Goal: Task Accomplishment & Management: Manage account settings

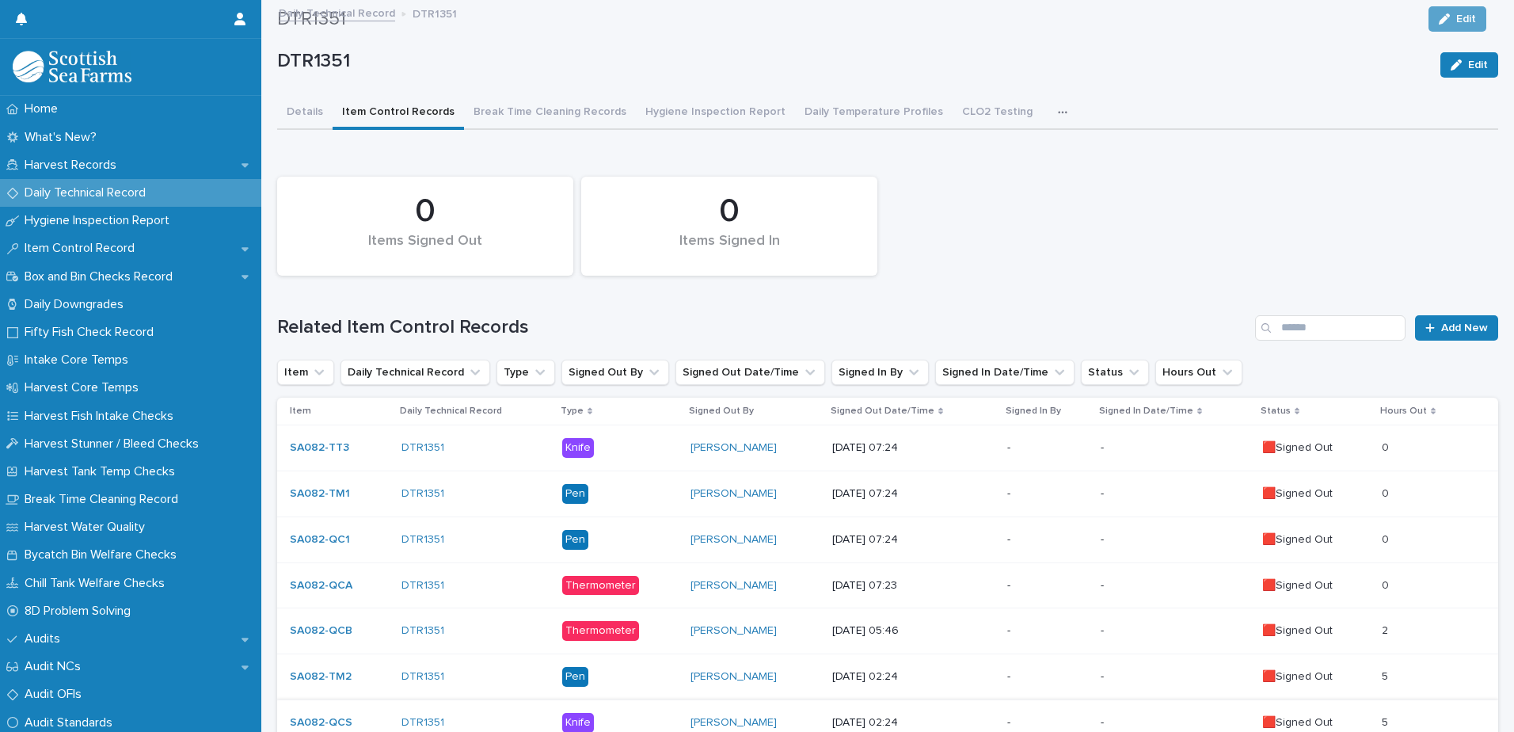
scroll to position [252, 0]
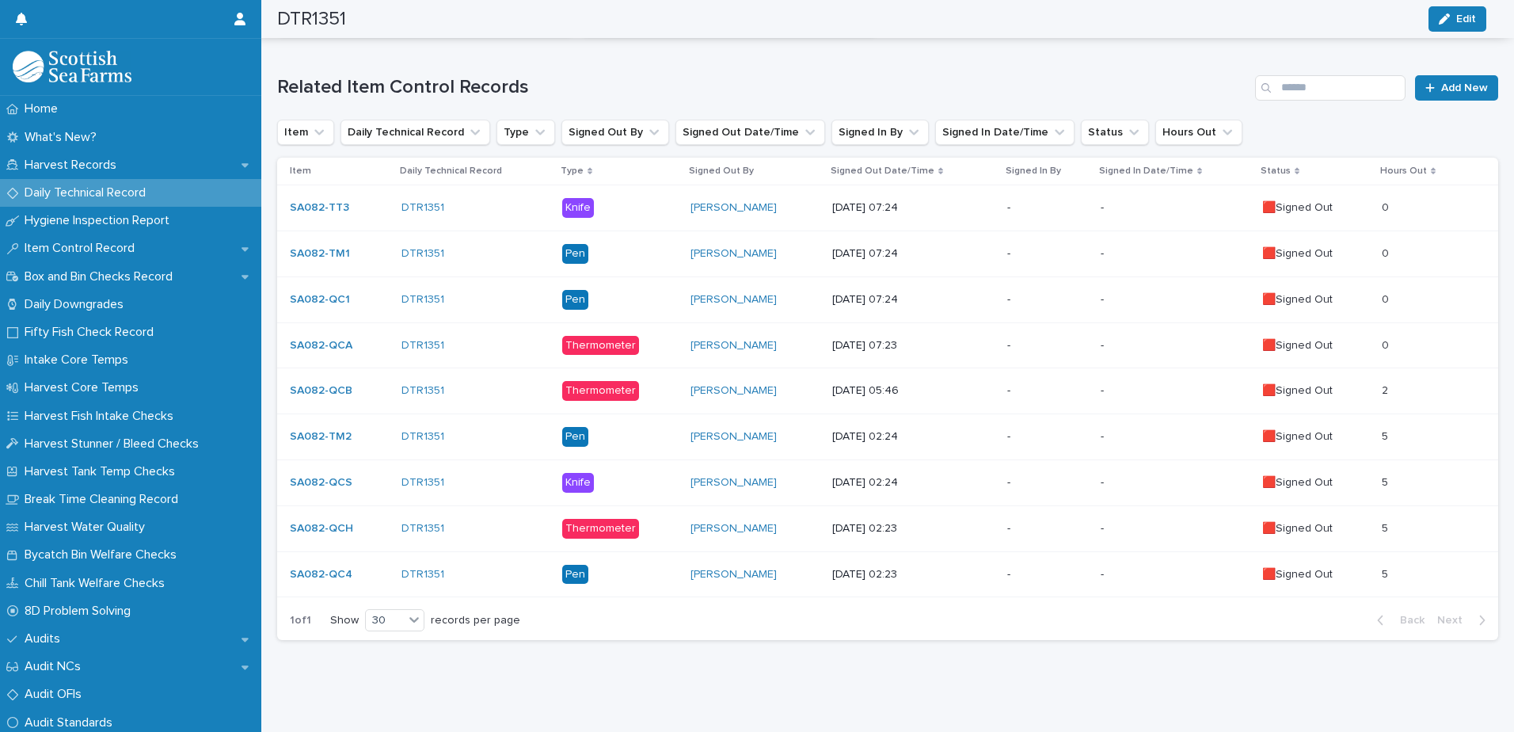
click at [964, 568] on p "[DATE] 02:23" at bounding box center [913, 574] width 162 height 13
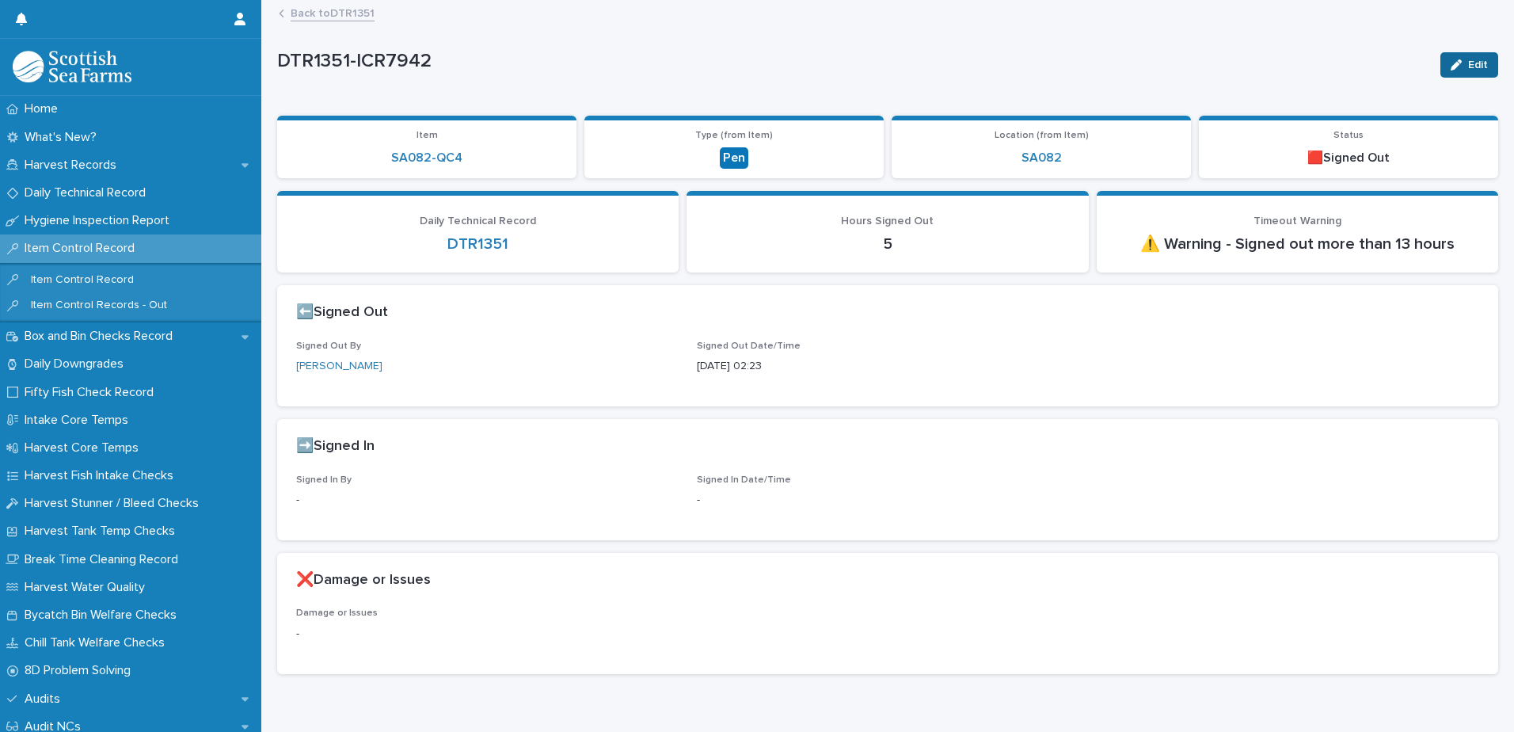
click at [1454, 58] on button "Edit" at bounding box center [1469, 64] width 58 height 25
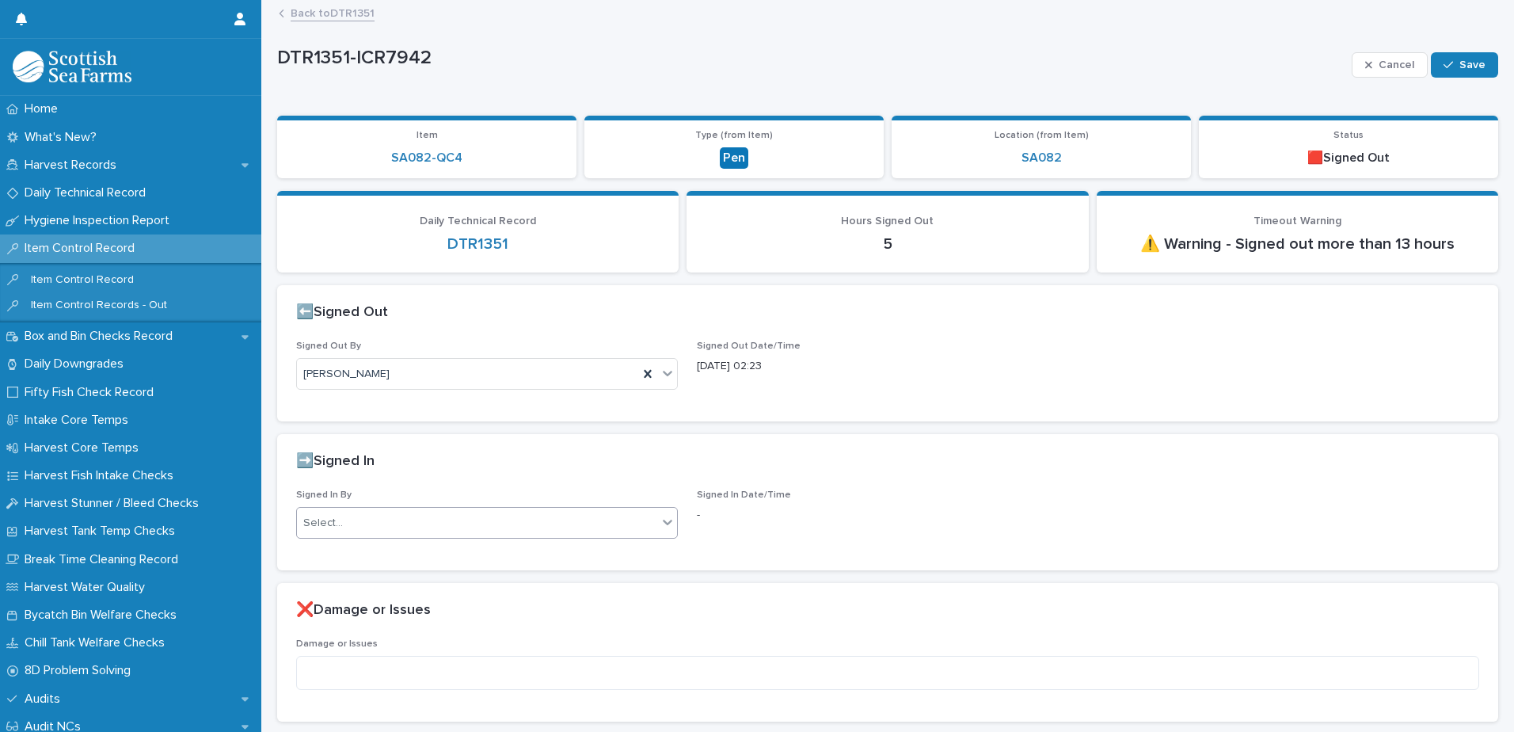
click at [540, 526] on div "Select..." at bounding box center [477, 523] width 360 height 26
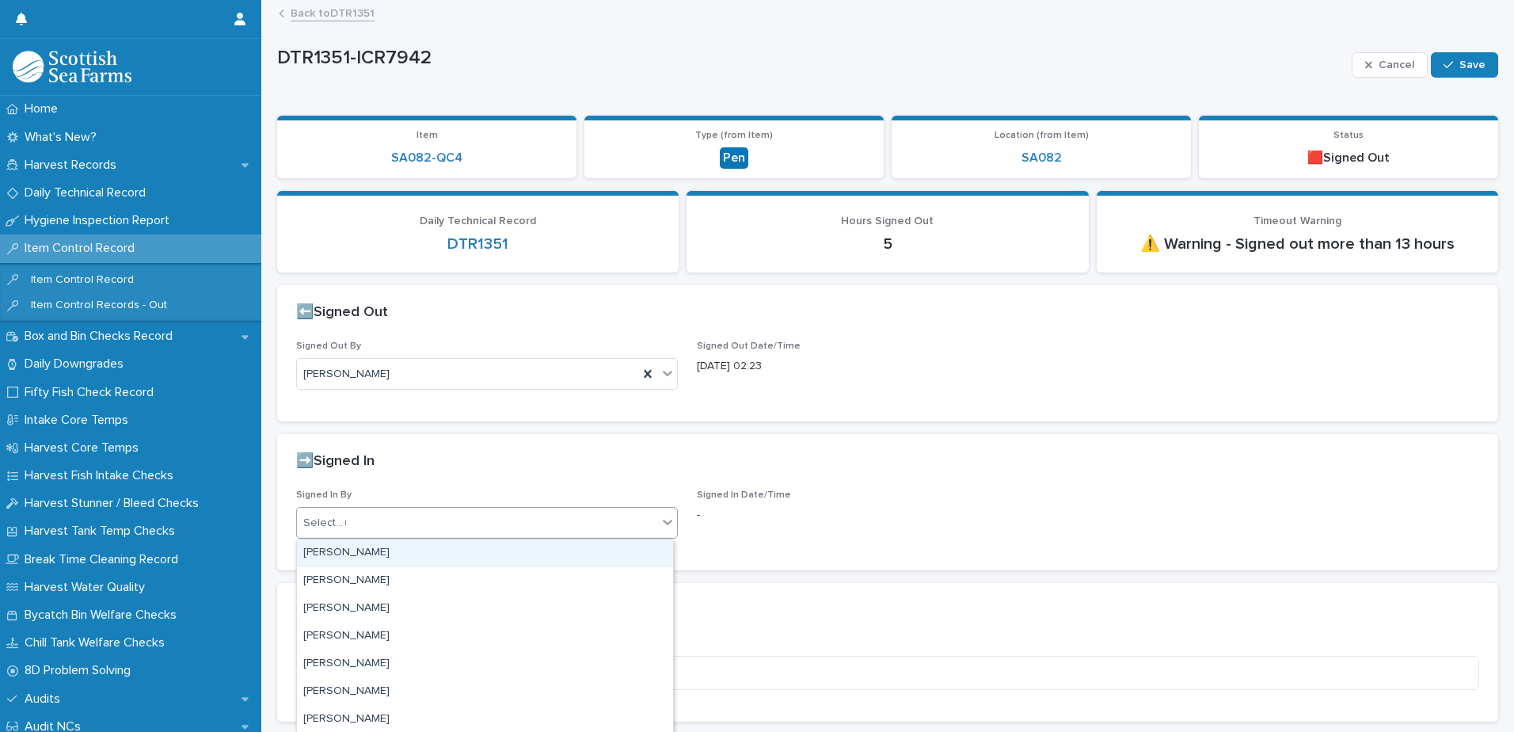
type input "**"
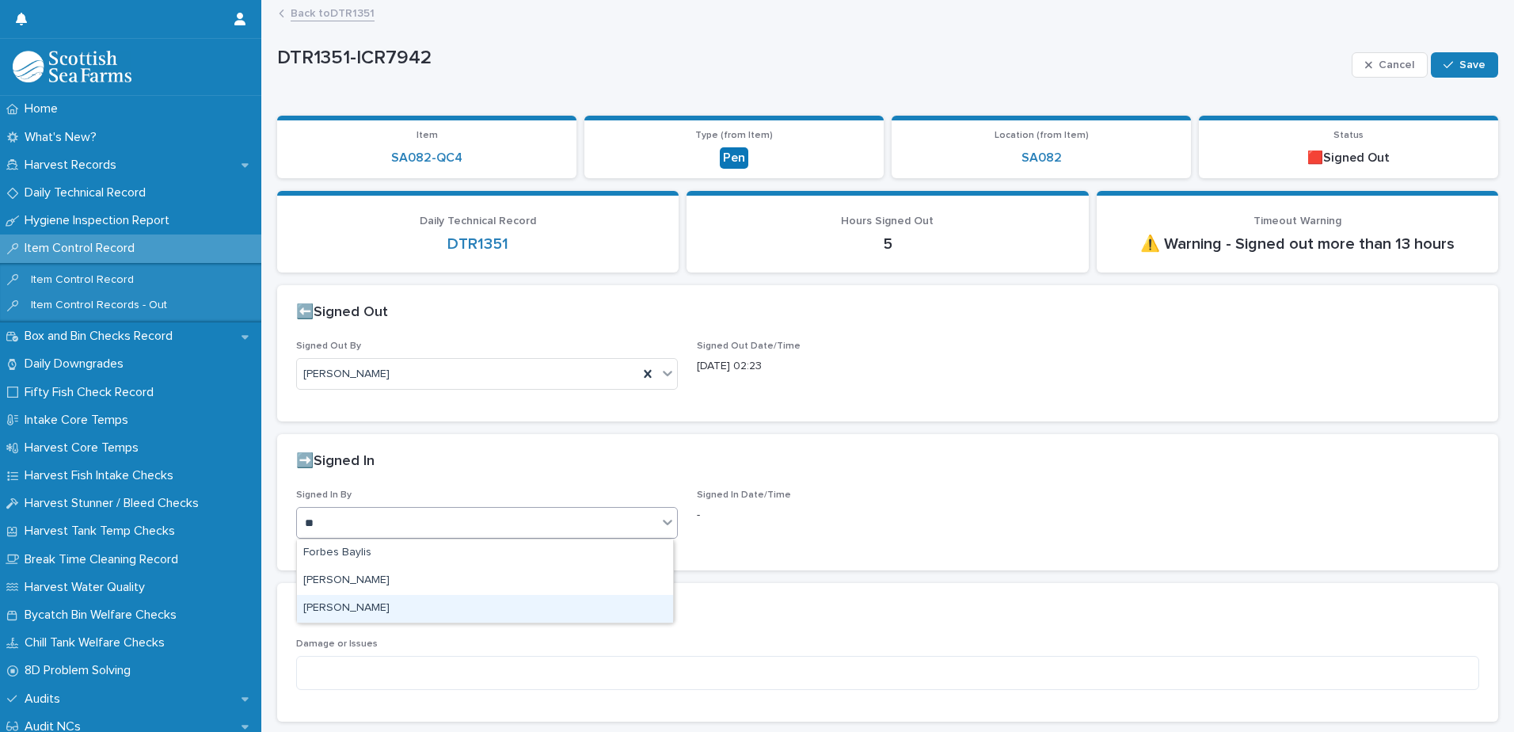
click at [416, 605] on div "[PERSON_NAME]" at bounding box center [485, 609] width 376 height 28
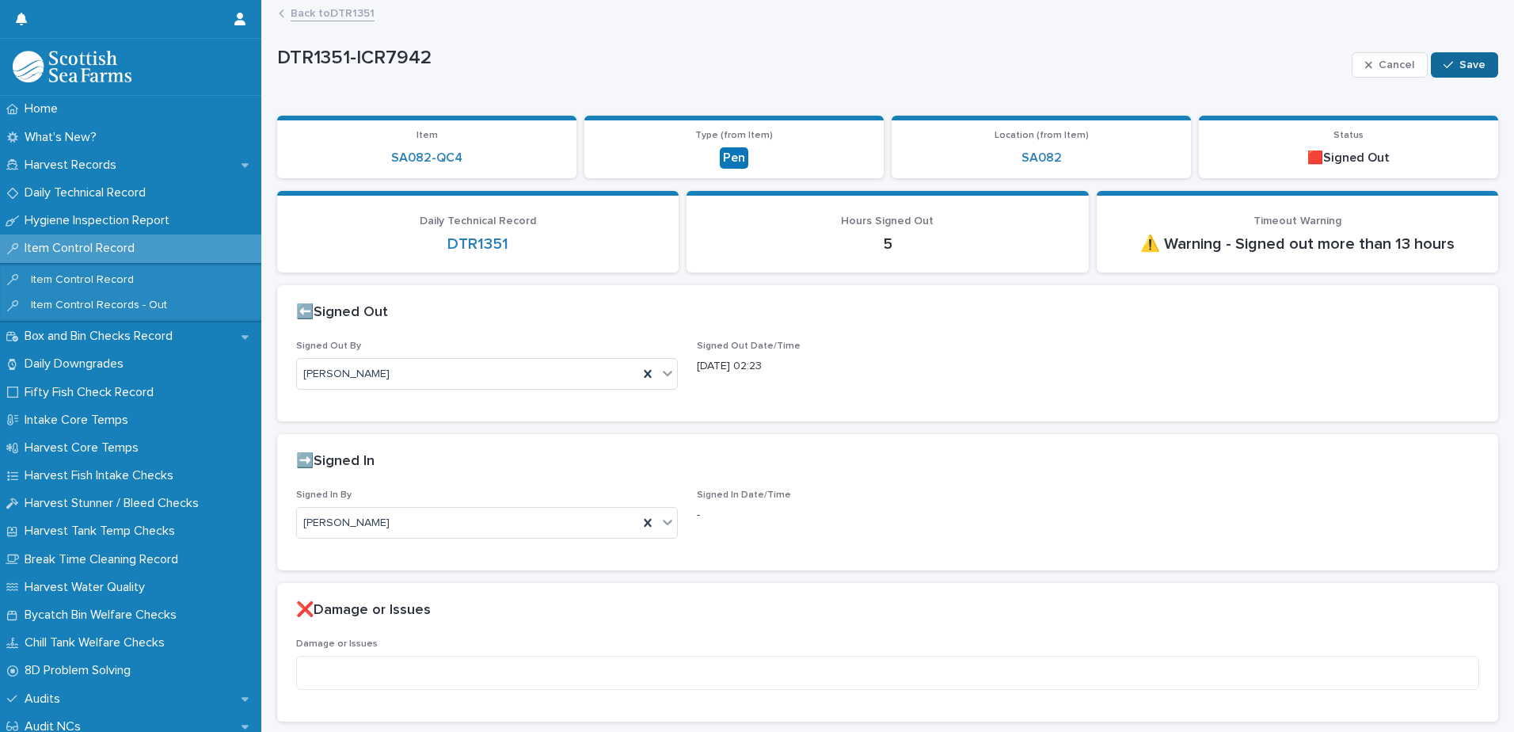
click at [1443, 62] on icon "button" at bounding box center [1448, 64] width 10 height 7
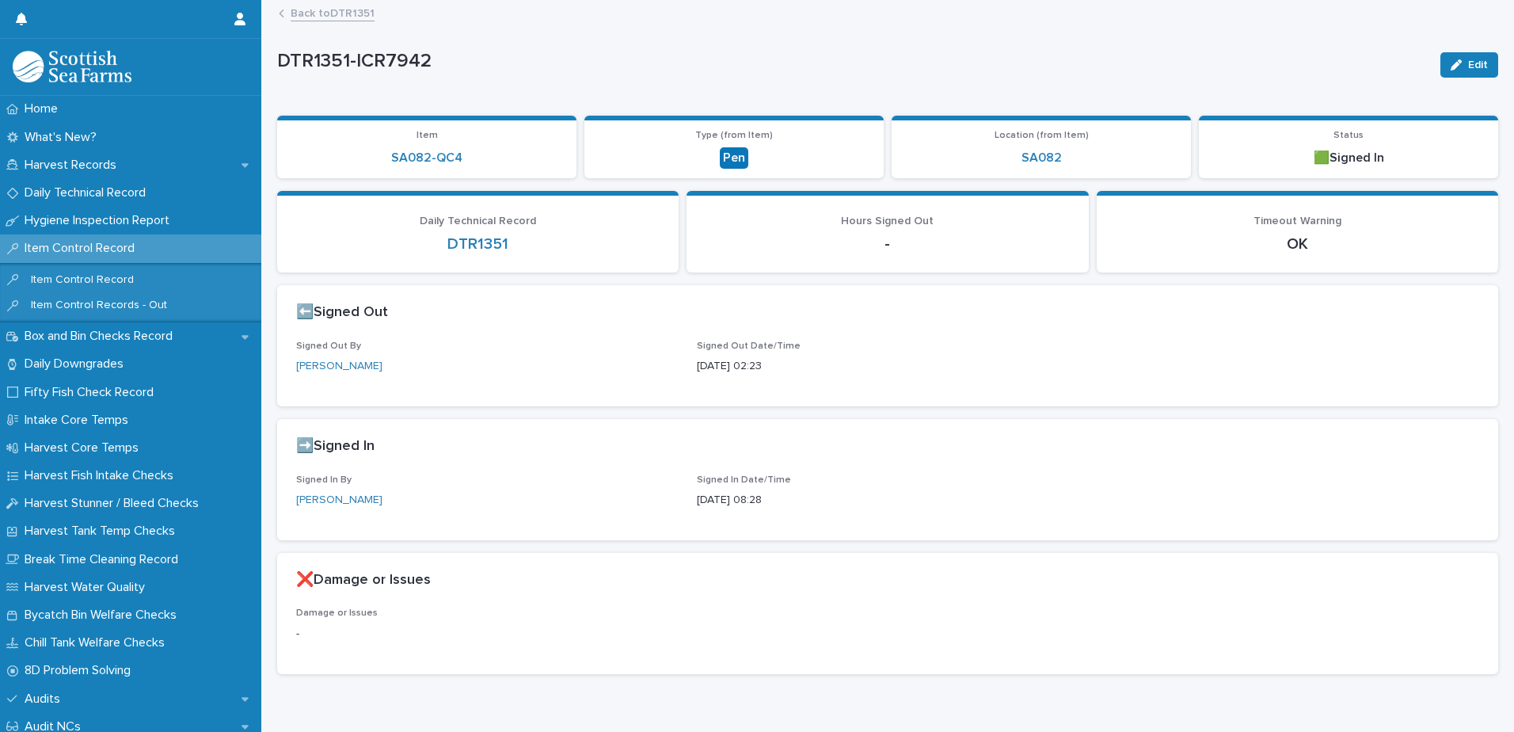
click at [359, 13] on link "Back to DTR1351" at bounding box center [333, 12] width 84 height 18
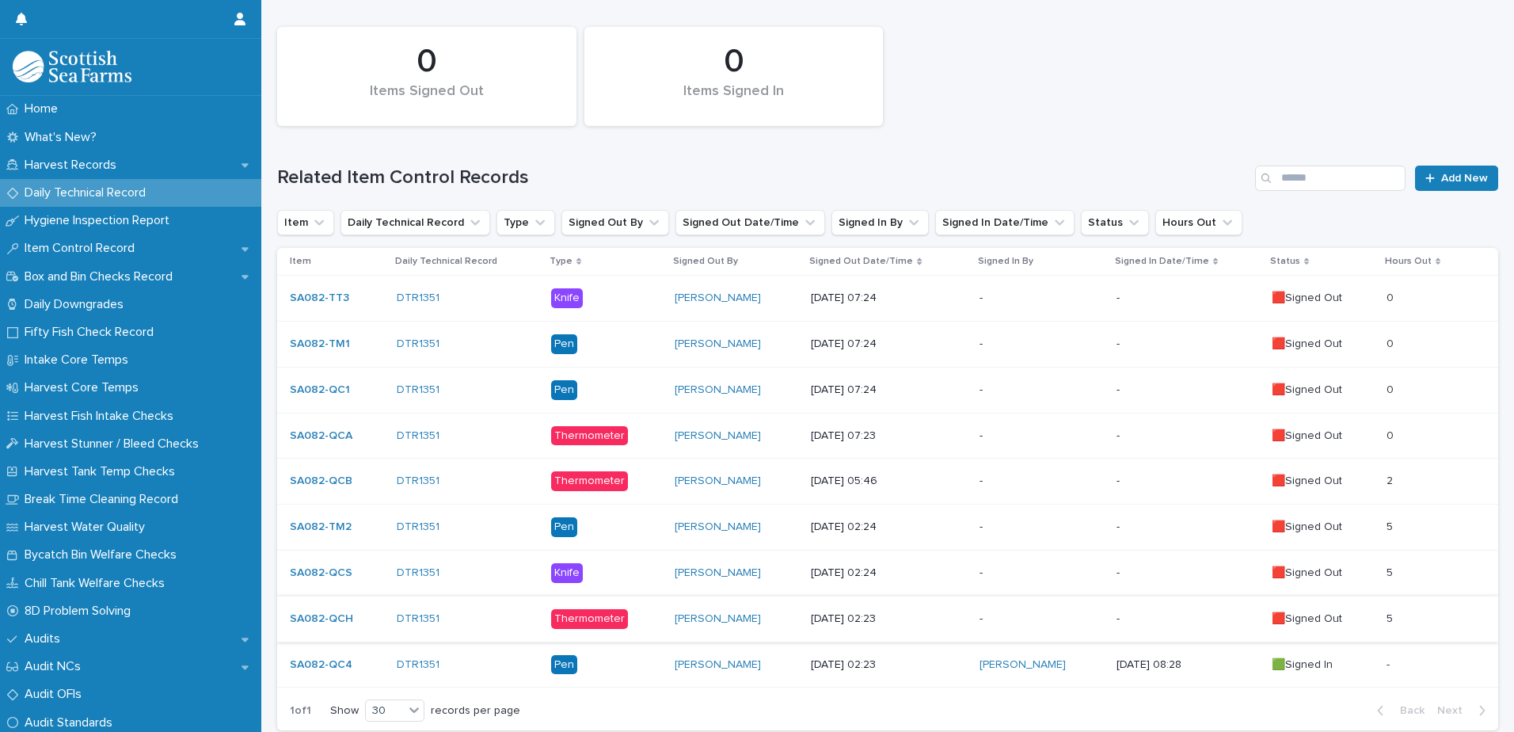
scroll to position [252, 0]
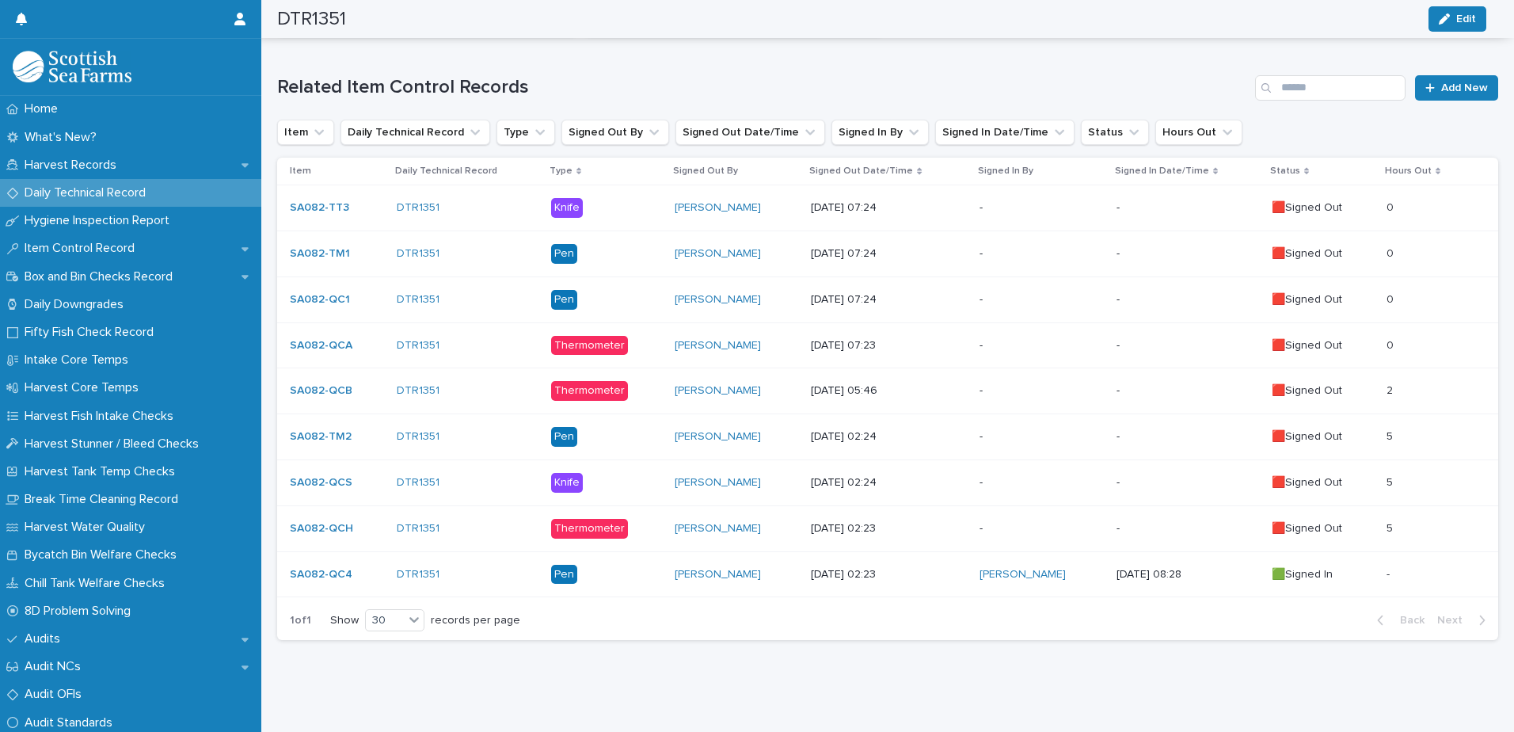
click at [1054, 522] on p "-" at bounding box center [1041, 528] width 124 height 13
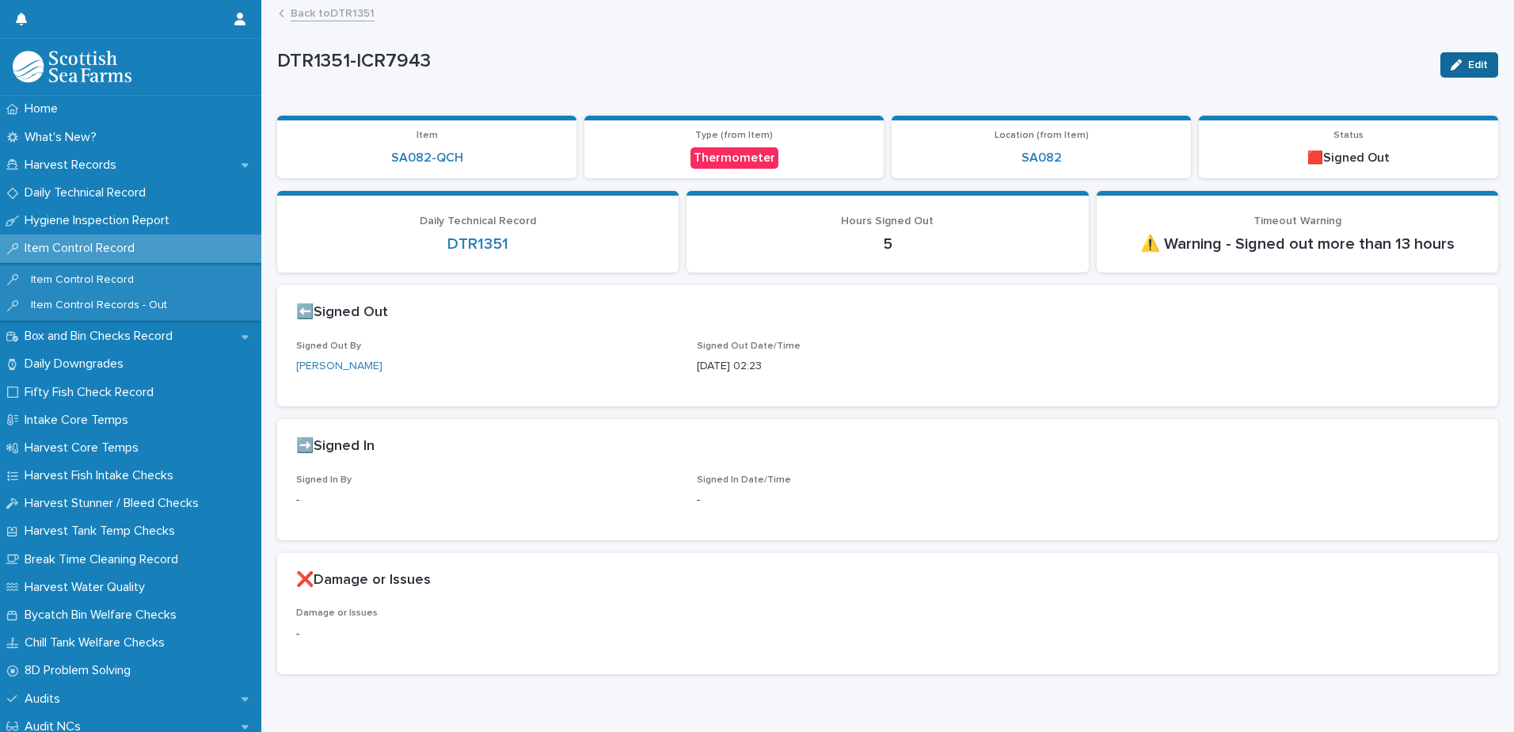
click at [1468, 60] on span "Edit" at bounding box center [1478, 64] width 20 height 11
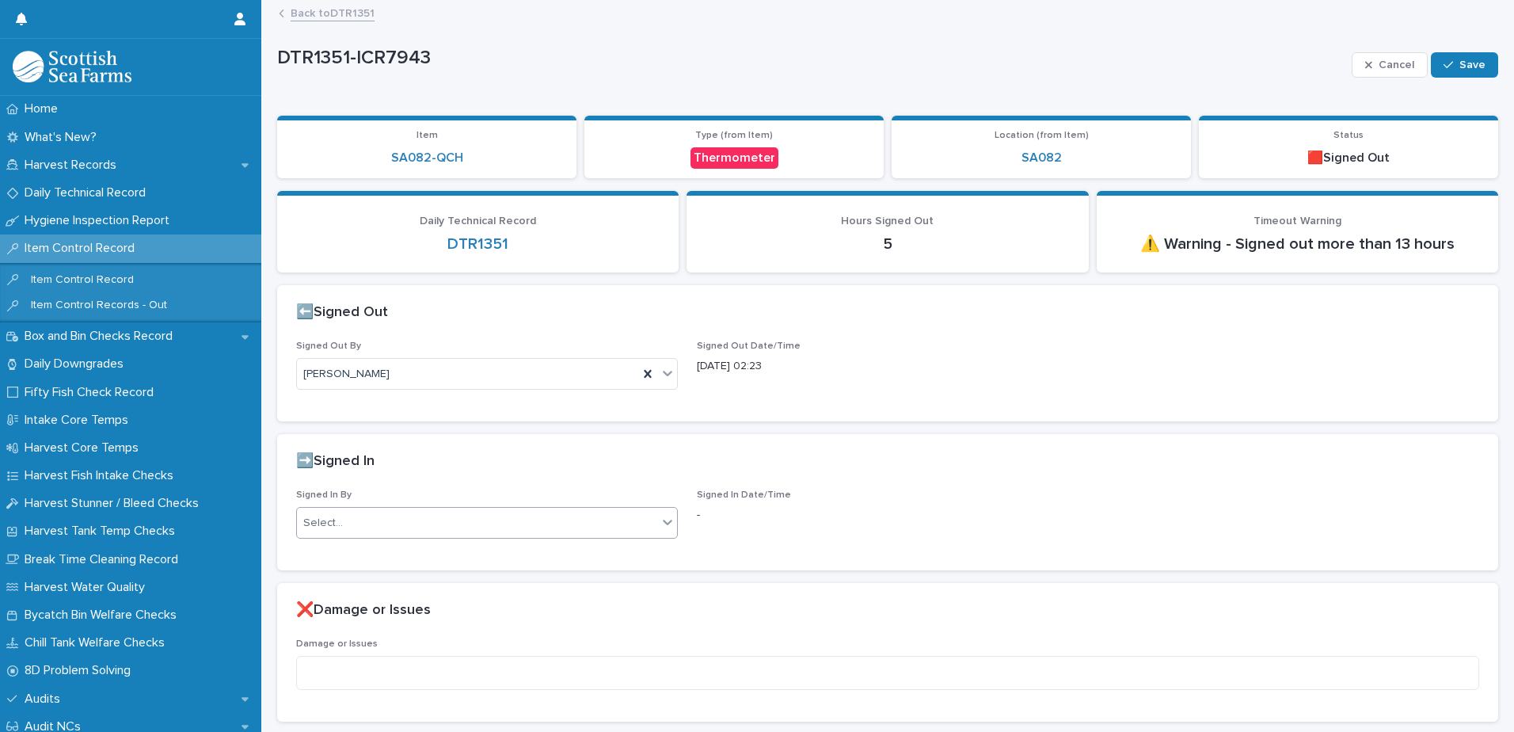
click at [379, 513] on div "Select..." at bounding box center [477, 523] width 360 height 26
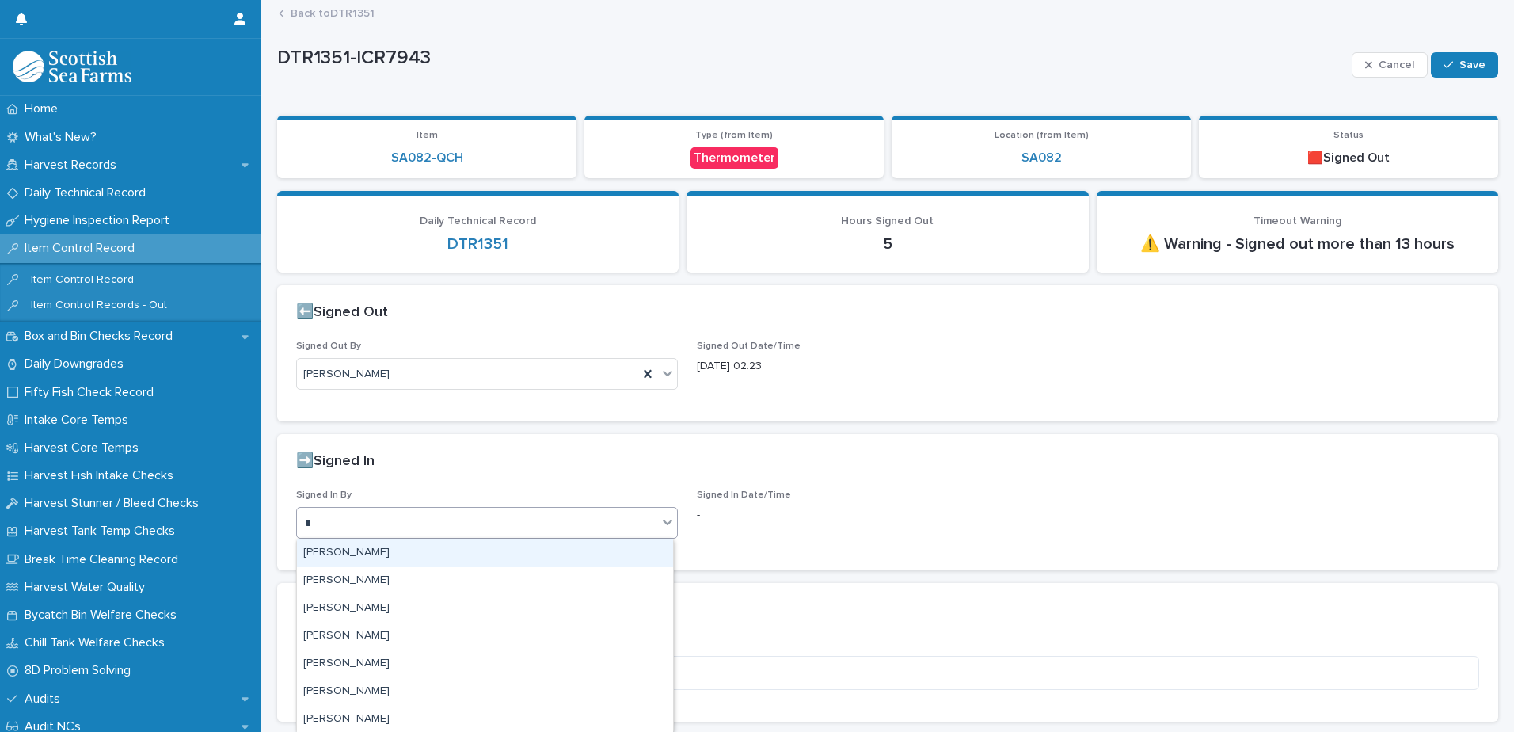
type input "**"
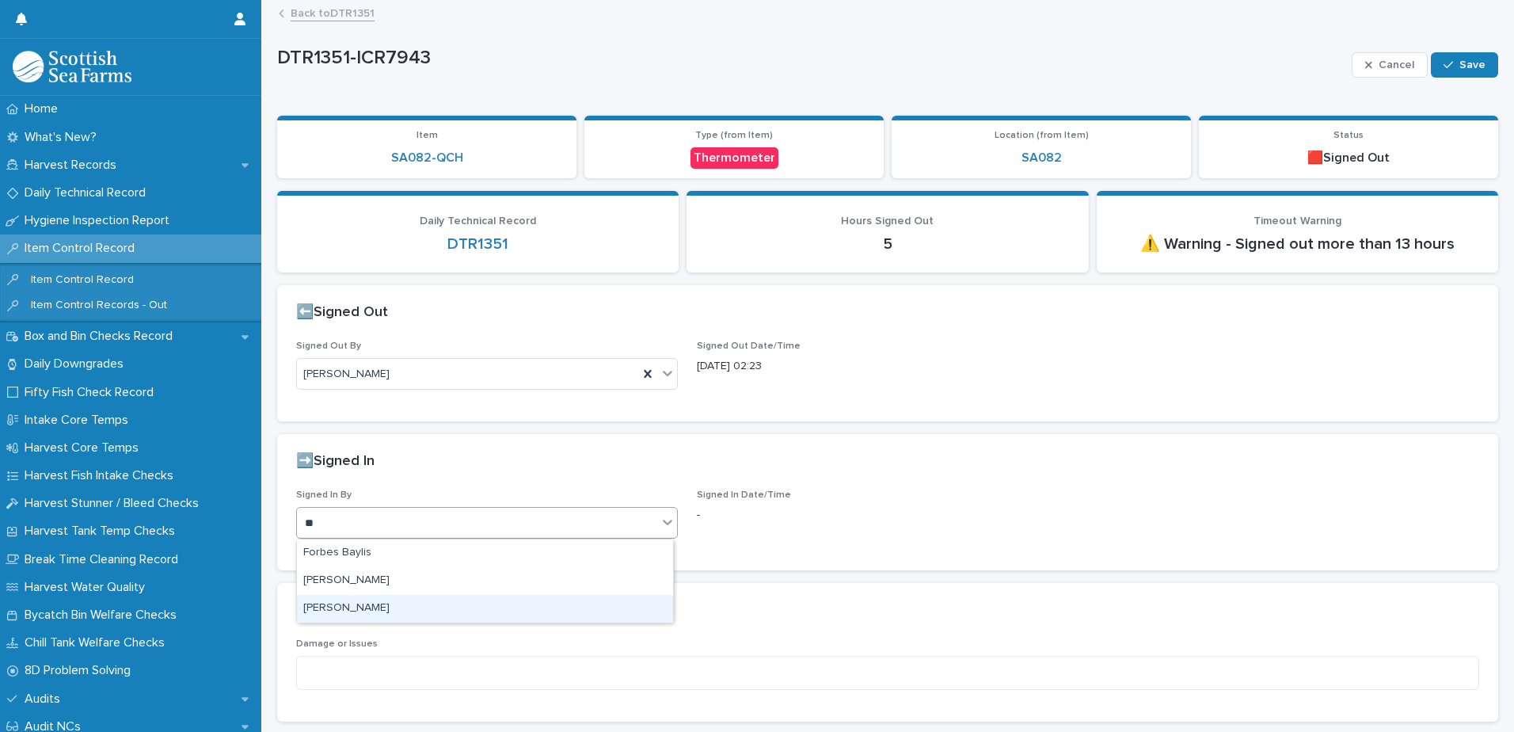
click at [371, 613] on div "[PERSON_NAME]" at bounding box center [485, 609] width 376 height 28
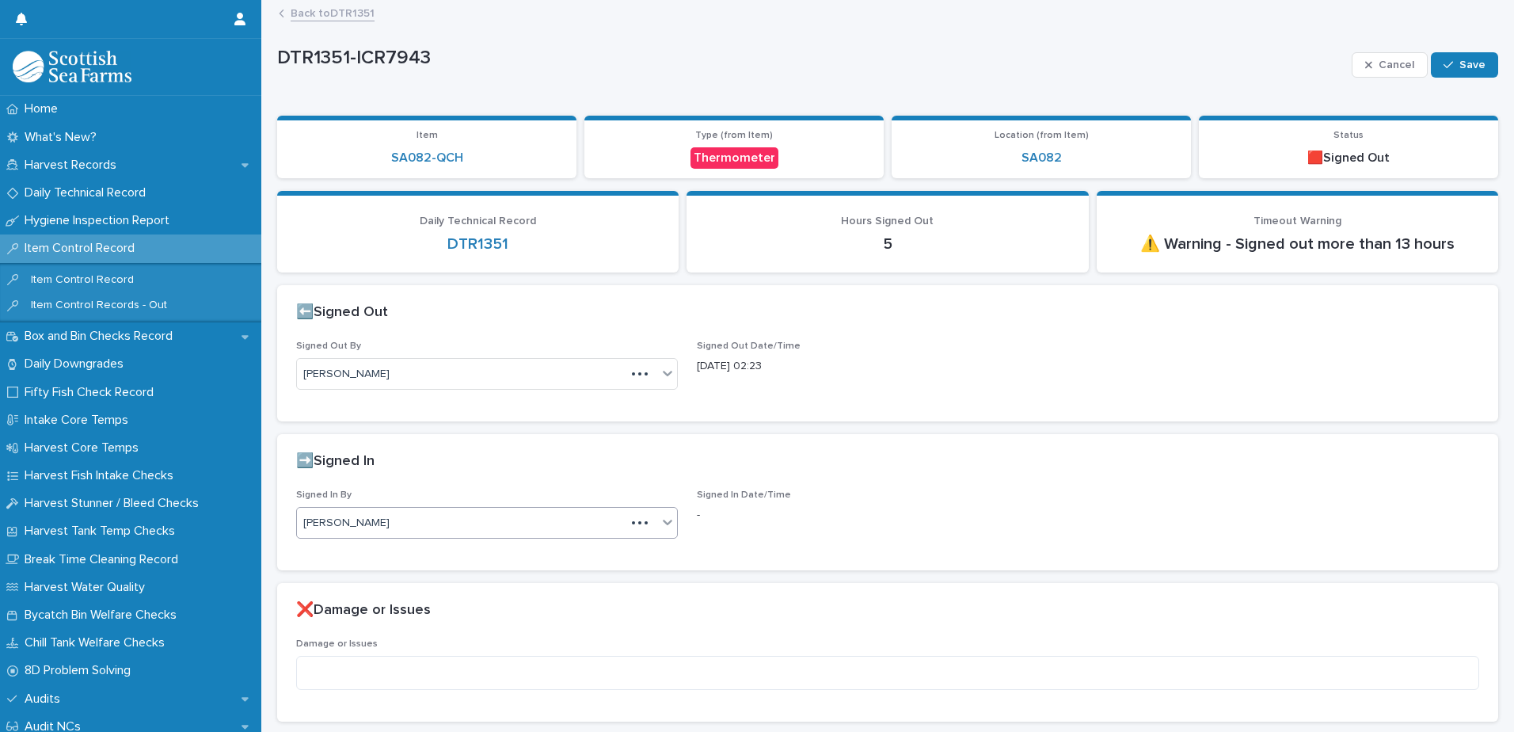
click at [1492, 67] on div "Loading... Saving… Loading... Saving… DTR1351-ICR7943 Cancel Save DTR1351-ICR79…" at bounding box center [887, 388] width 1237 height 772
click at [1459, 67] on span "Save" at bounding box center [1472, 64] width 26 height 11
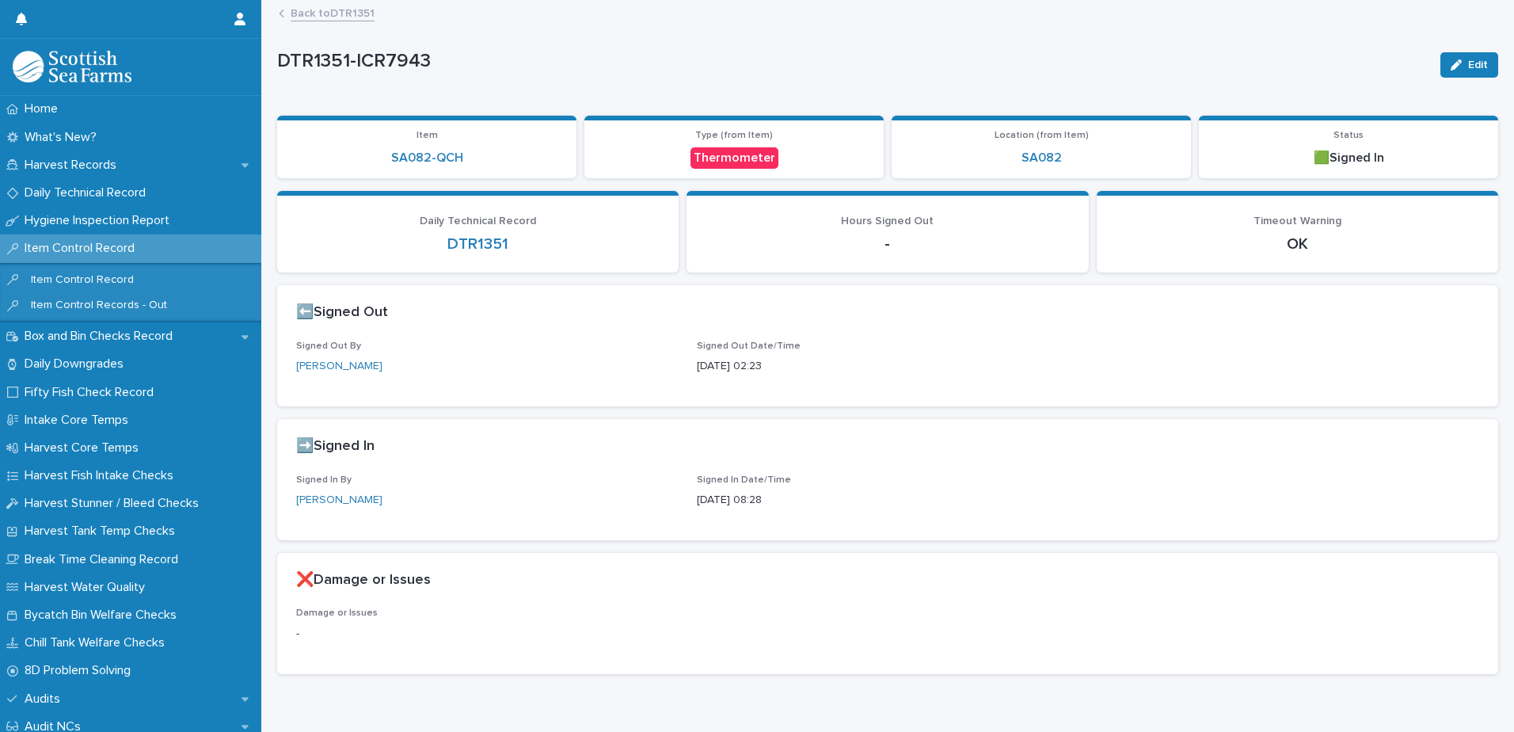
click at [347, 12] on link "Back to DTR1351" at bounding box center [333, 12] width 84 height 18
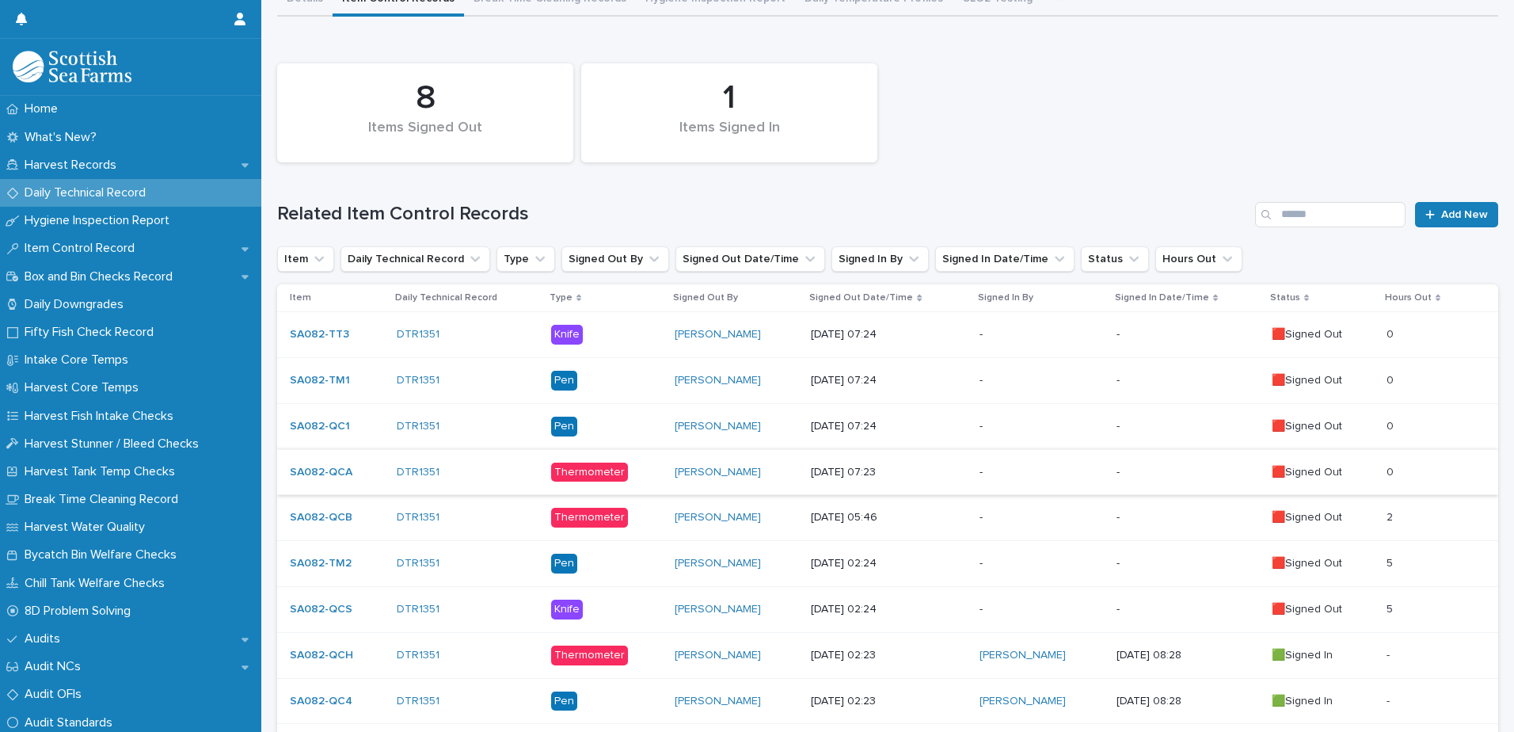
scroll to position [252, 0]
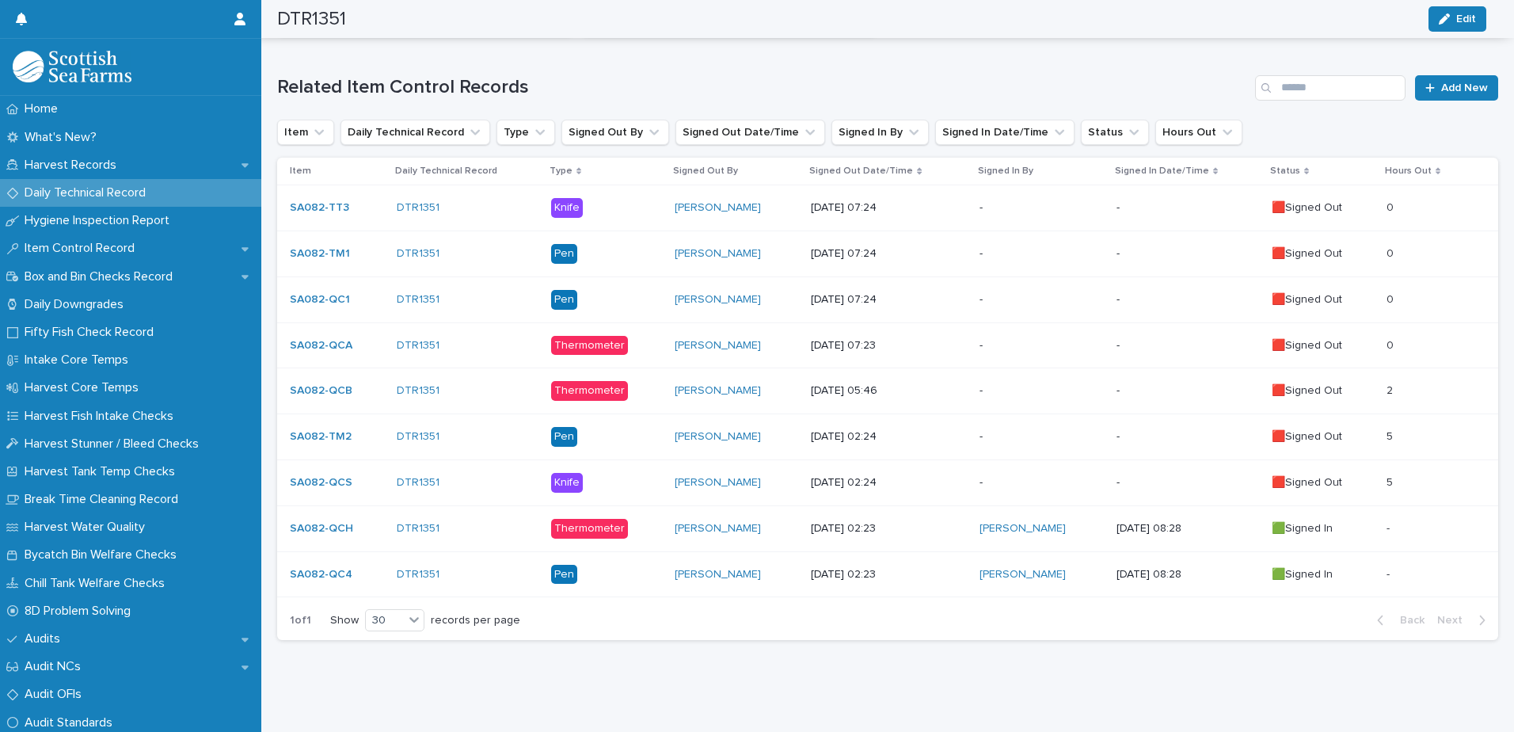
click at [1019, 478] on div "-" at bounding box center [1041, 482] width 124 height 26
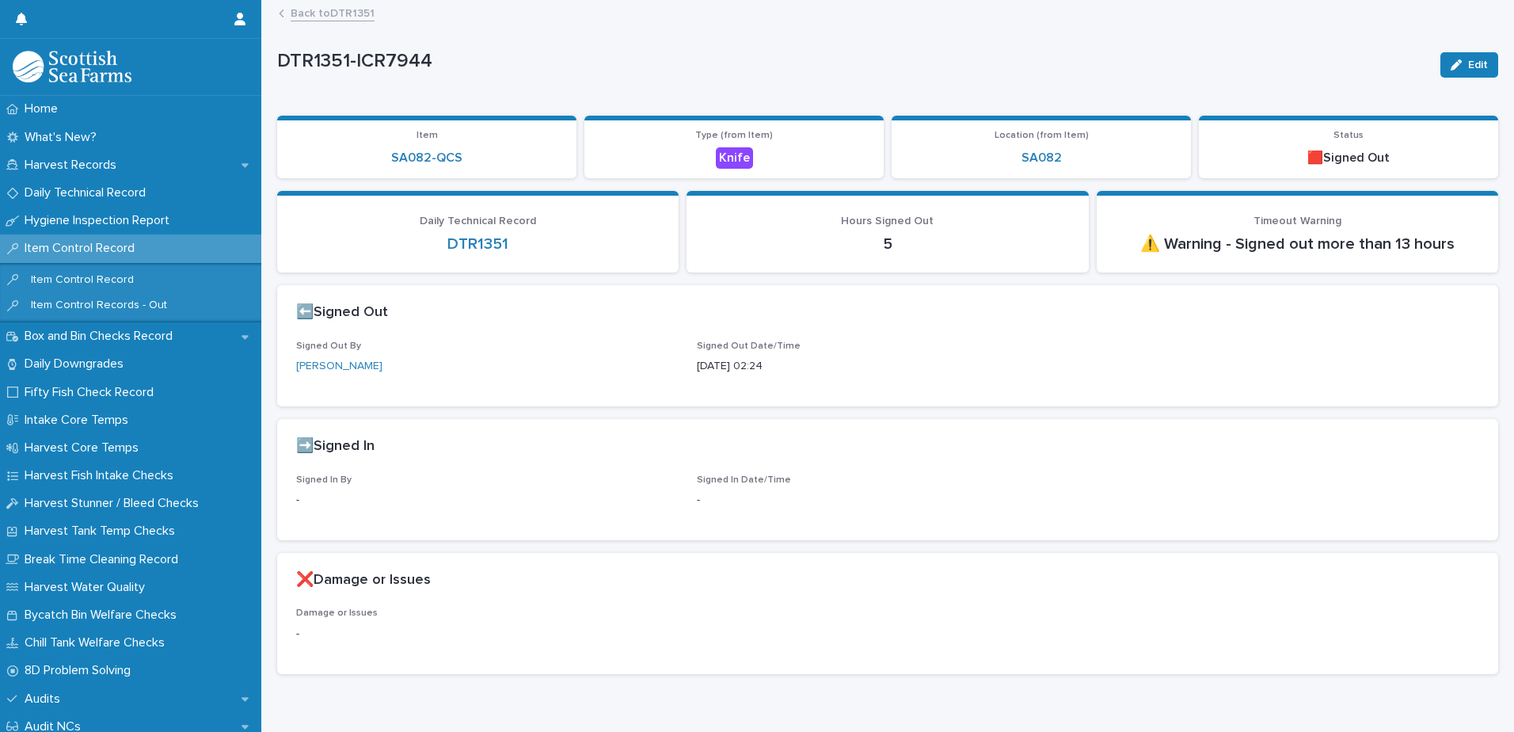
click at [341, 14] on link "Back to DTR1351" at bounding box center [333, 12] width 84 height 18
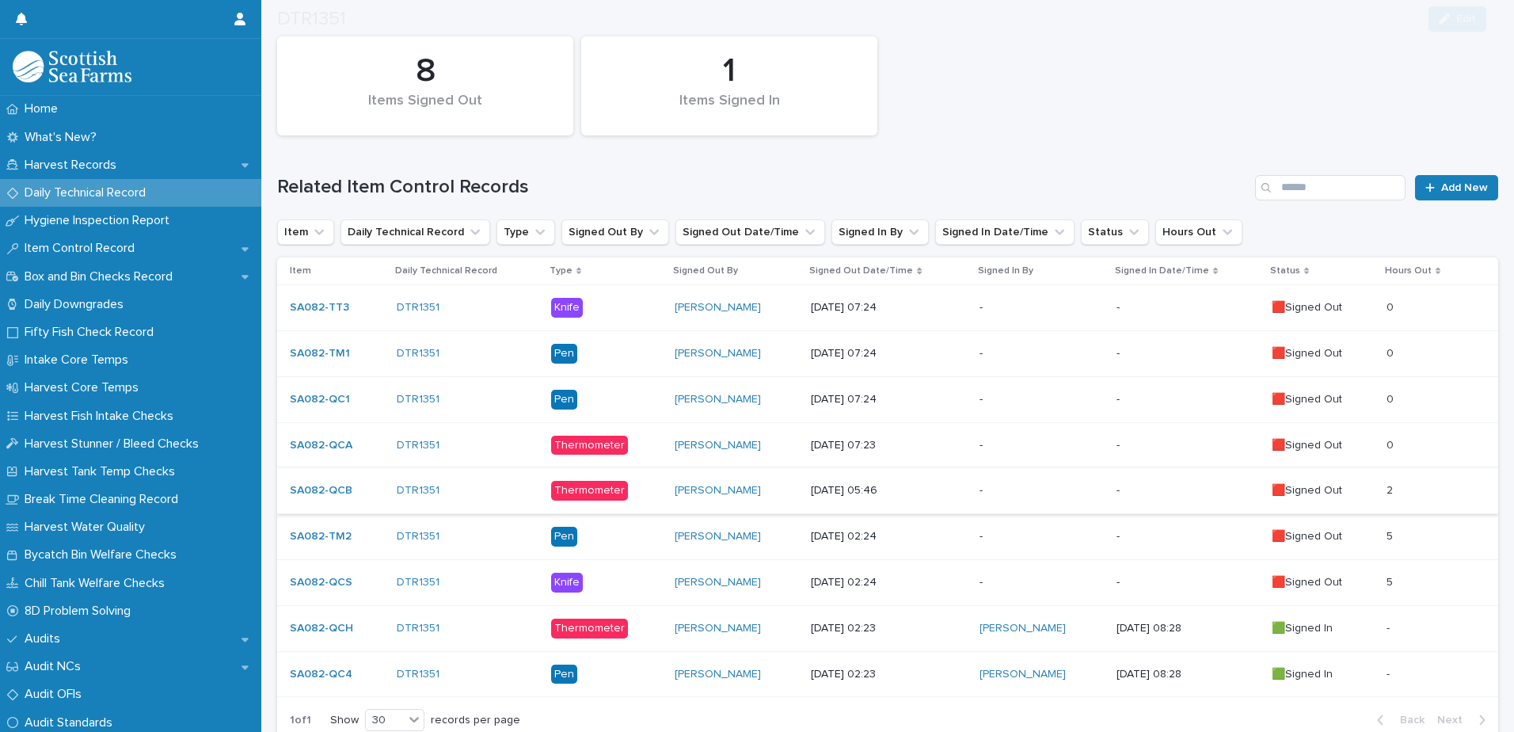
scroll to position [252, 0]
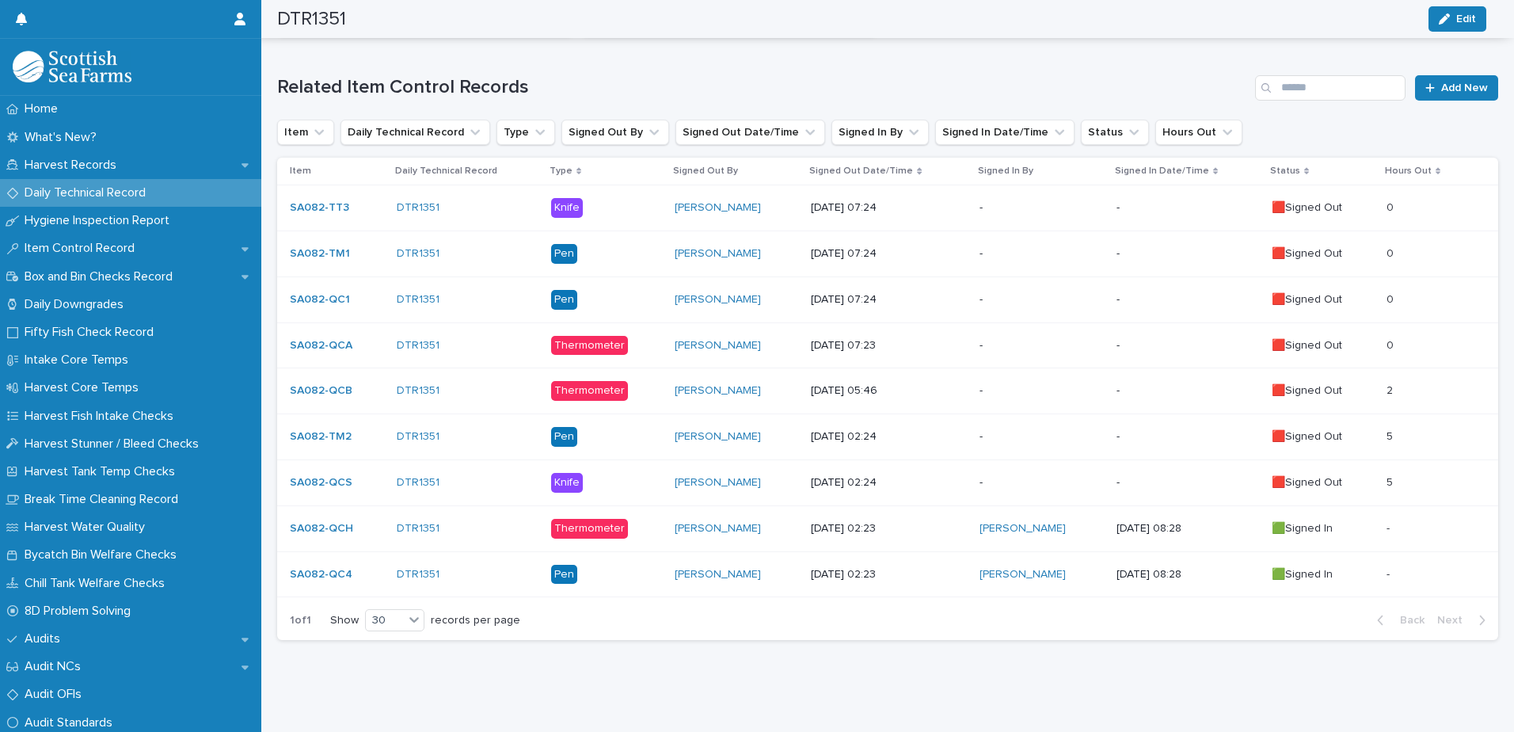
click at [1053, 476] on p "-" at bounding box center [1041, 482] width 124 height 13
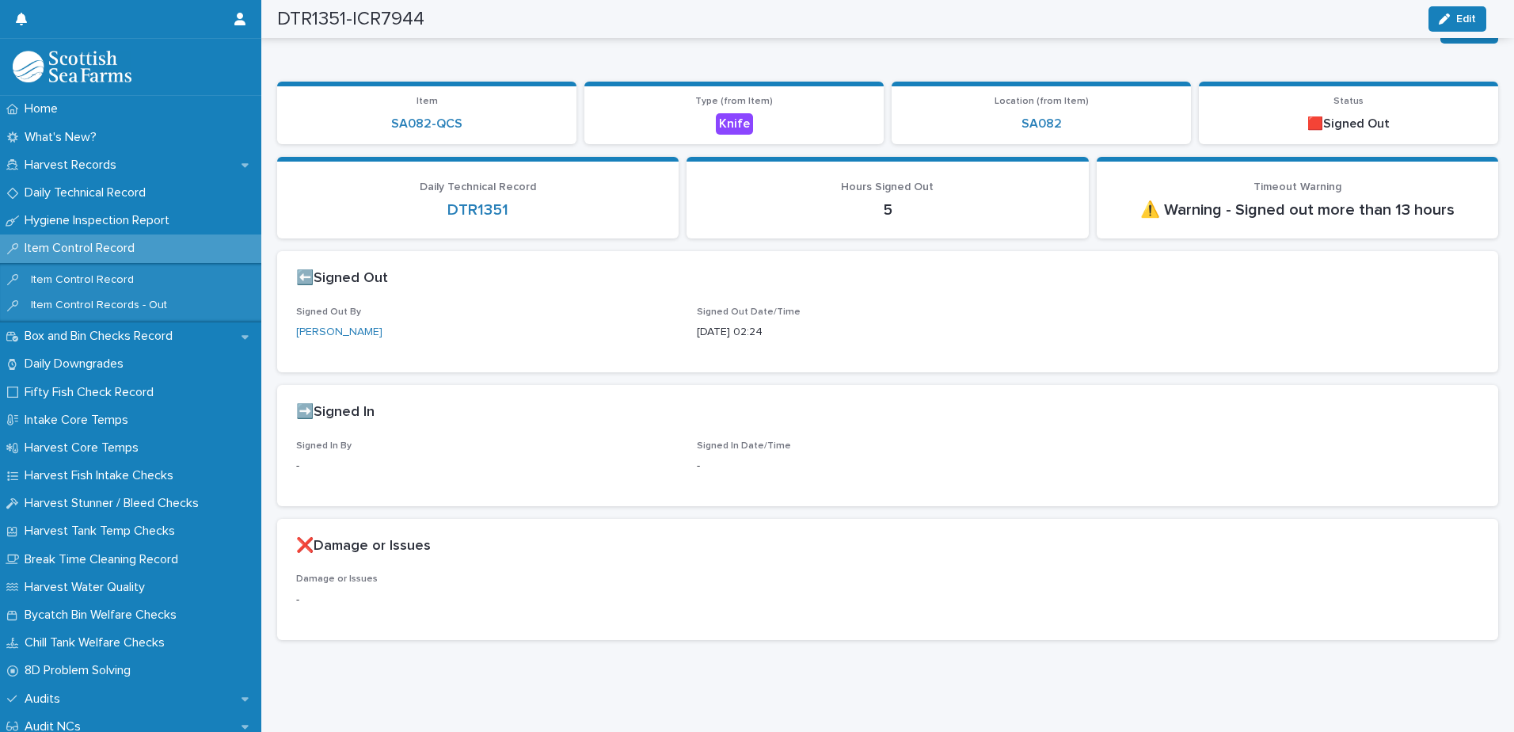
scroll to position [46, 0]
click at [1462, 25] on button "Edit" at bounding box center [1469, 30] width 58 height 25
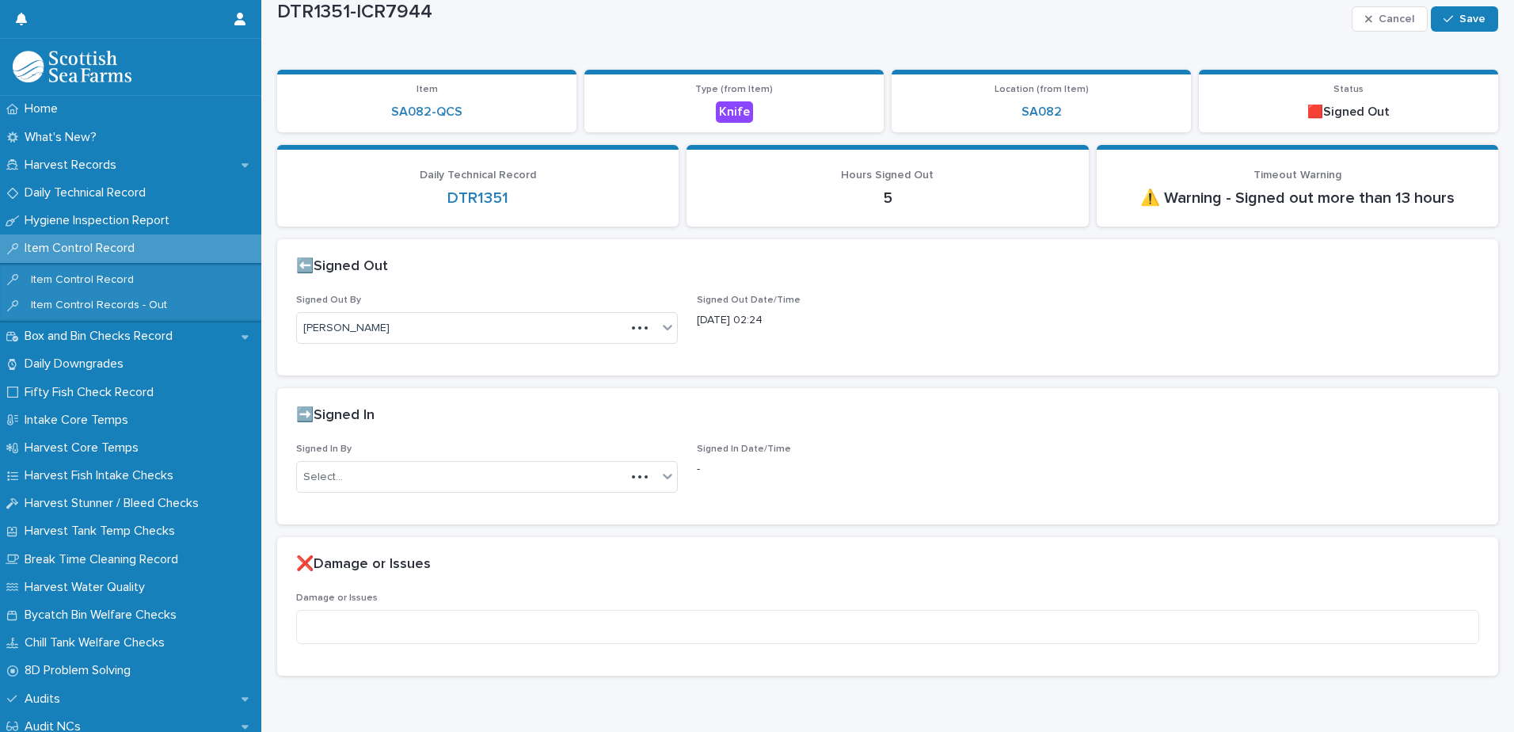
scroll to position [70, 0]
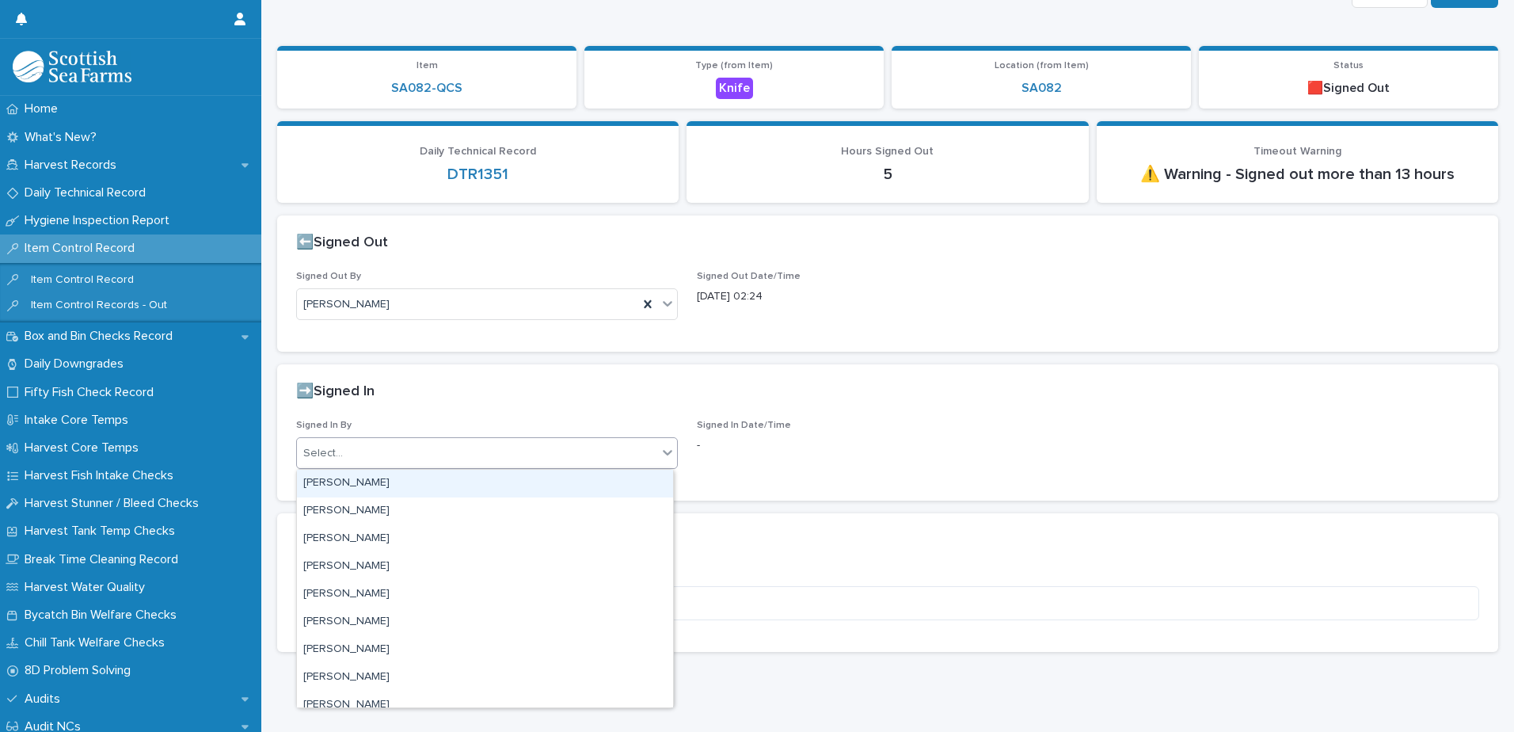
click at [399, 450] on div "Select..." at bounding box center [477, 453] width 360 height 26
type input "**"
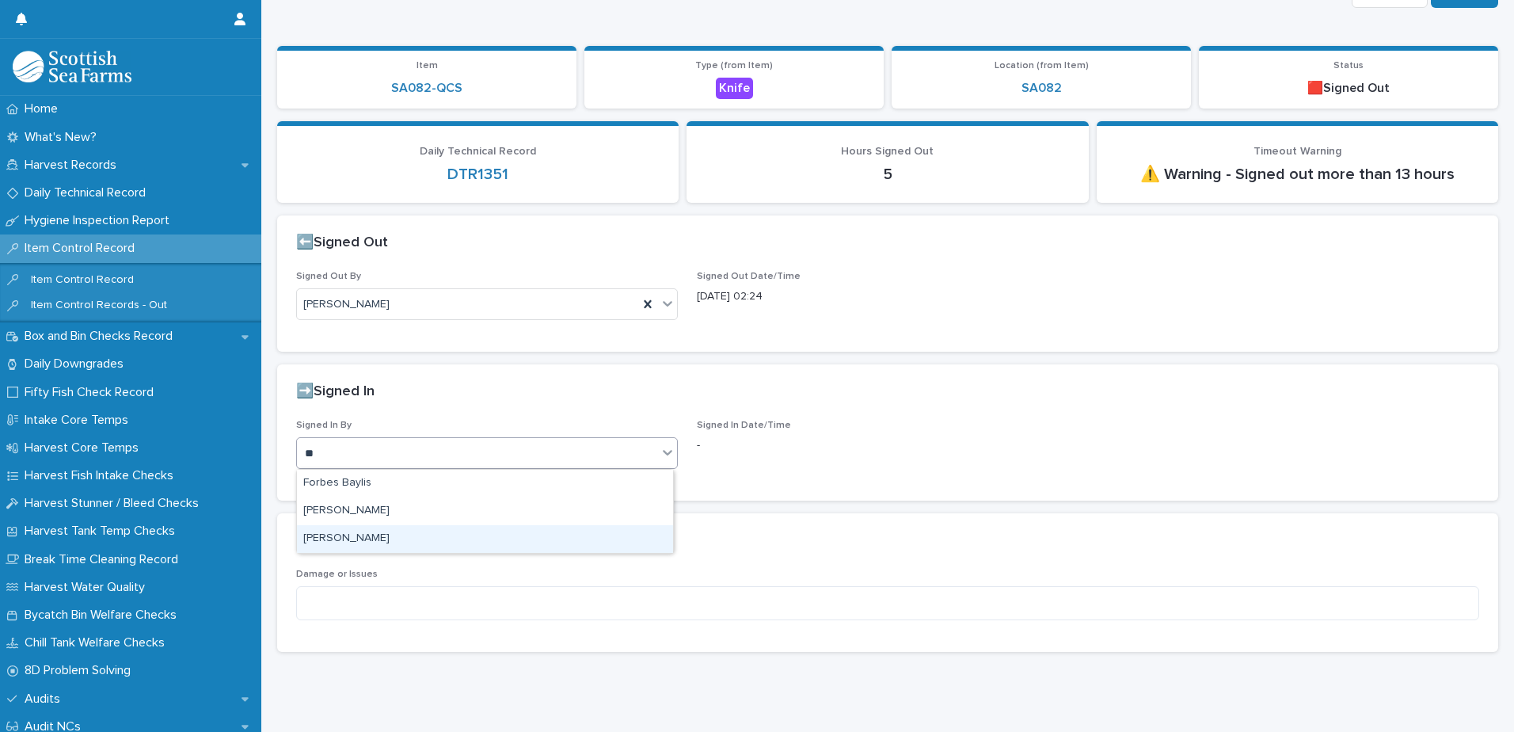
click at [371, 531] on div "[PERSON_NAME]" at bounding box center [485, 539] width 376 height 28
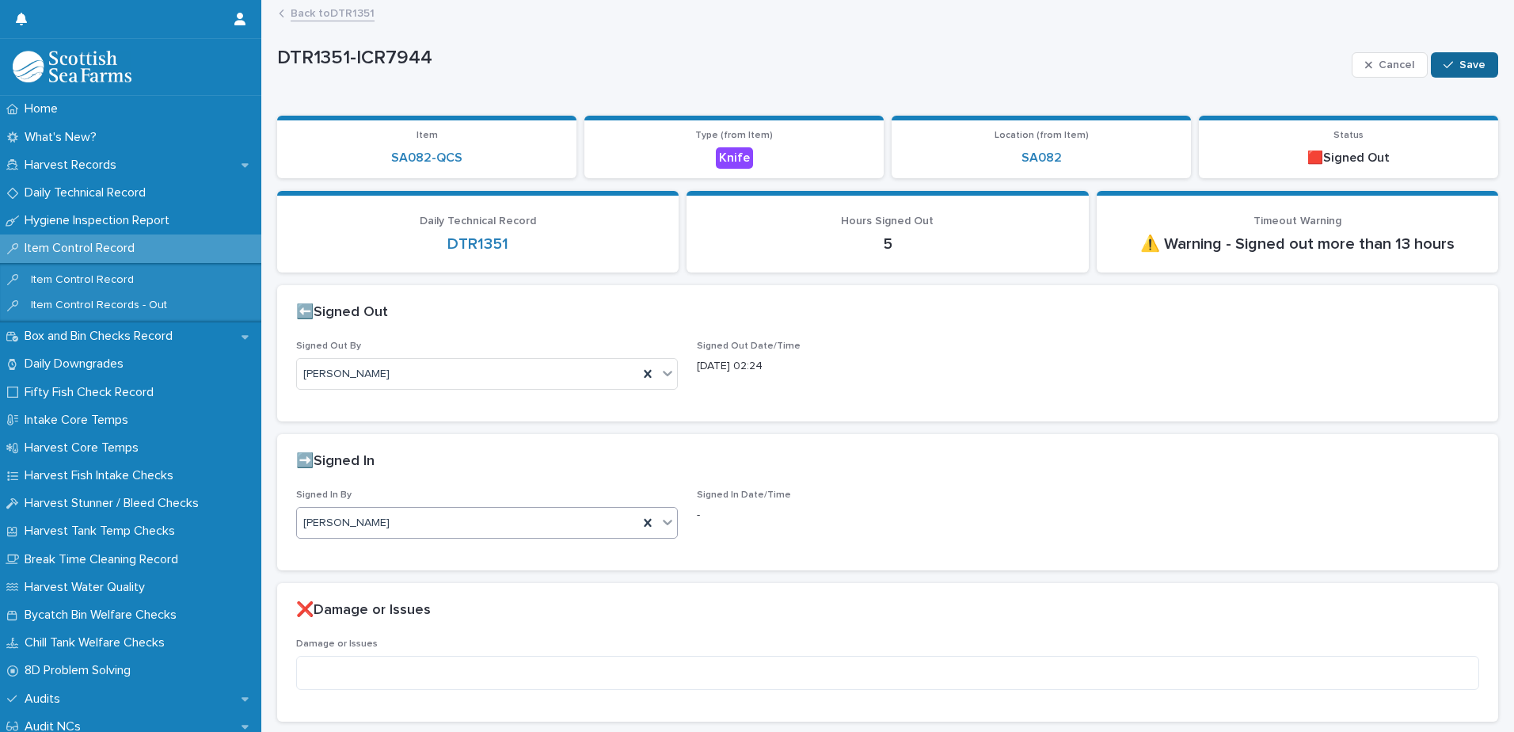
click at [1444, 67] on div "button" at bounding box center [1451, 64] width 16 height 11
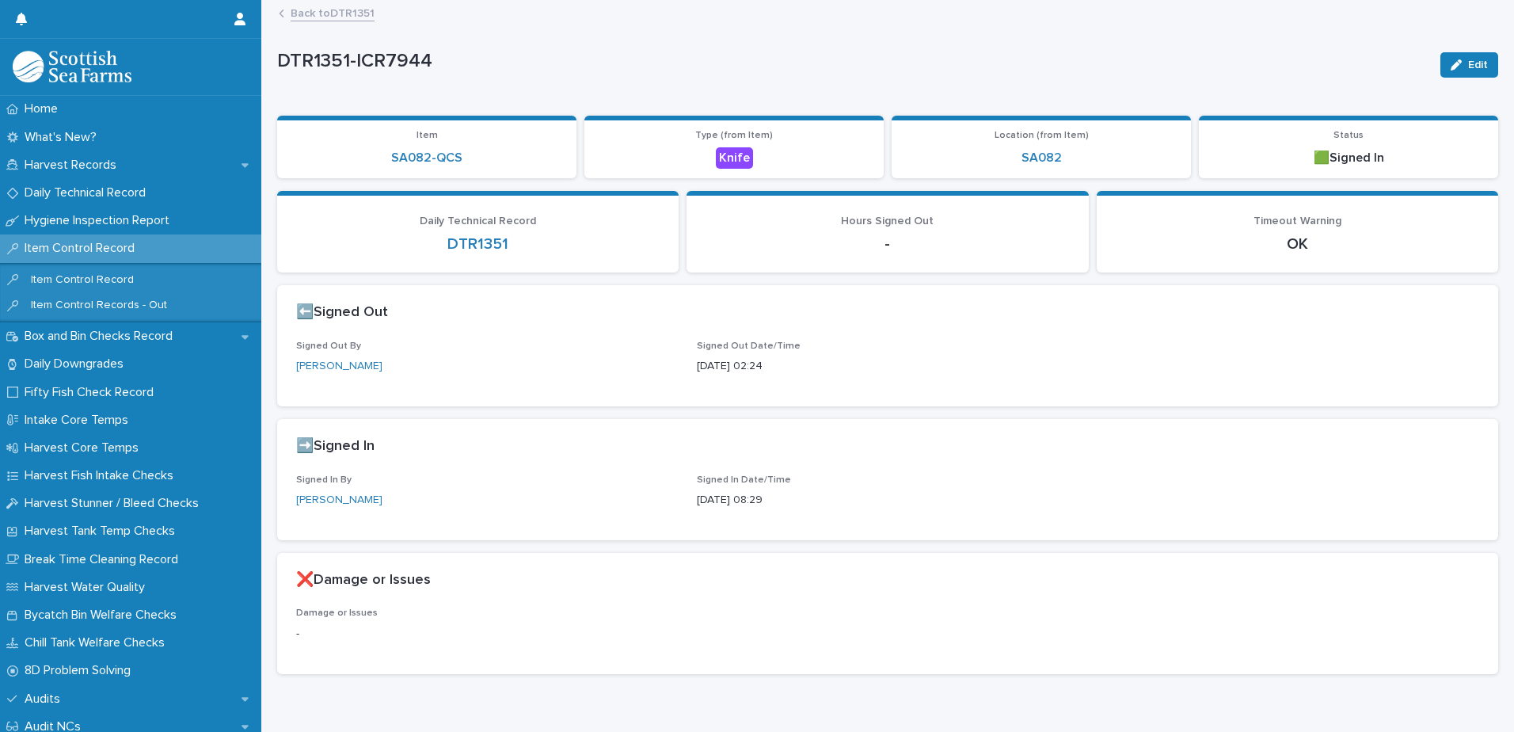
click at [344, 10] on link "Back to DTR1351" at bounding box center [333, 12] width 84 height 18
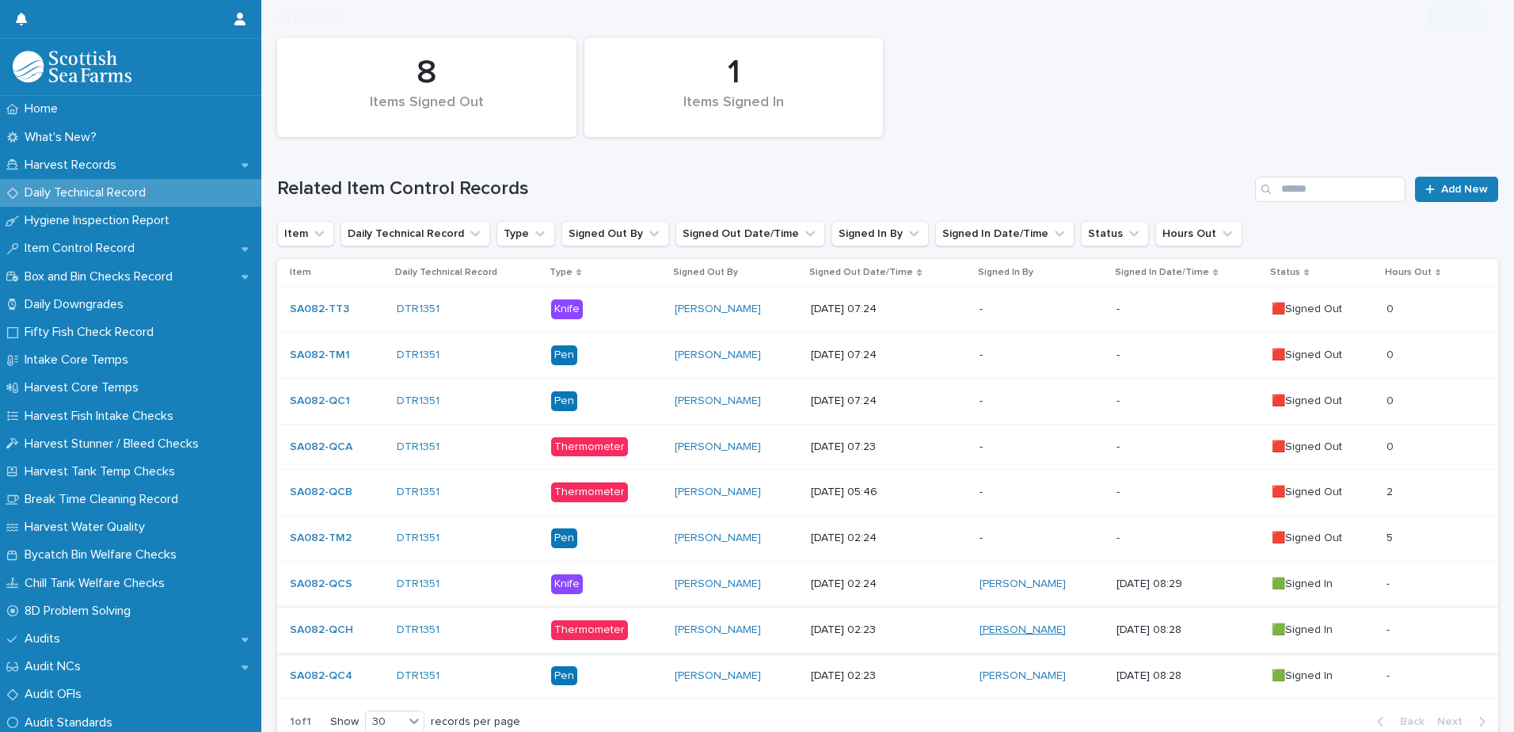
scroll to position [252, 0]
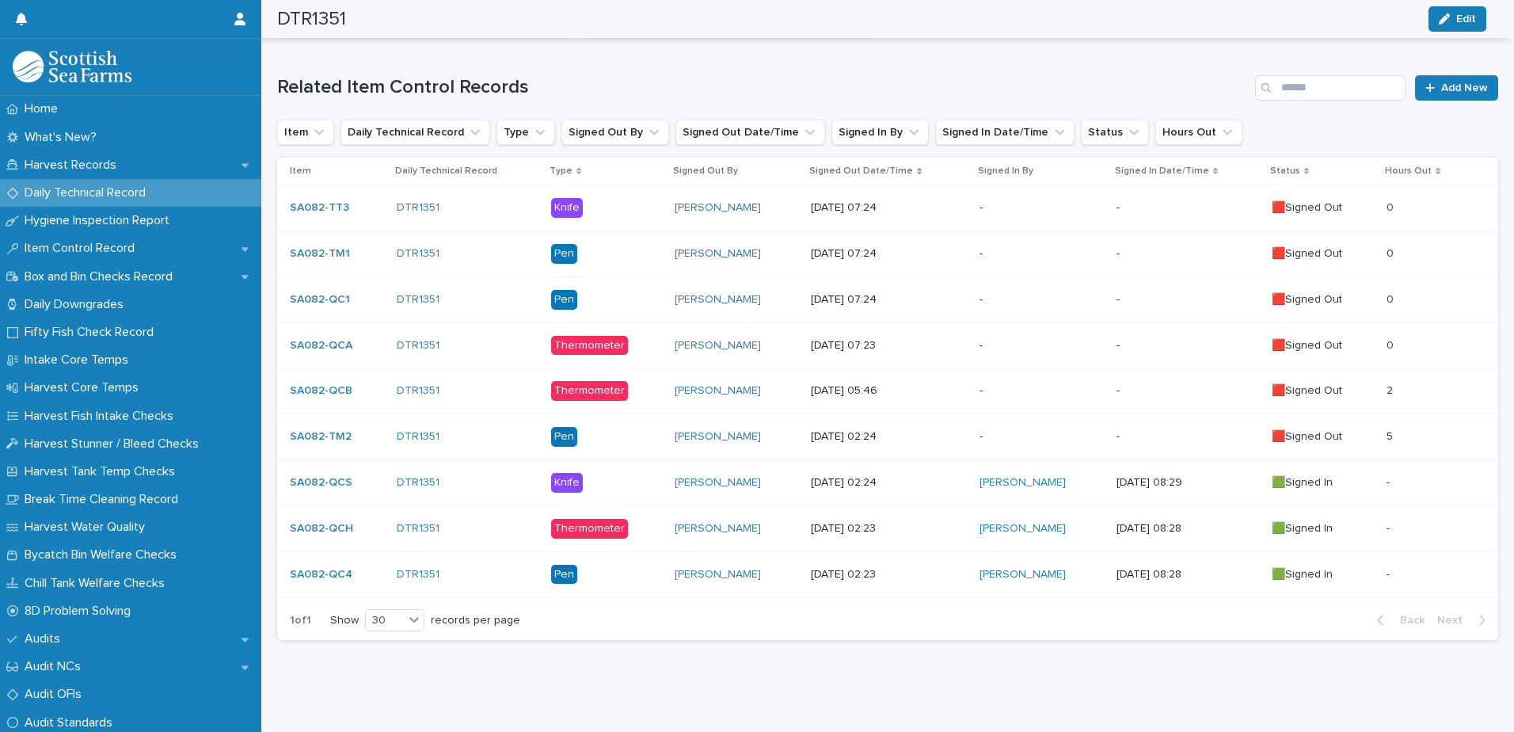
click at [1020, 430] on p "-" at bounding box center [1041, 436] width 124 height 13
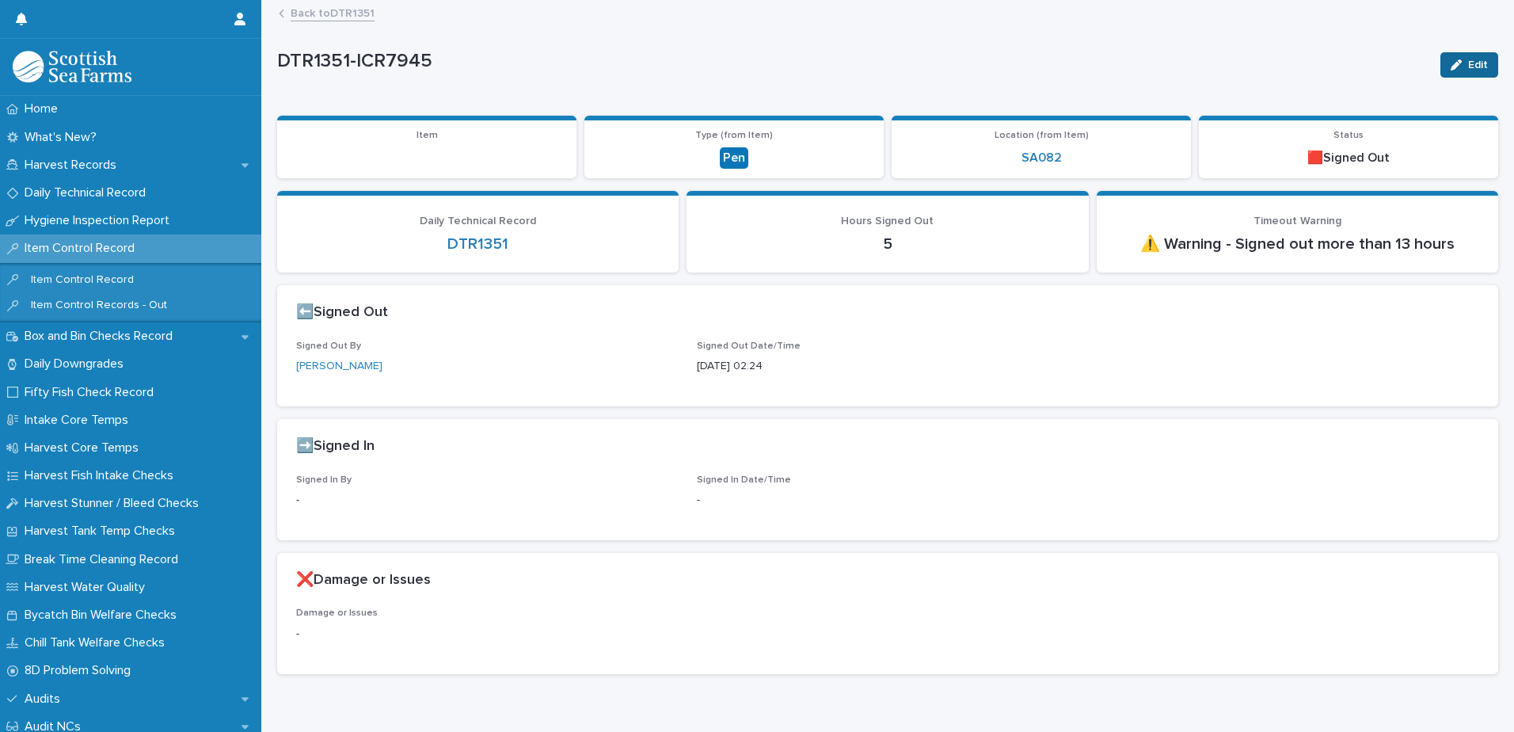
click at [1468, 64] on span "Edit" at bounding box center [1478, 64] width 20 height 11
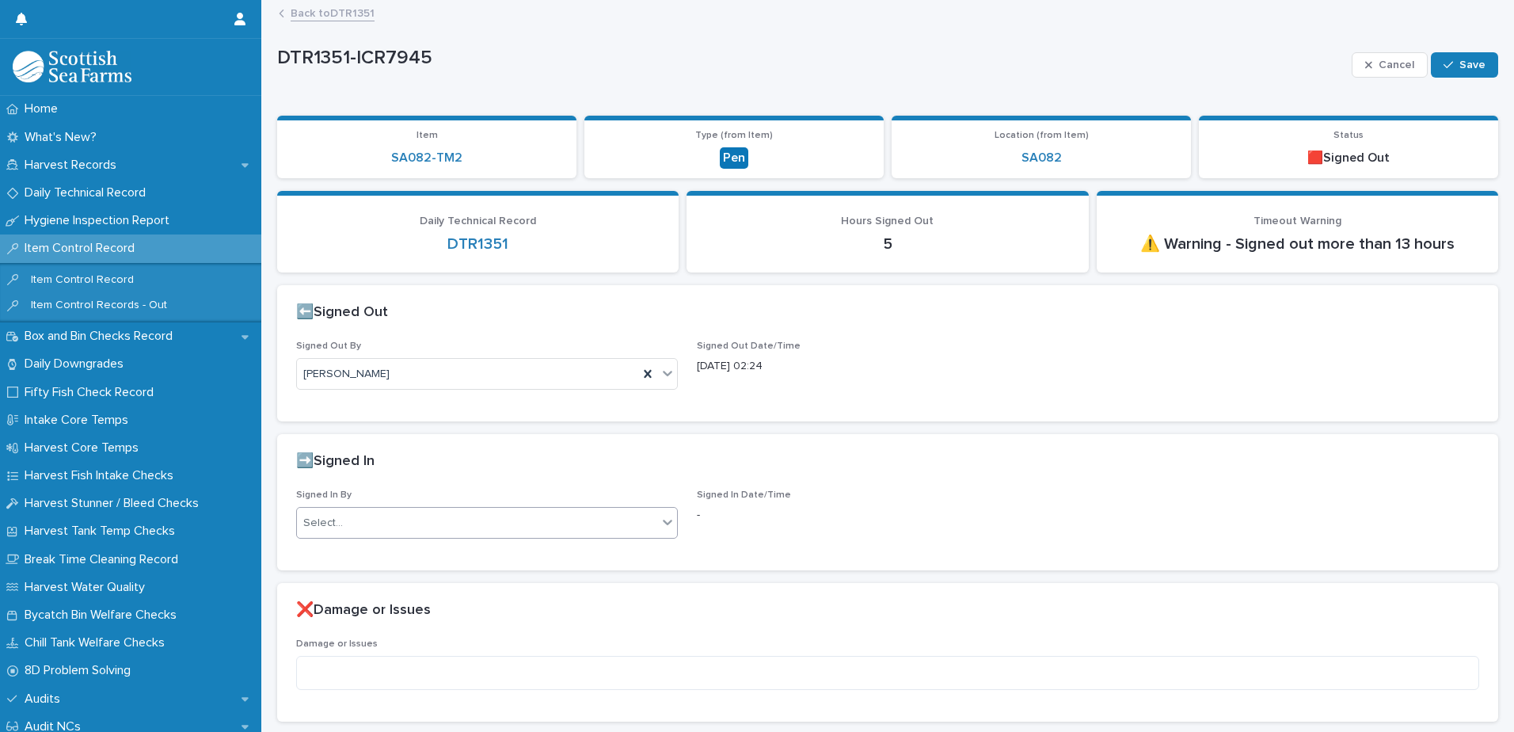
click at [396, 519] on div "Select..." at bounding box center [477, 523] width 360 height 26
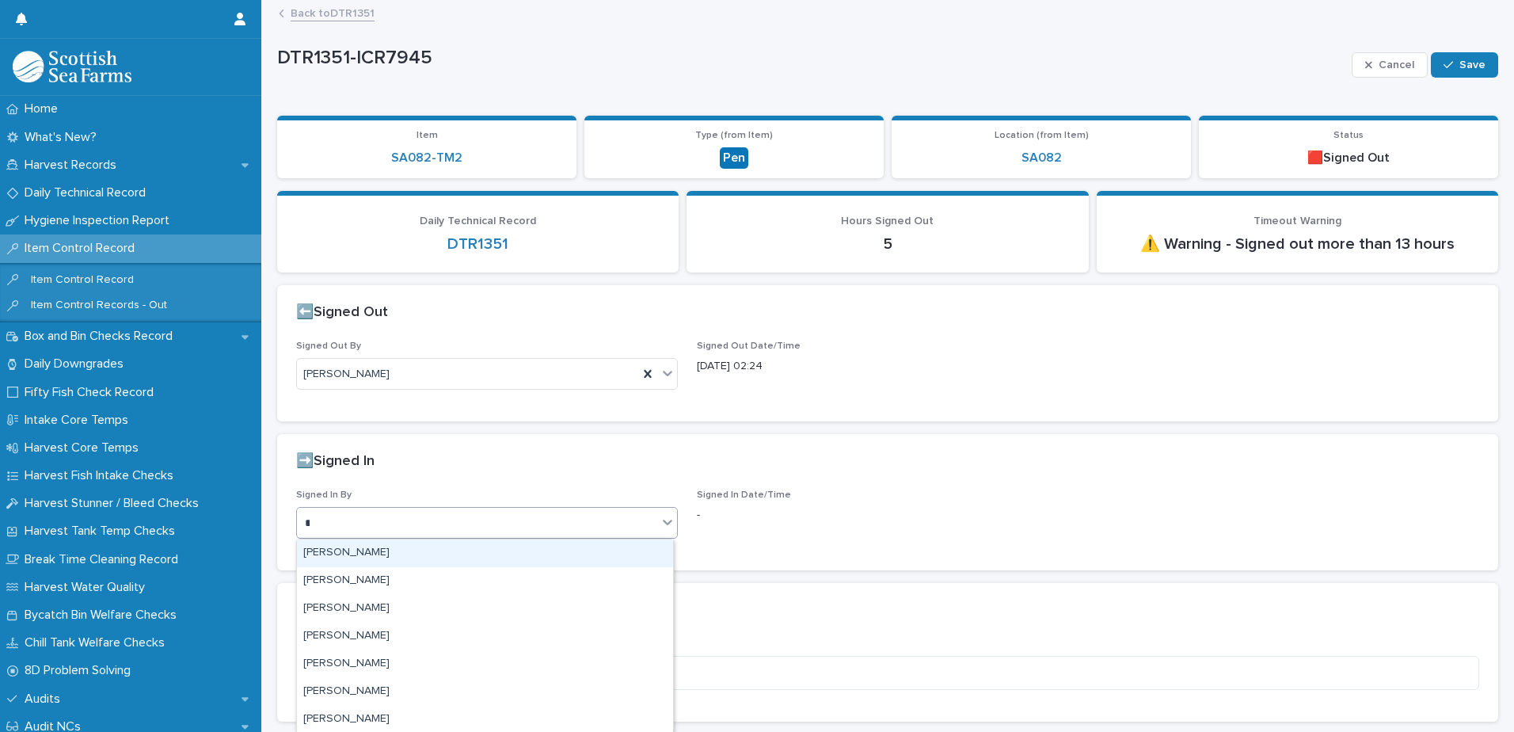
type input "**"
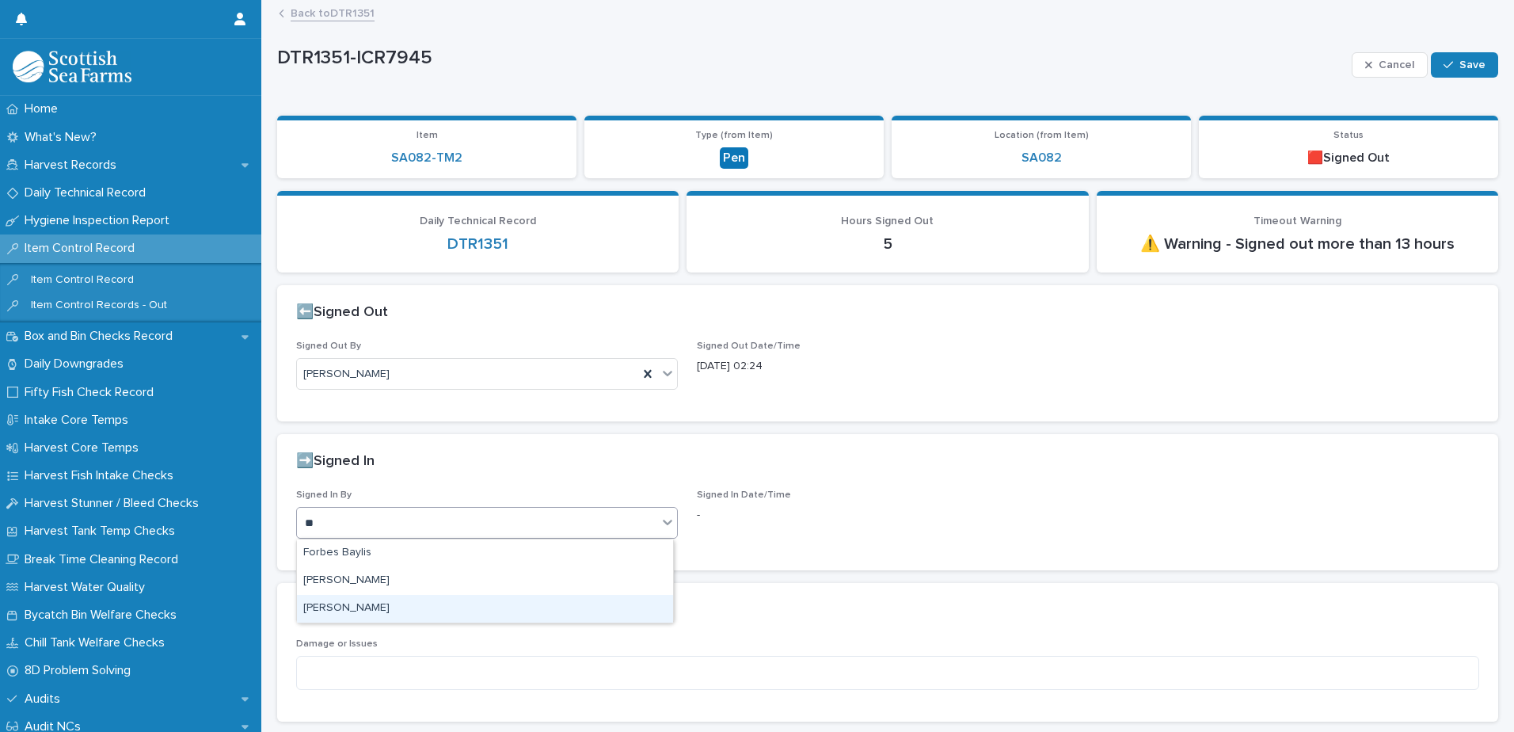
click at [380, 606] on div "[PERSON_NAME]" at bounding box center [485, 609] width 376 height 28
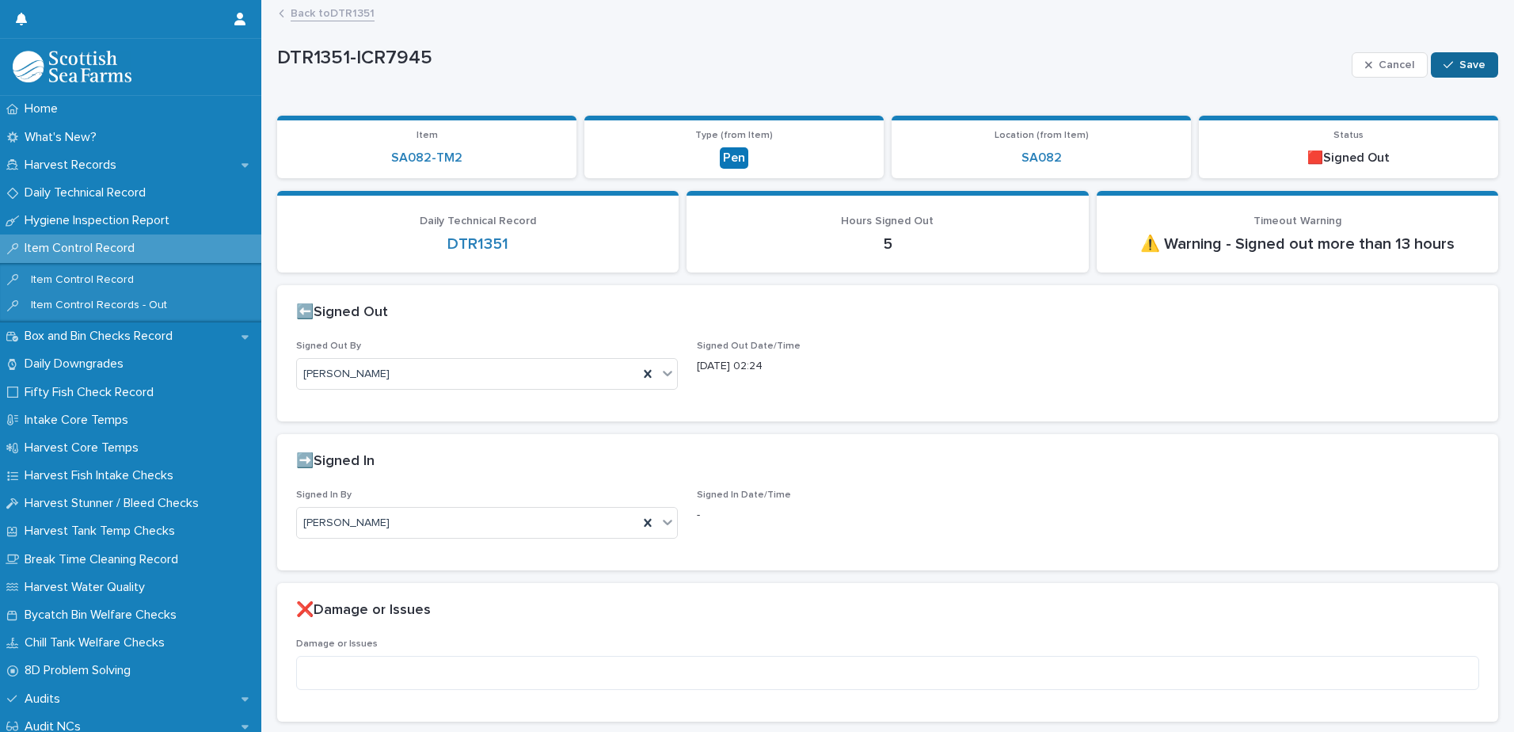
click at [1461, 65] on span "Save" at bounding box center [1472, 64] width 26 height 11
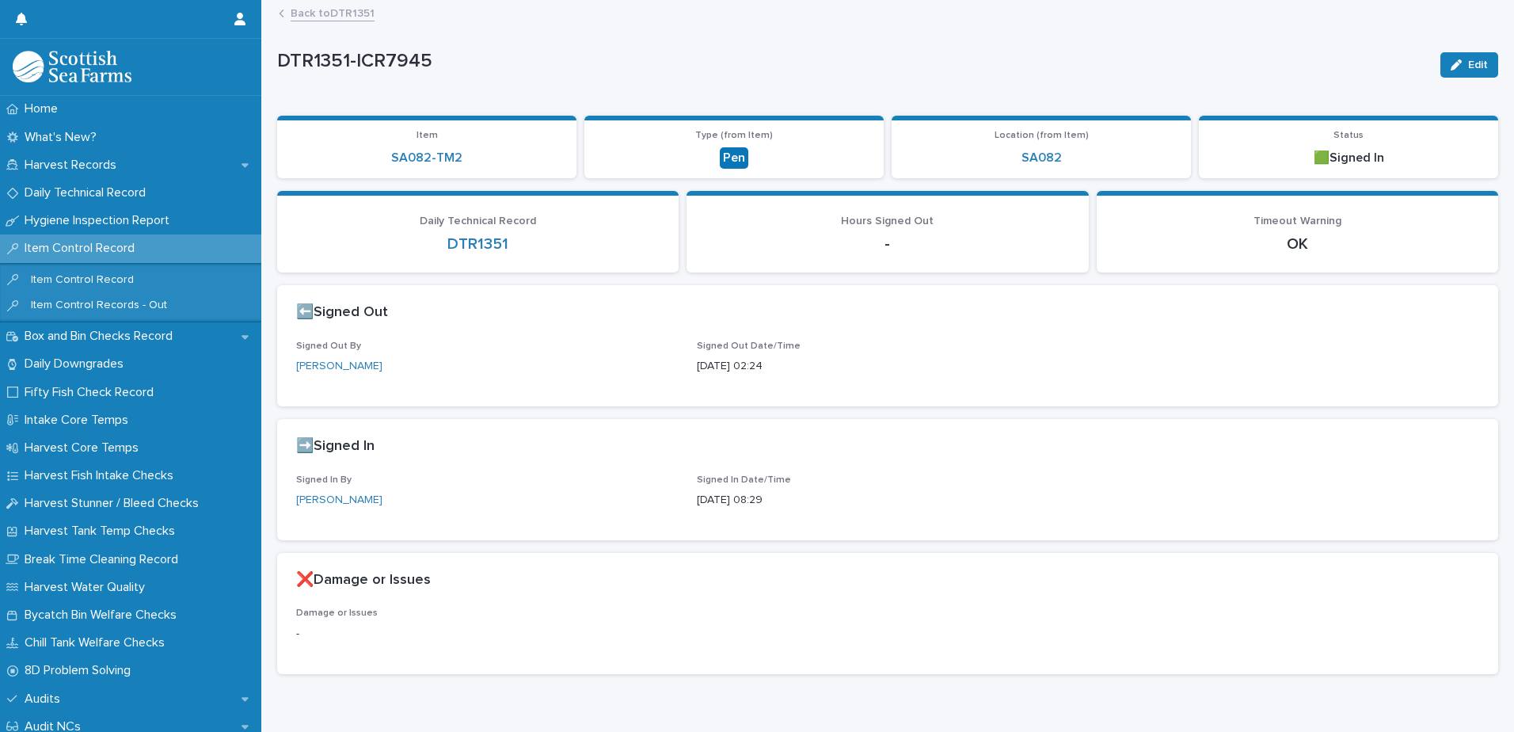
click at [359, 19] on link "Back to DTR1351" at bounding box center [333, 12] width 84 height 18
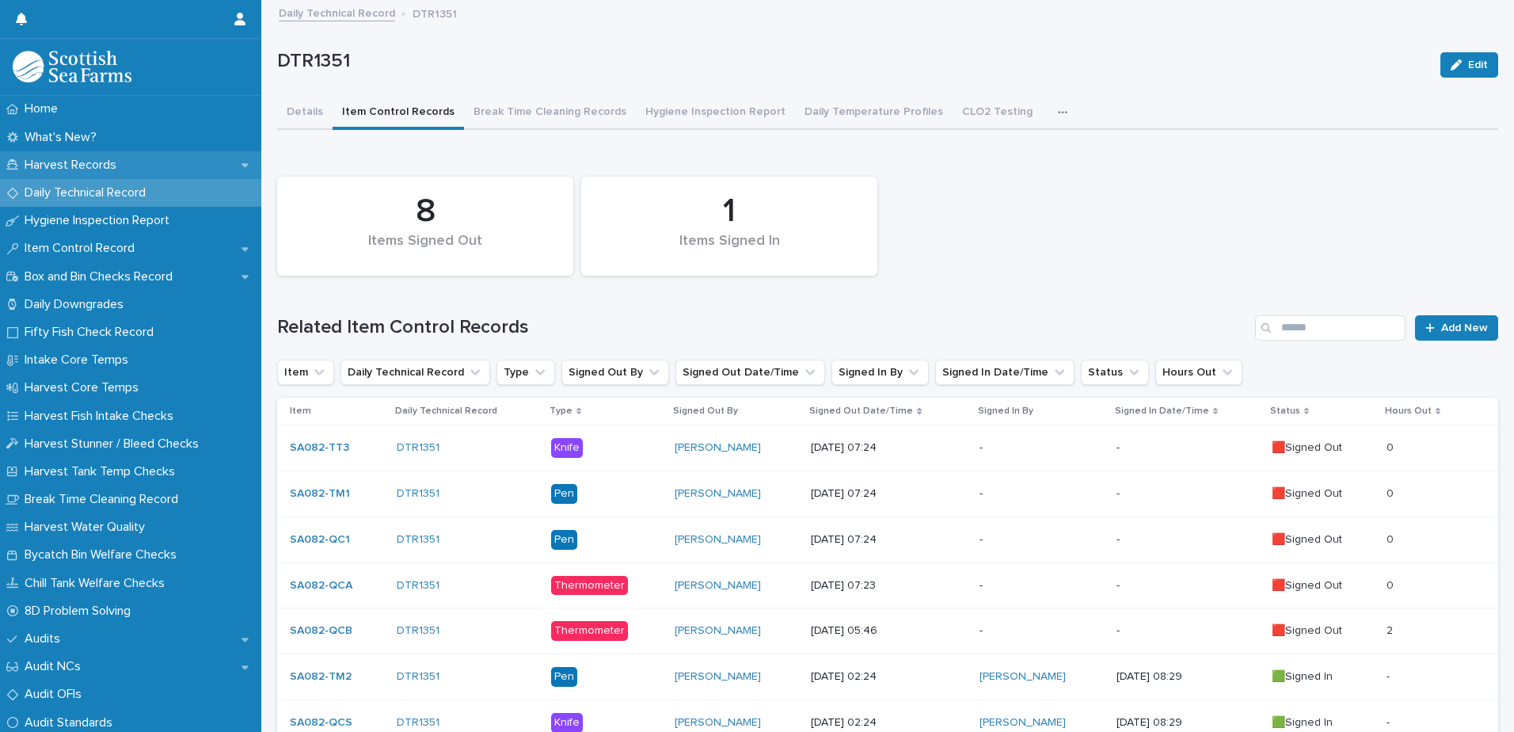
click at [79, 158] on p "Harvest Records" at bounding box center [73, 165] width 111 height 15
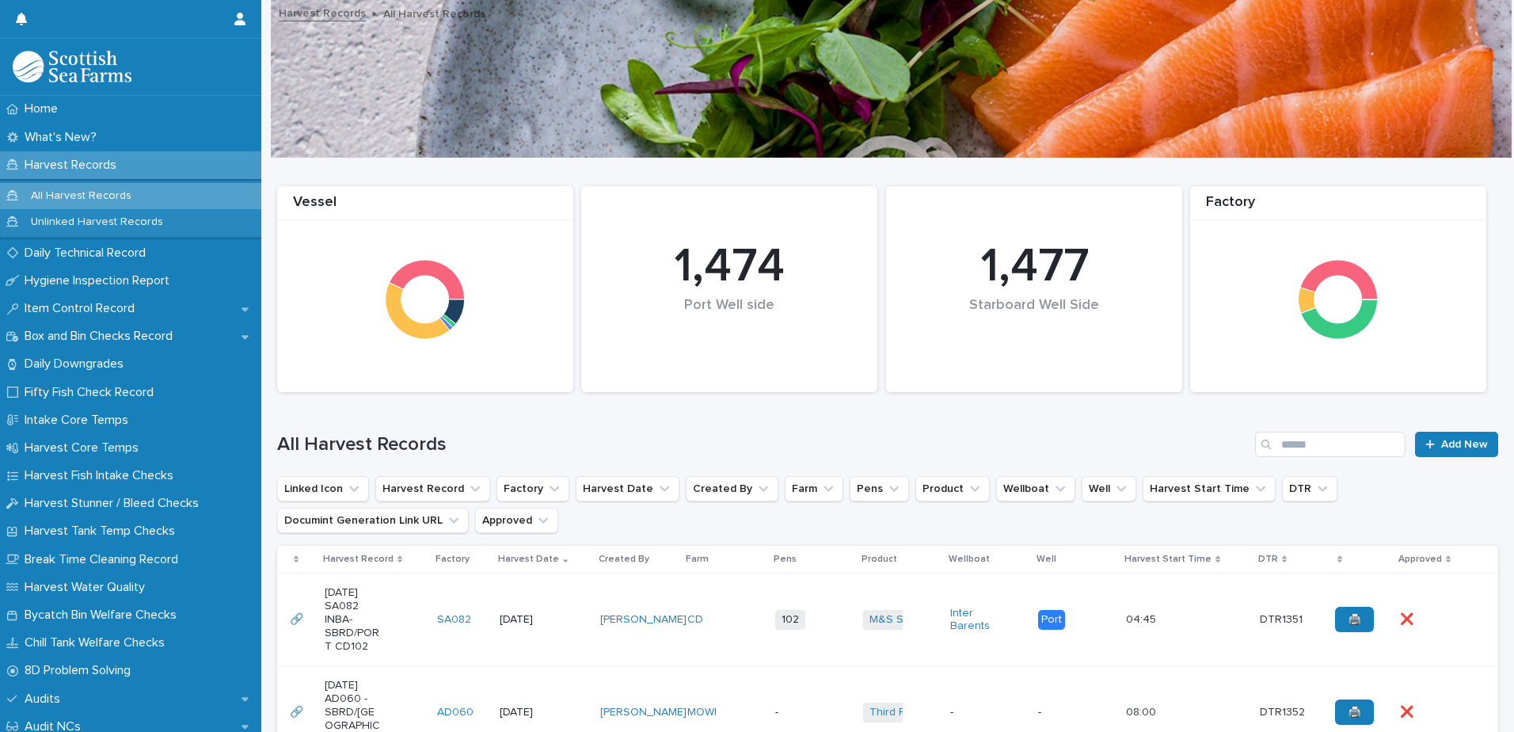
scroll to position [238, 0]
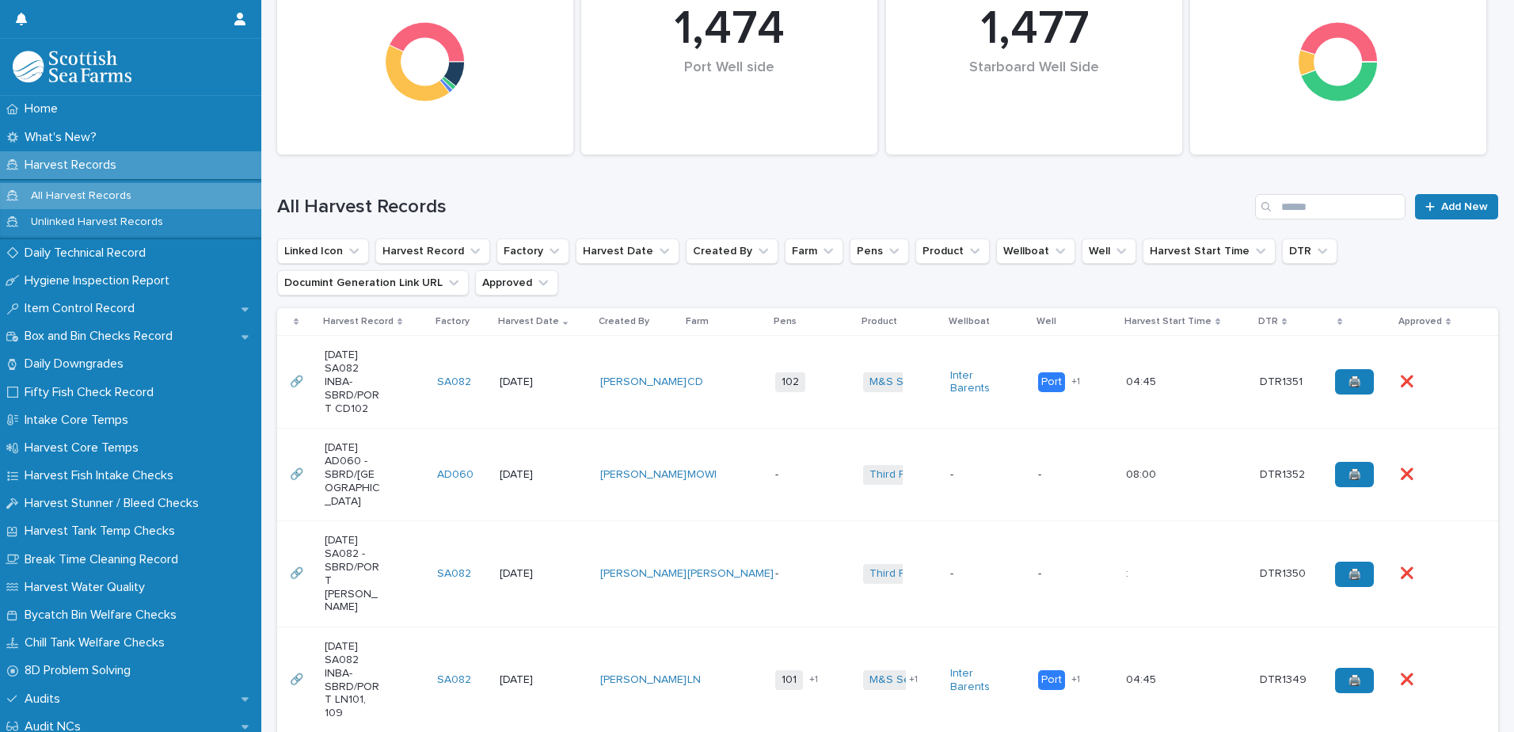
click at [810, 374] on div "102 + 0" at bounding box center [803, 382] width 56 height 20
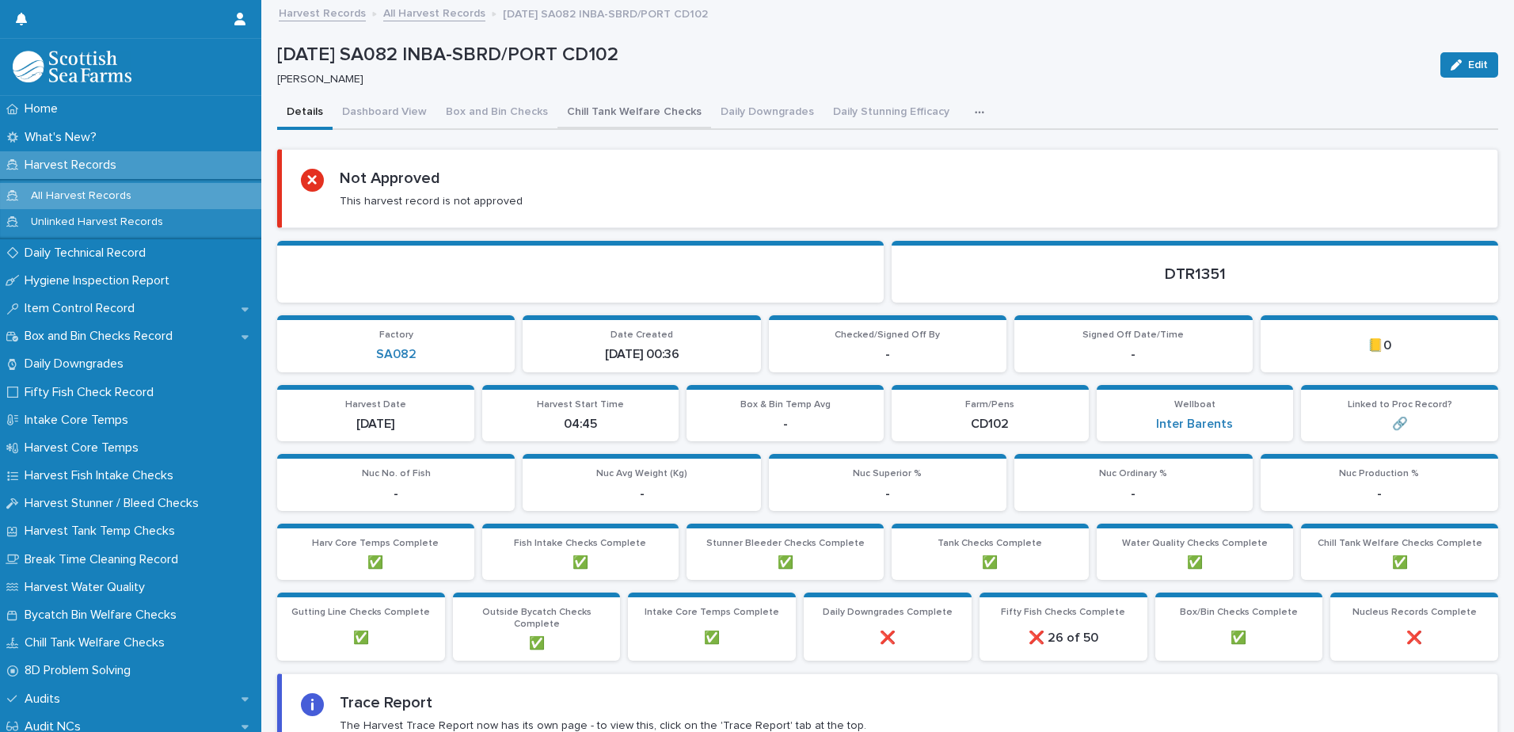
click at [651, 109] on button "Chill Tank Welfare Checks" at bounding box center [634, 113] width 154 height 33
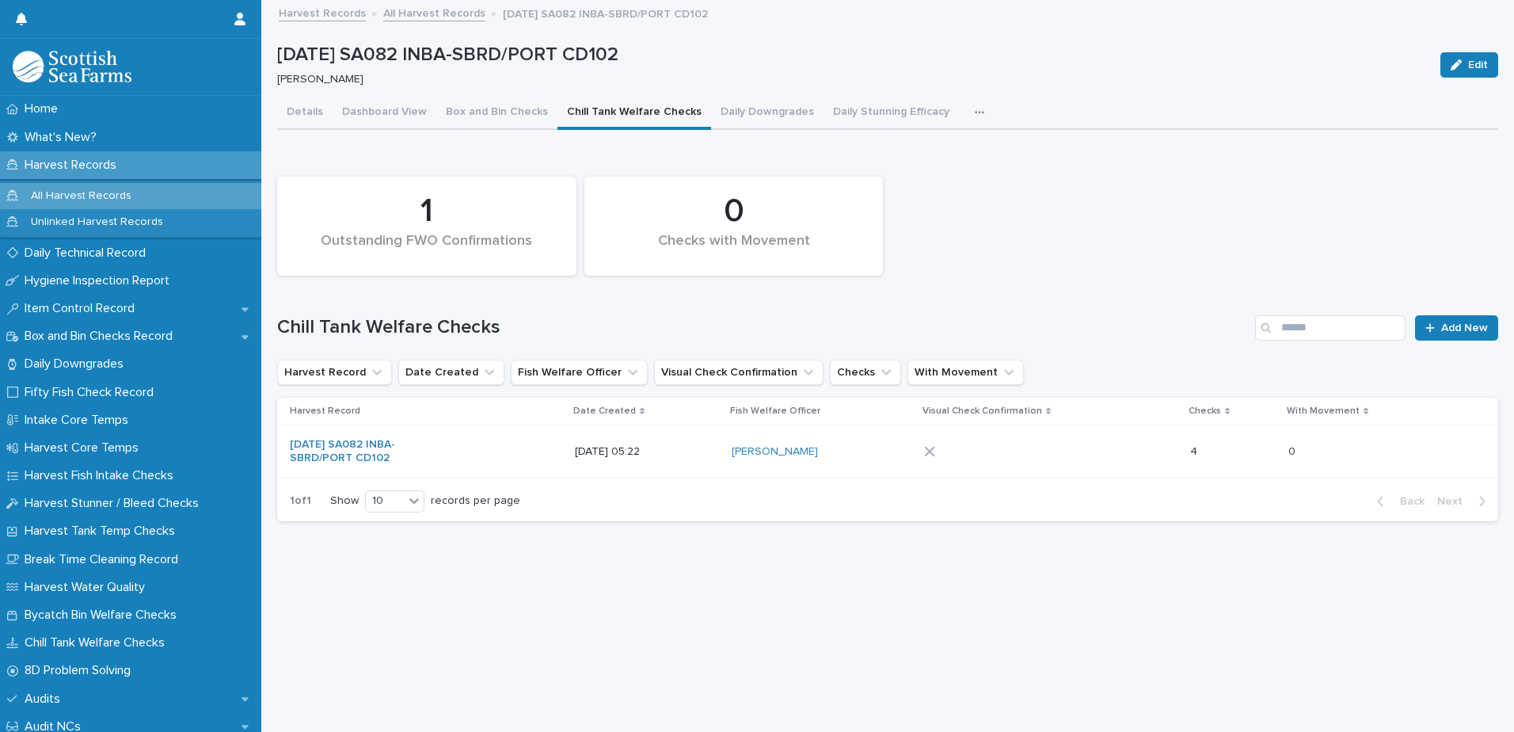
click at [1062, 457] on div at bounding box center [1050, 451] width 253 height 24
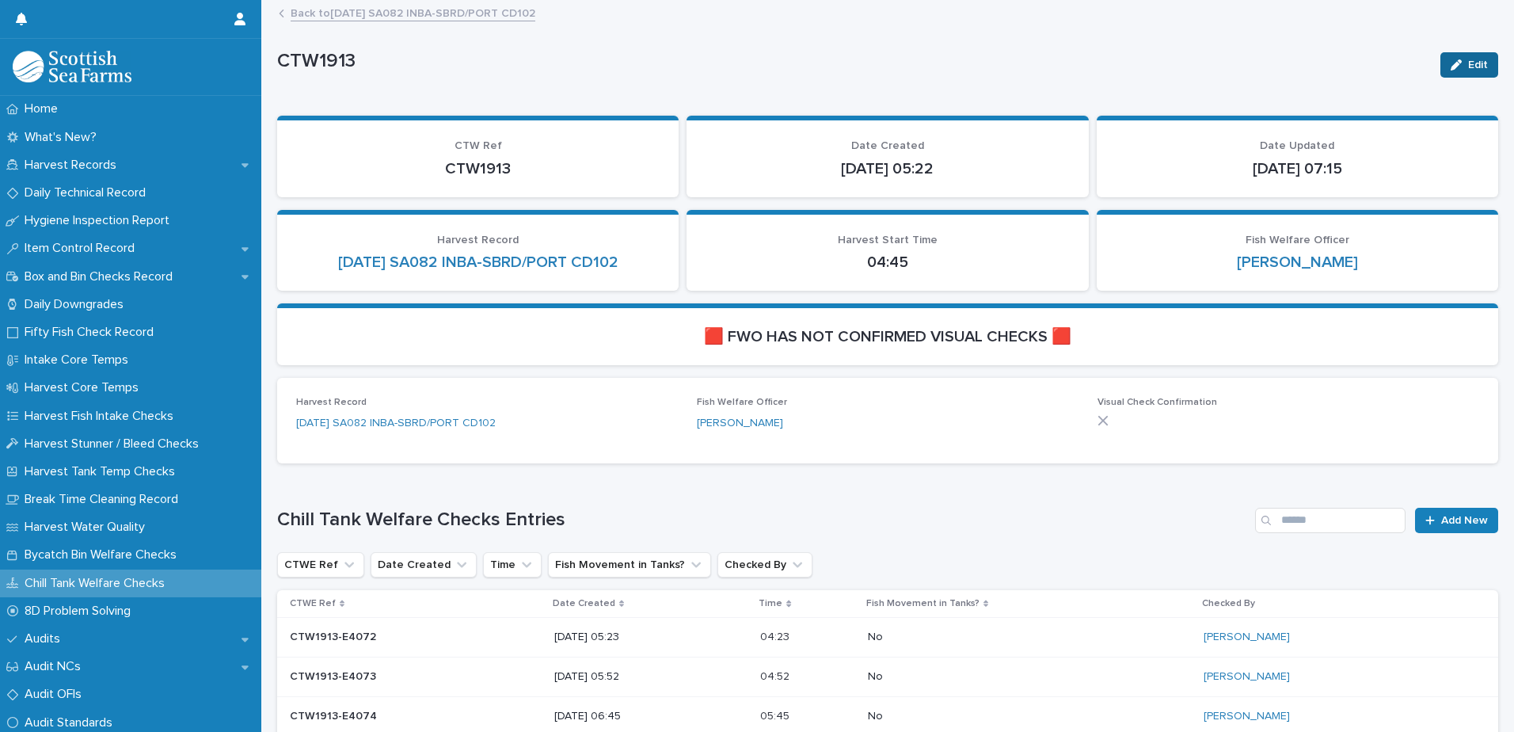
click at [1460, 71] on button "Edit" at bounding box center [1469, 64] width 58 height 25
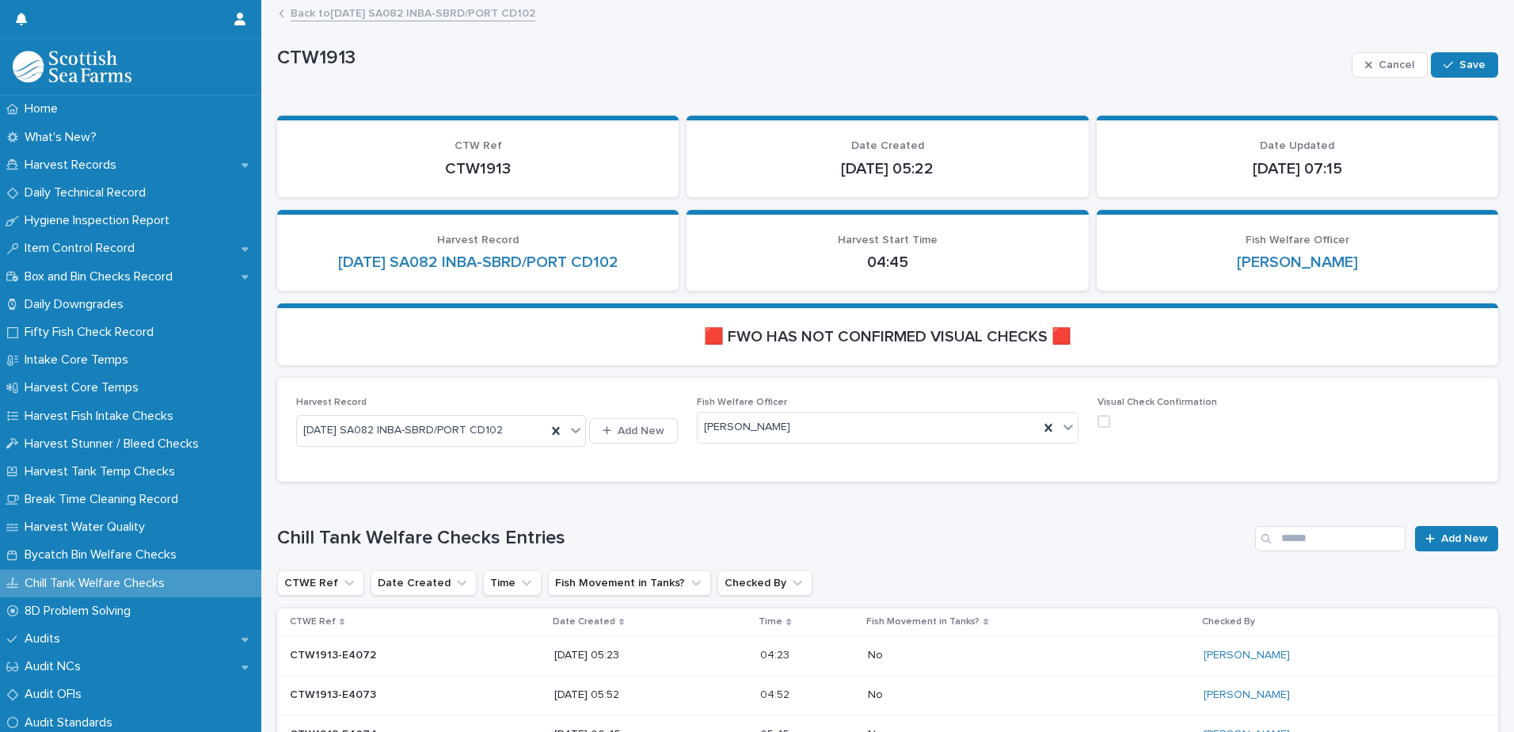
click at [1097, 422] on span at bounding box center [1103, 421] width 13 height 13
click at [1459, 61] on span "Save" at bounding box center [1472, 64] width 26 height 11
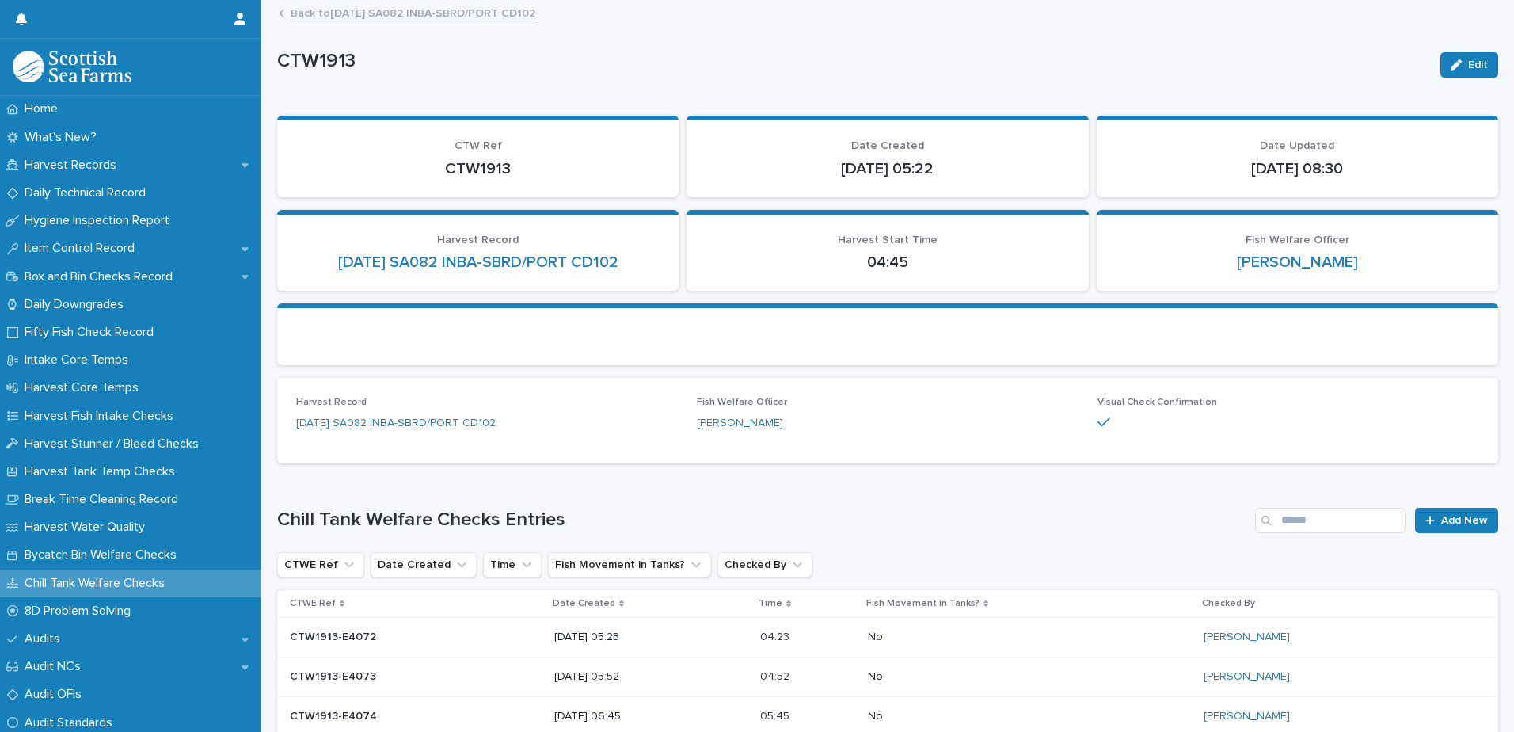
click at [426, 17] on link "Back to [DATE] SA082 INBA-SBRD/PORT CD102" at bounding box center [413, 12] width 245 height 18
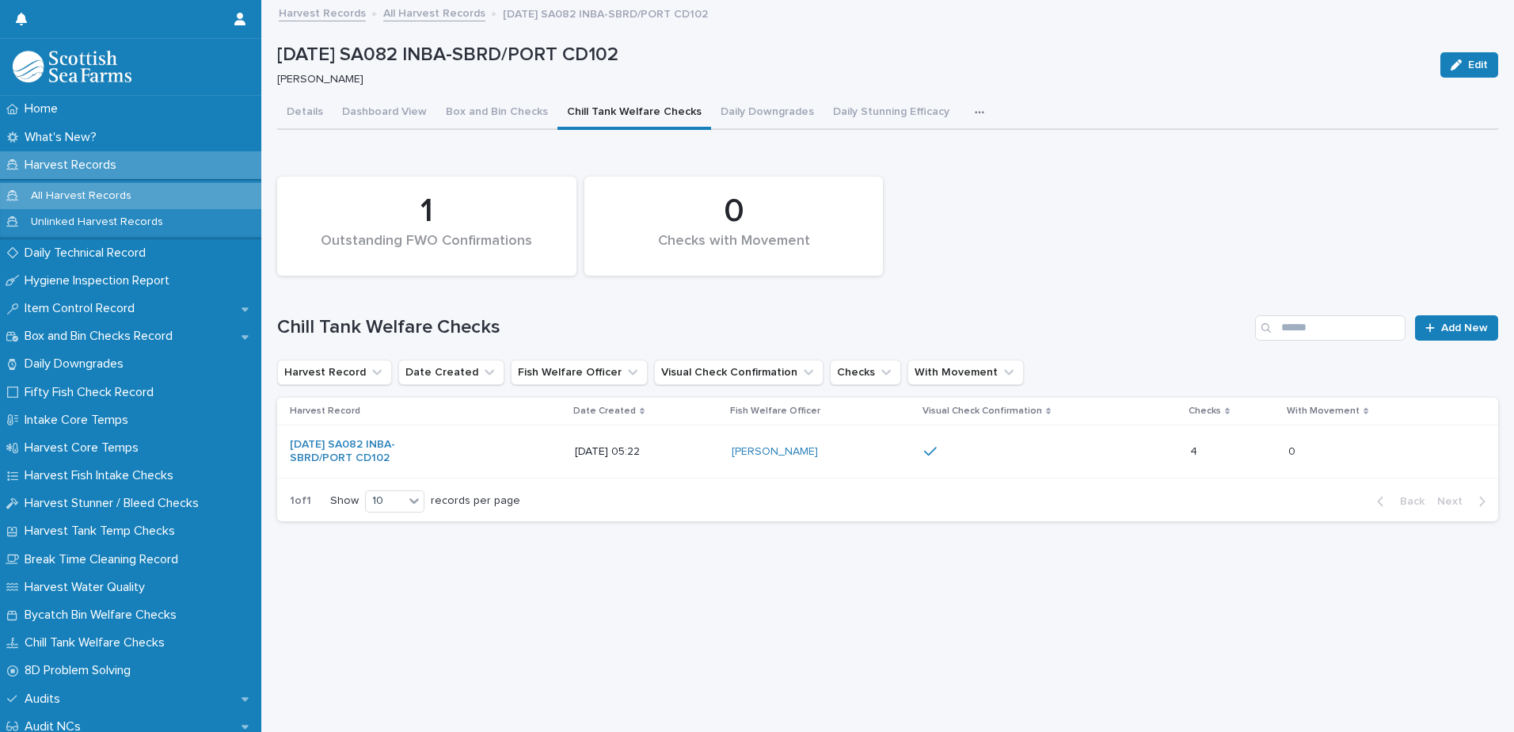
click at [975, 113] on icon "button" at bounding box center [980, 112] width 10 height 11
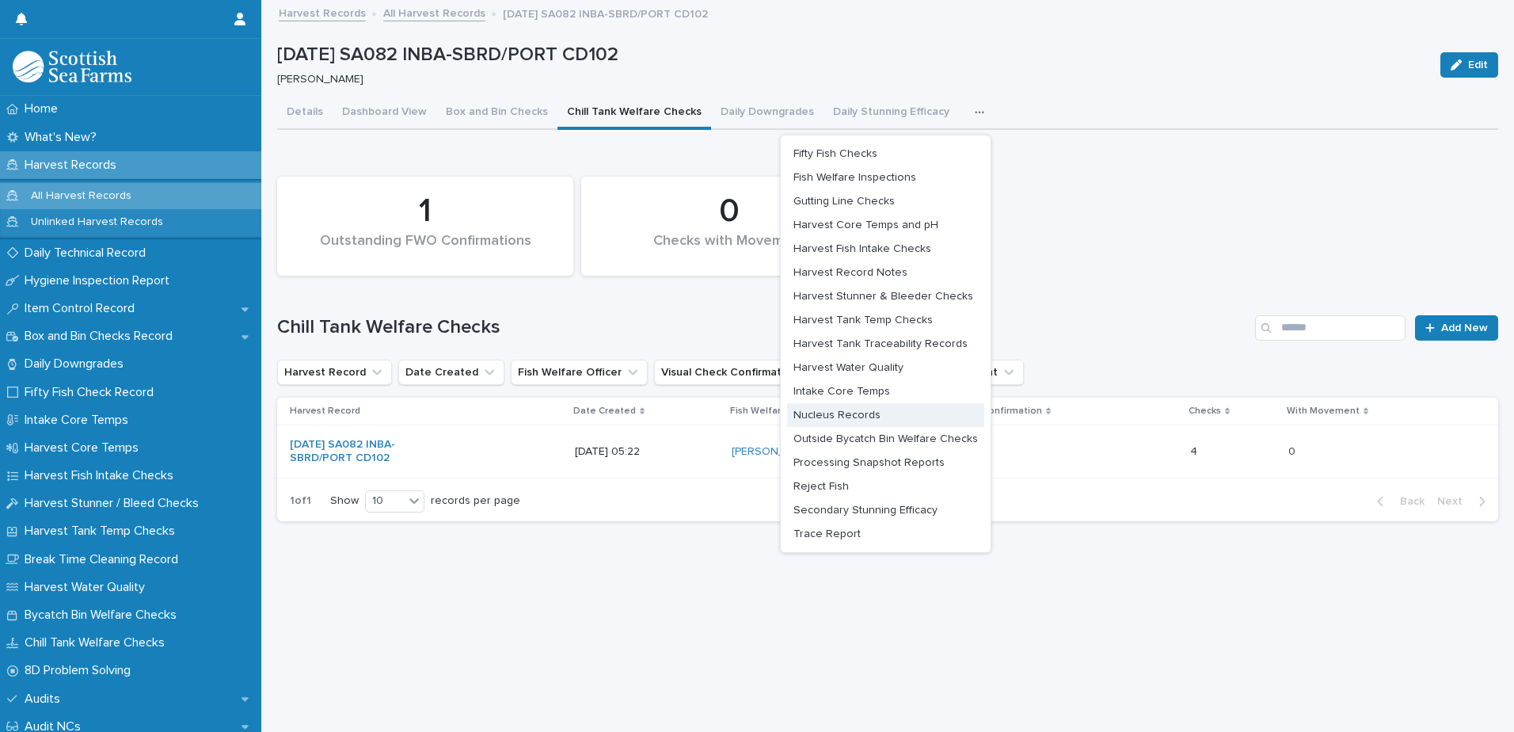
click at [924, 437] on span "Outside Bycatch Bin Welfare Checks" at bounding box center [885, 438] width 184 height 11
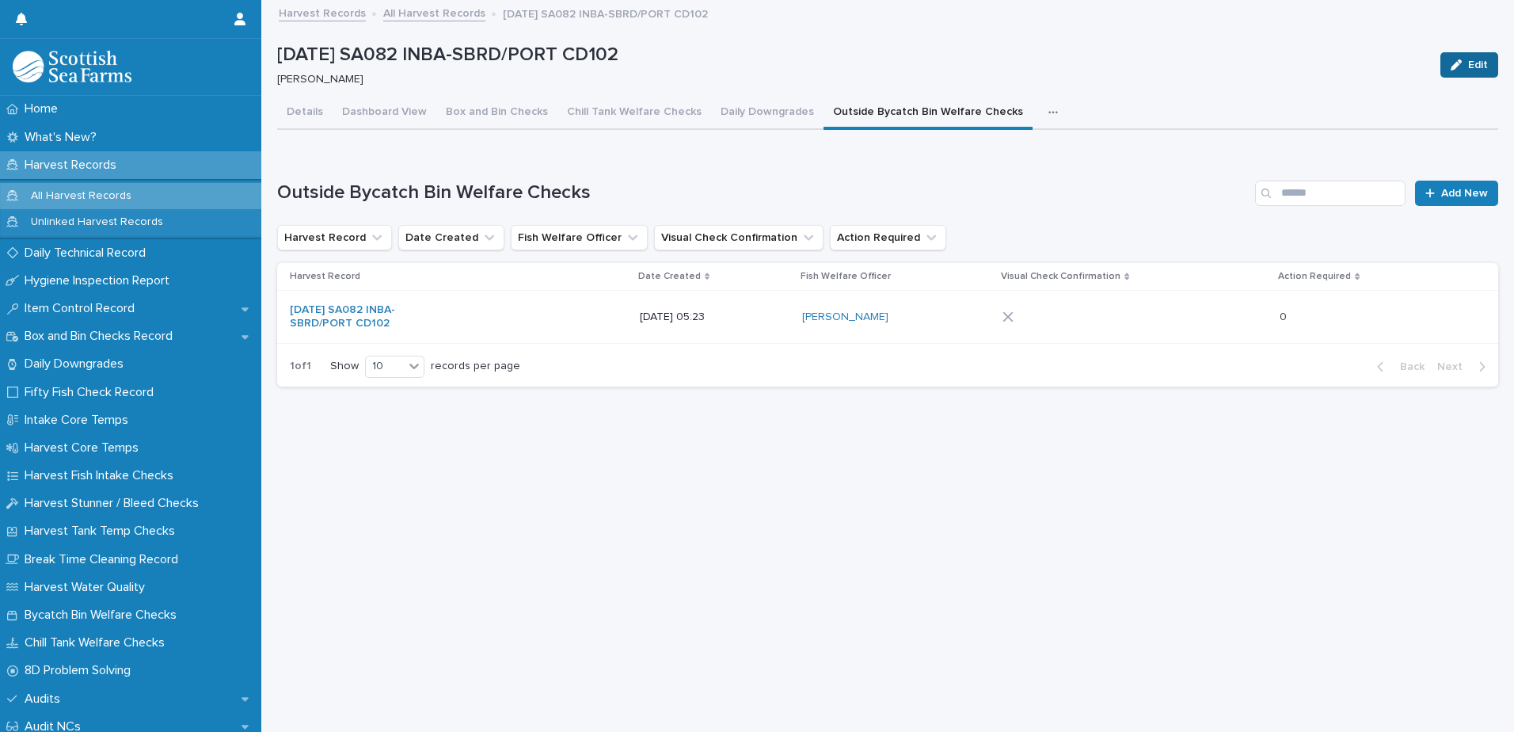
click at [1468, 59] on span "Edit" at bounding box center [1478, 64] width 20 height 11
click at [1067, 324] on div at bounding box center [1134, 317] width 264 height 24
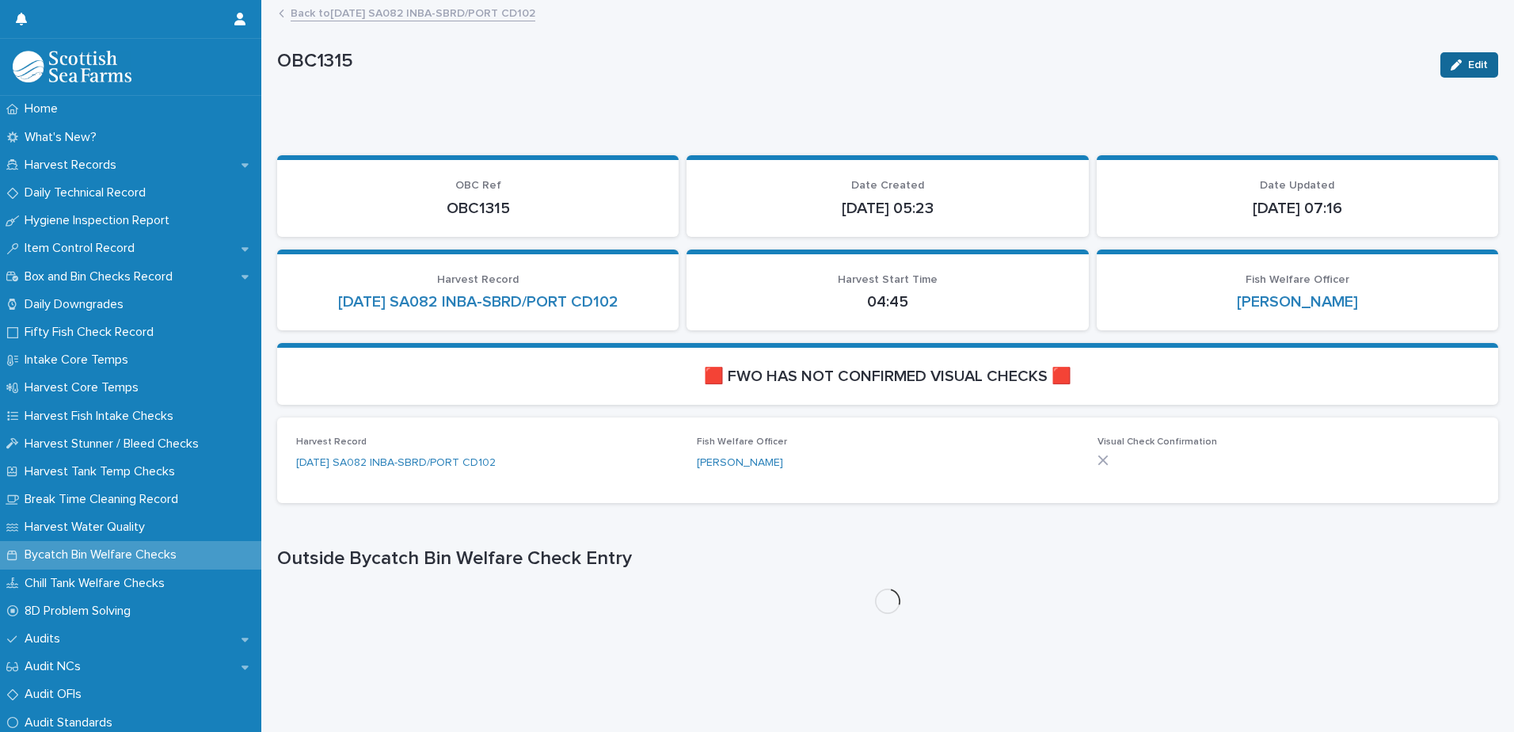
click at [1448, 56] on button "Edit" at bounding box center [1469, 64] width 58 height 25
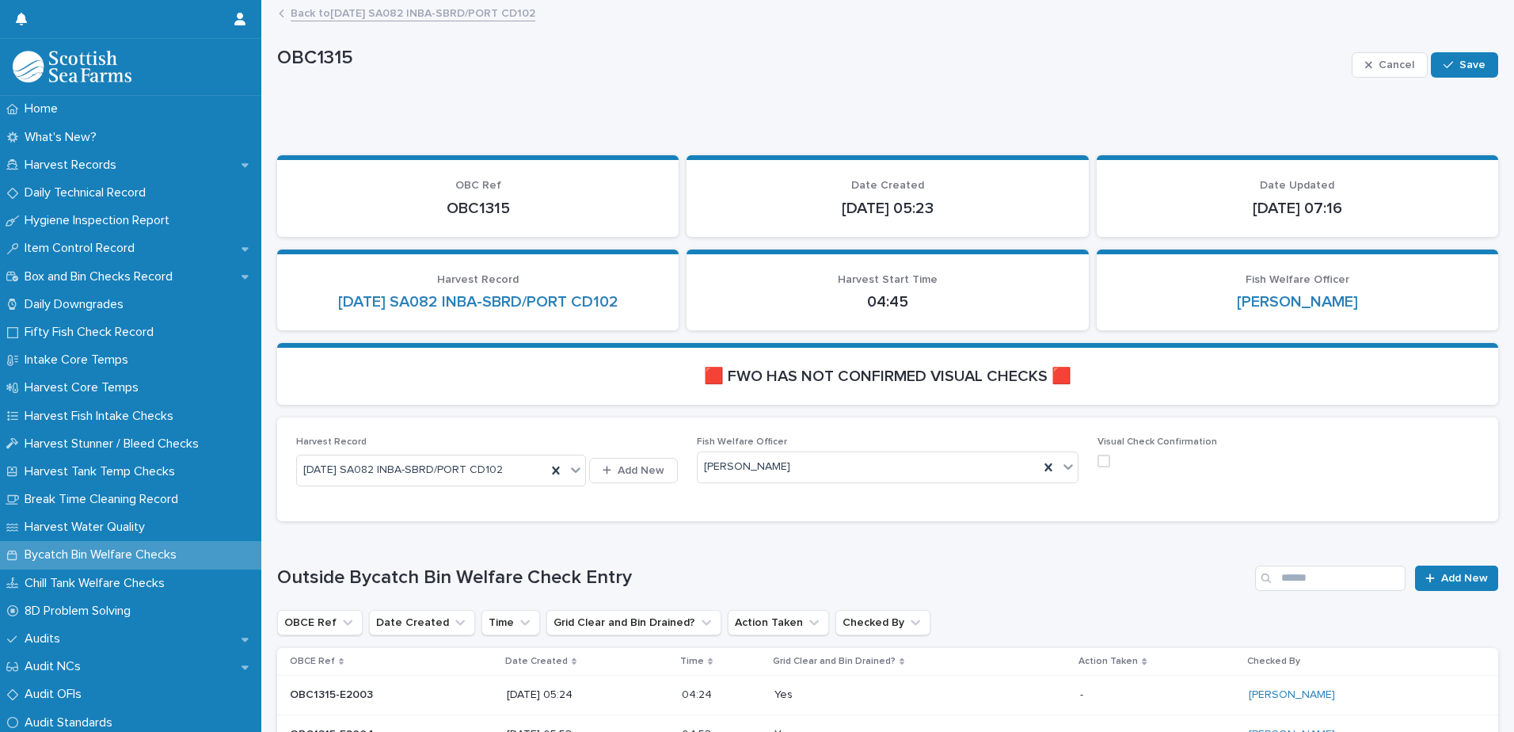
click at [1097, 462] on span at bounding box center [1103, 460] width 13 height 13
click at [1459, 61] on span "Save" at bounding box center [1472, 64] width 26 height 11
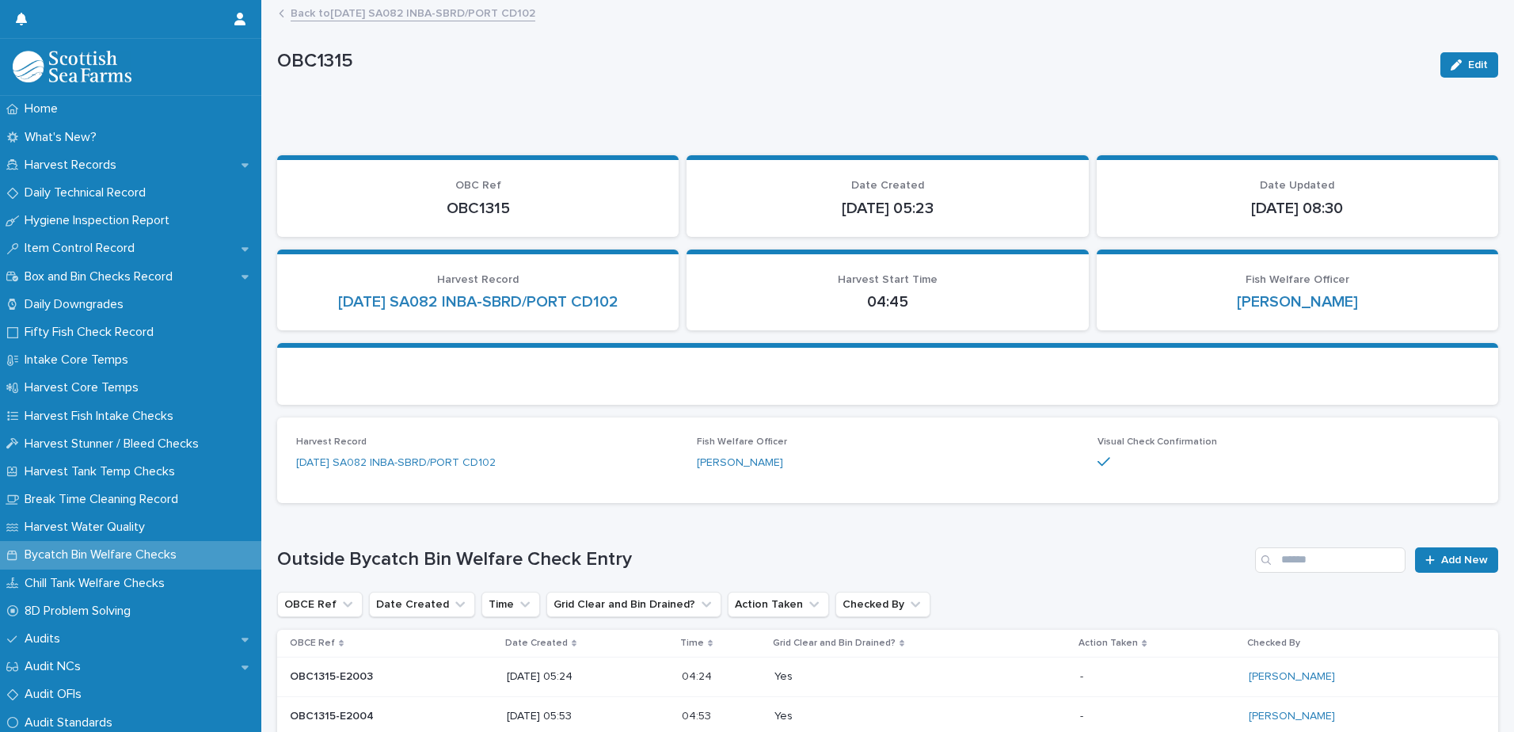
click at [409, 16] on link "Back to [DATE] SA082 INBA-SBRD/PORT CD102" at bounding box center [413, 12] width 245 height 18
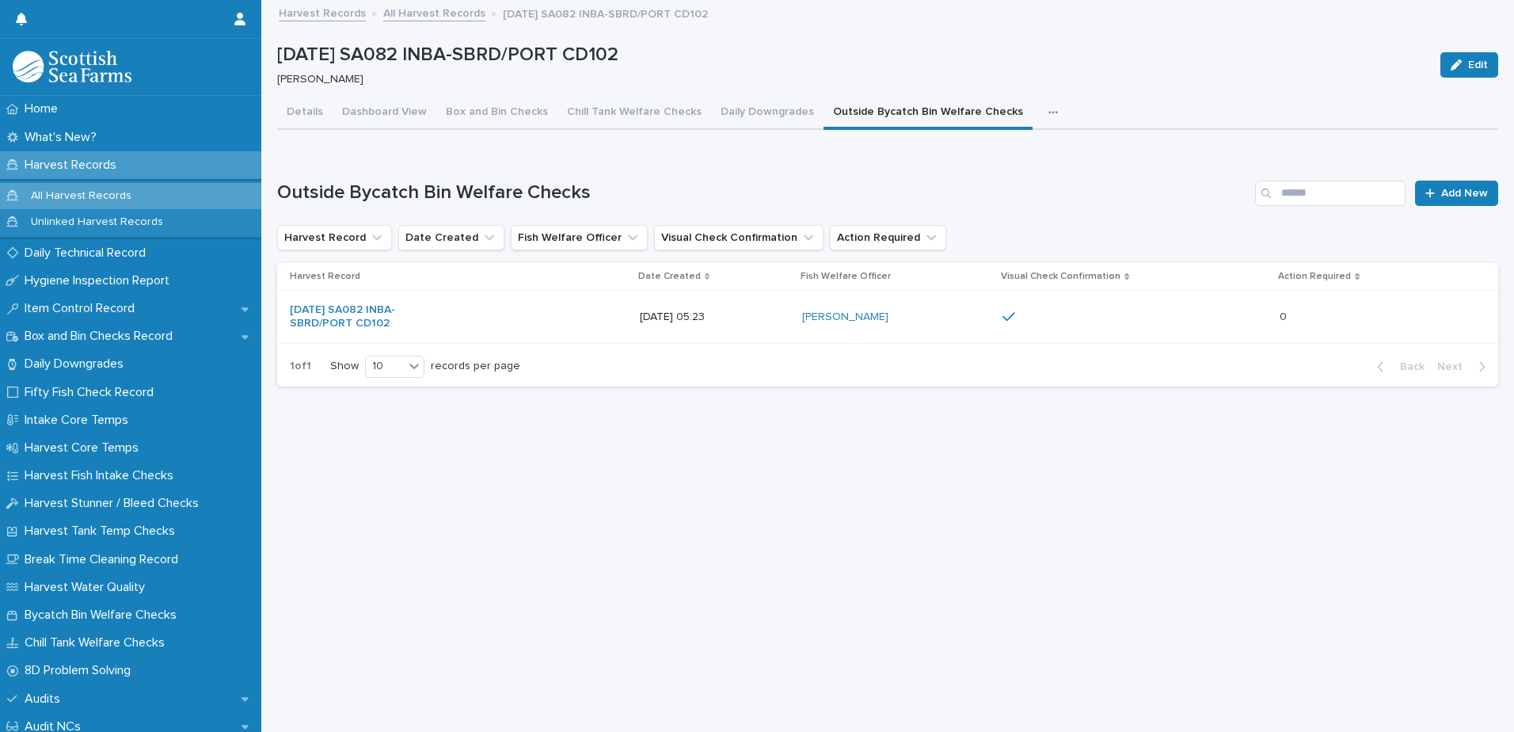
click at [1048, 114] on icon "button" at bounding box center [1053, 112] width 10 height 11
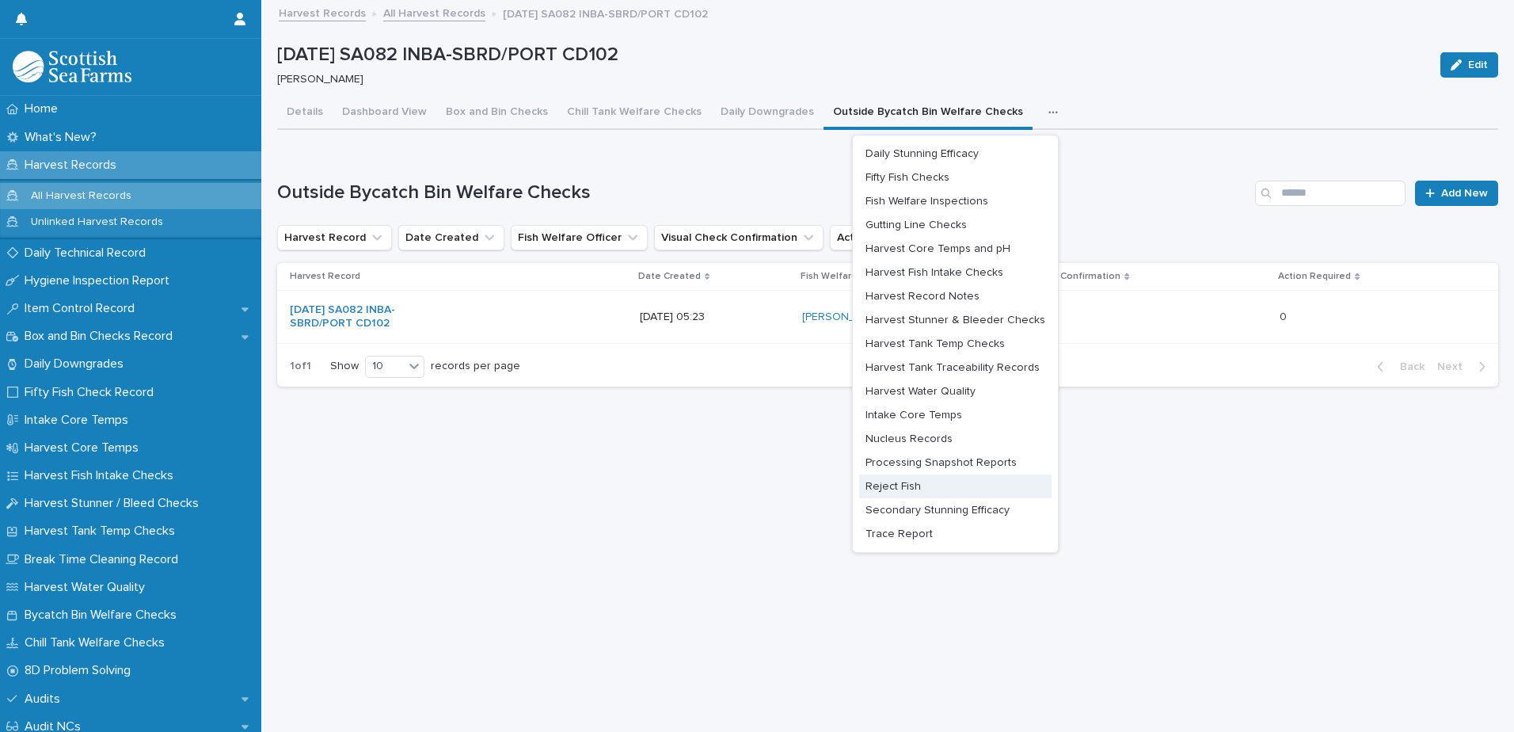
click at [903, 485] on span "Reject Fish" at bounding box center [892, 486] width 55 height 11
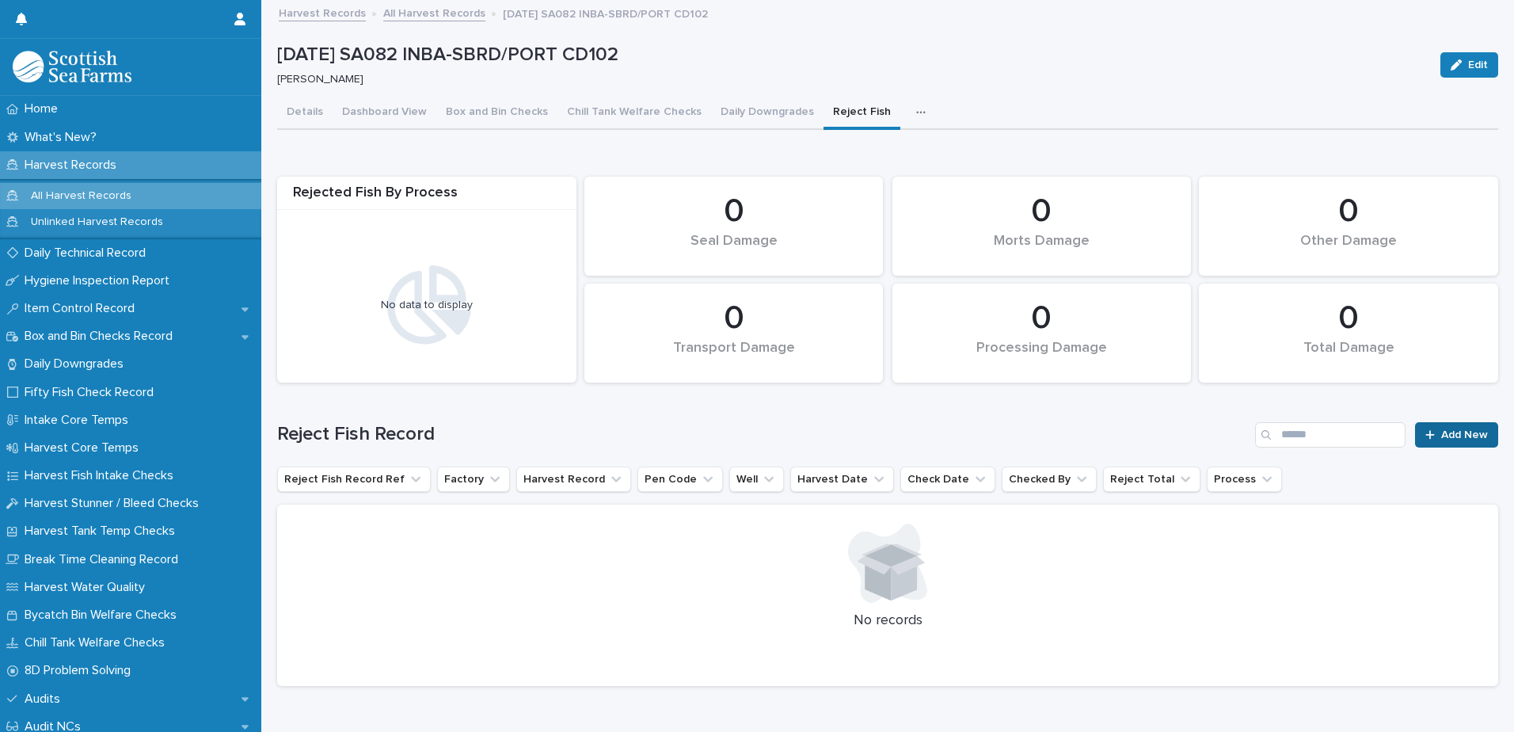
click at [1449, 439] on span "Add New" at bounding box center [1464, 434] width 47 height 11
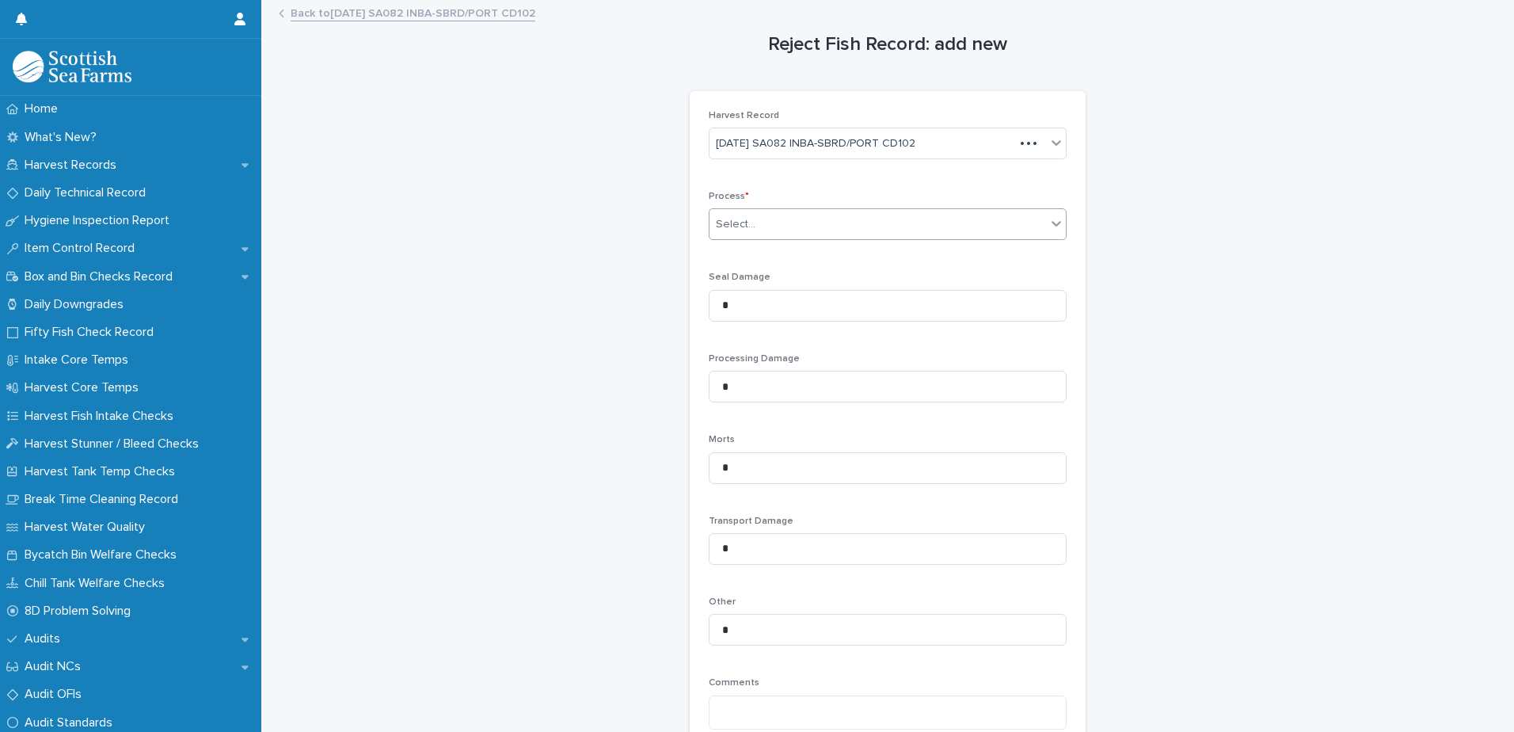
click at [762, 219] on div "Select..." at bounding box center [877, 224] width 336 height 26
click at [754, 258] on span "Harvesting" at bounding box center [740, 253] width 61 height 17
drag, startPoint x: 736, startPoint y: 461, endPoint x: 637, endPoint y: 439, distance: 101.4
click at [632, 438] on div "Reject Fish Record: add new Loading... Saving… Loading... Saving… Loading... Sa…" at bounding box center [887, 441] width 1221 height 878
type input "*"
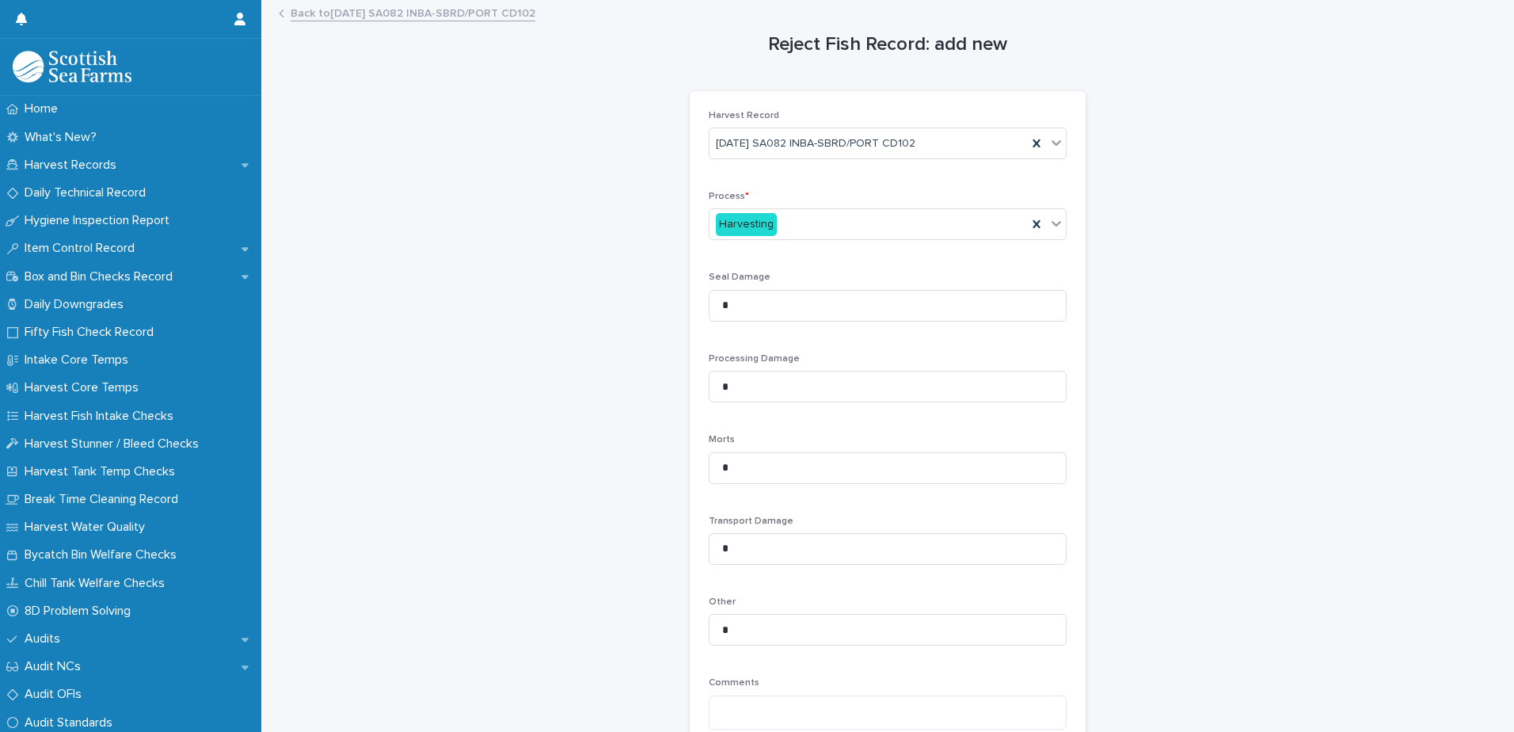
click at [558, 441] on div "Reject Fish Record: add new Loading... Saving… Loading... Saving… Loading... Sa…" at bounding box center [887, 441] width 1221 height 878
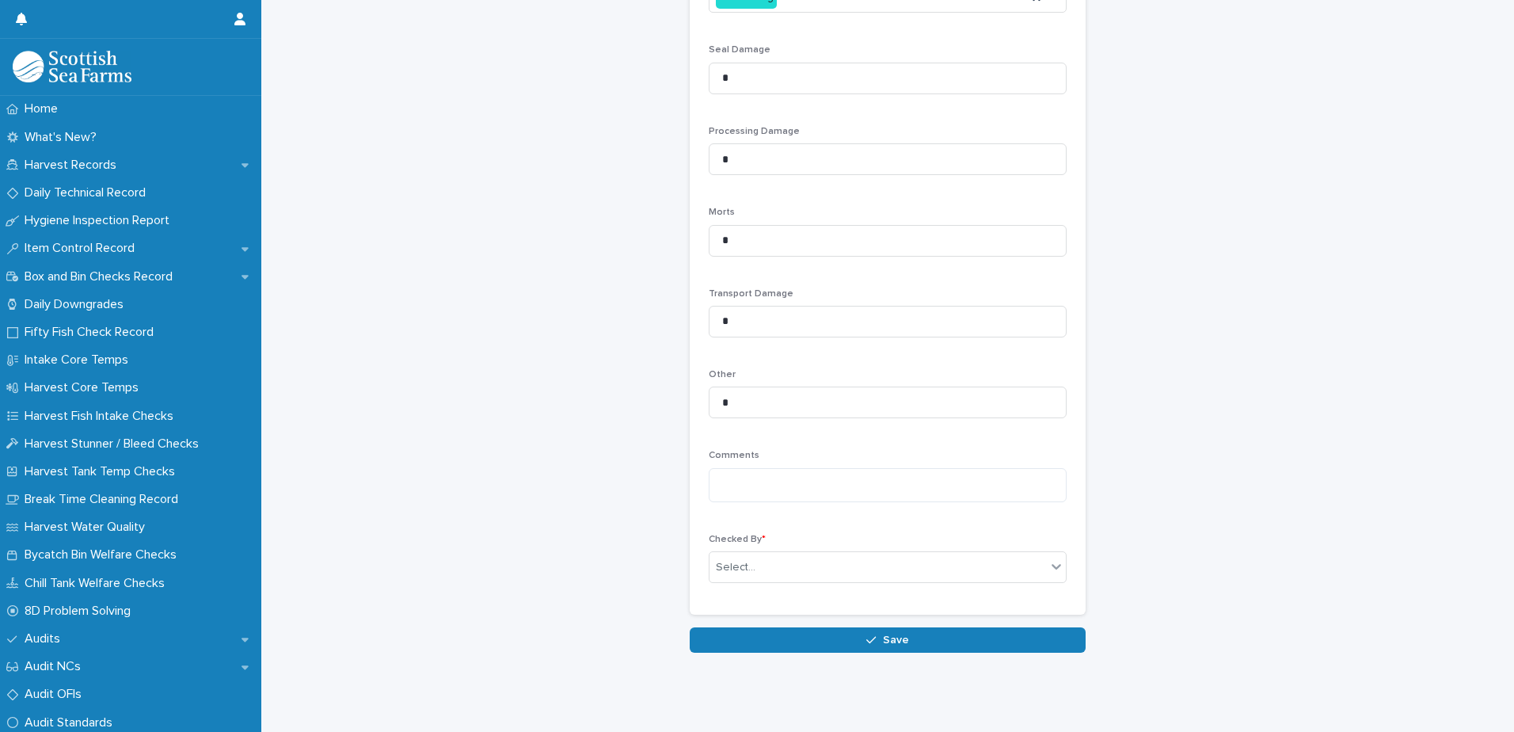
click at [847, 534] on div "Checked By * Select..." at bounding box center [888, 565] width 358 height 62
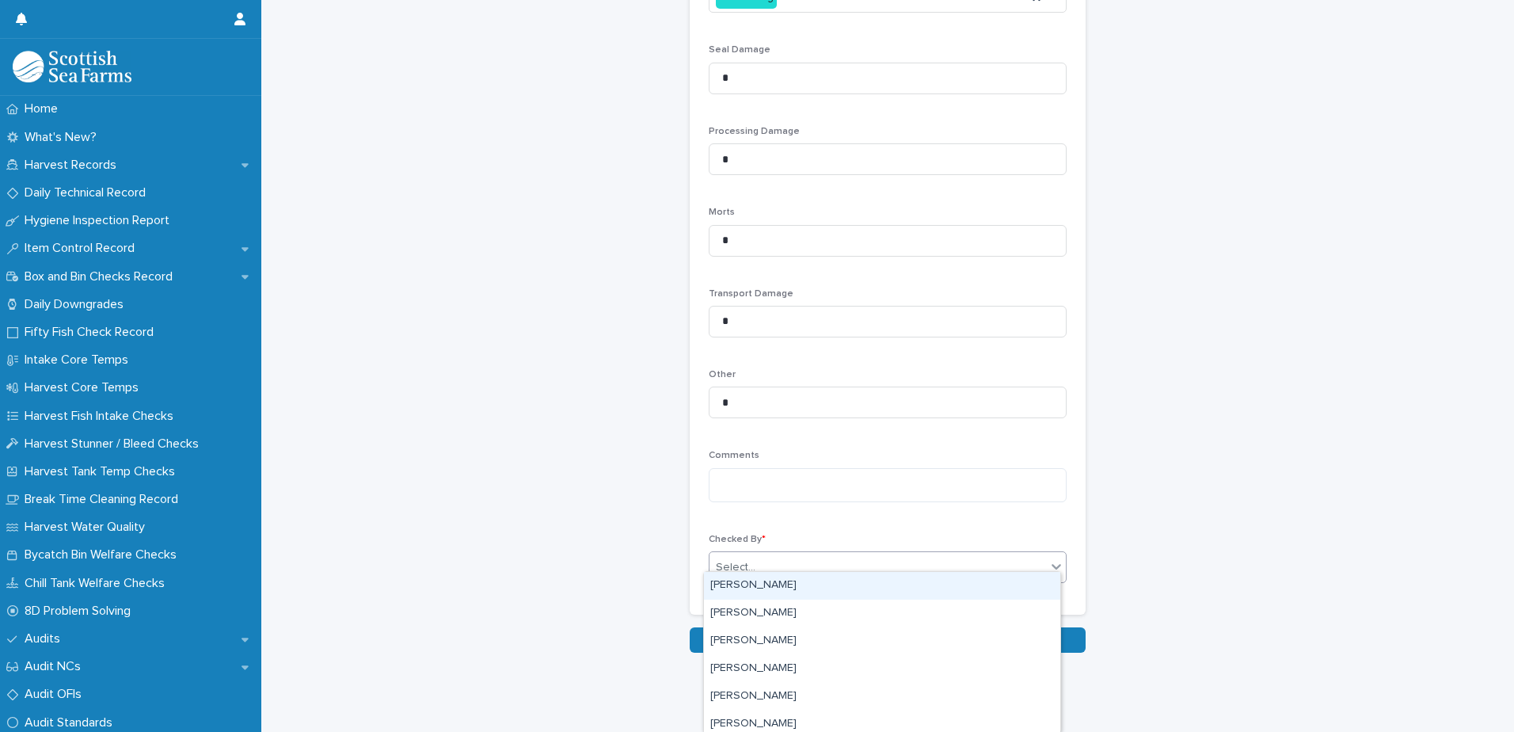
click at [834, 554] on div "Select..." at bounding box center [877, 567] width 336 height 26
type input "**"
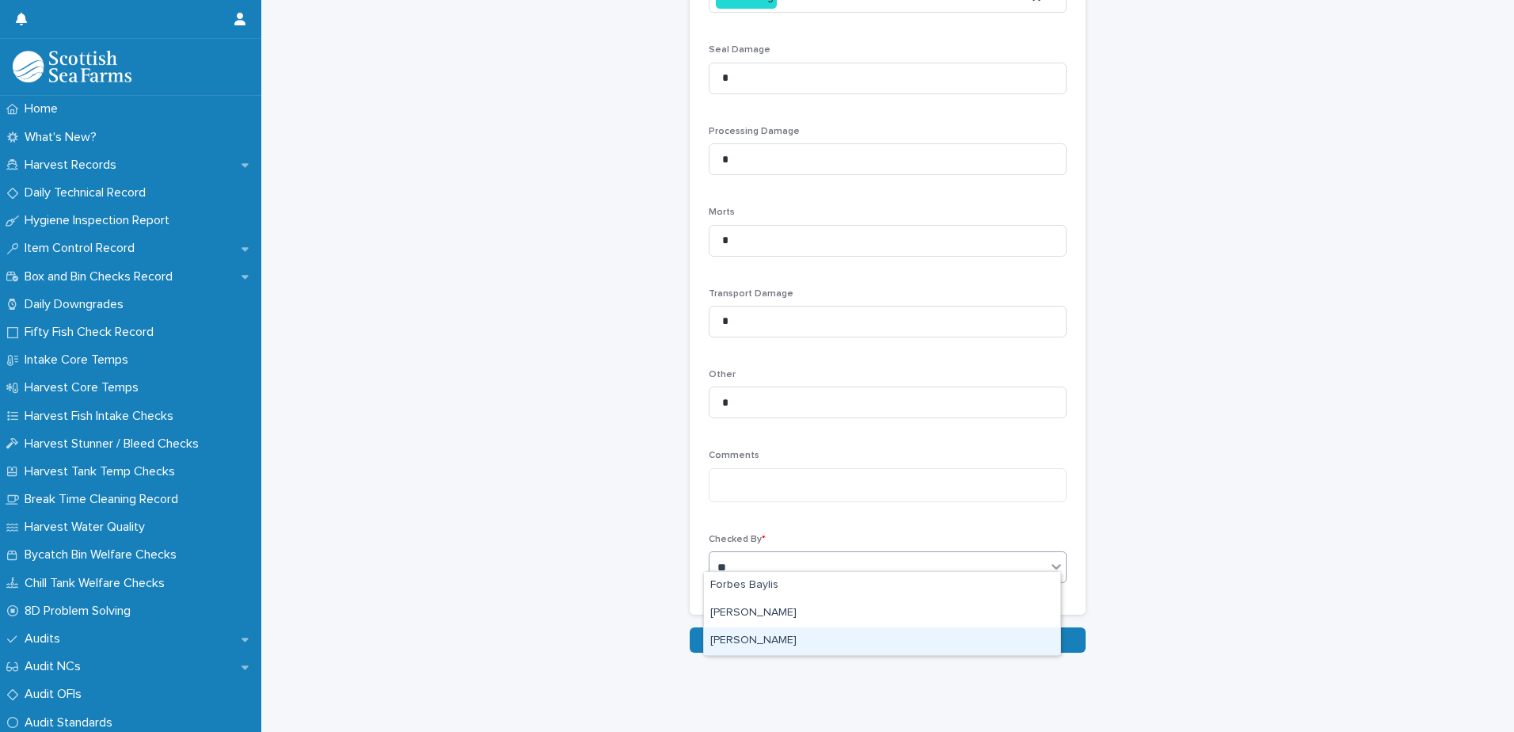
click at [810, 636] on div "[PERSON_NAME]" at bounding box center [882, 641] width 356 height 28
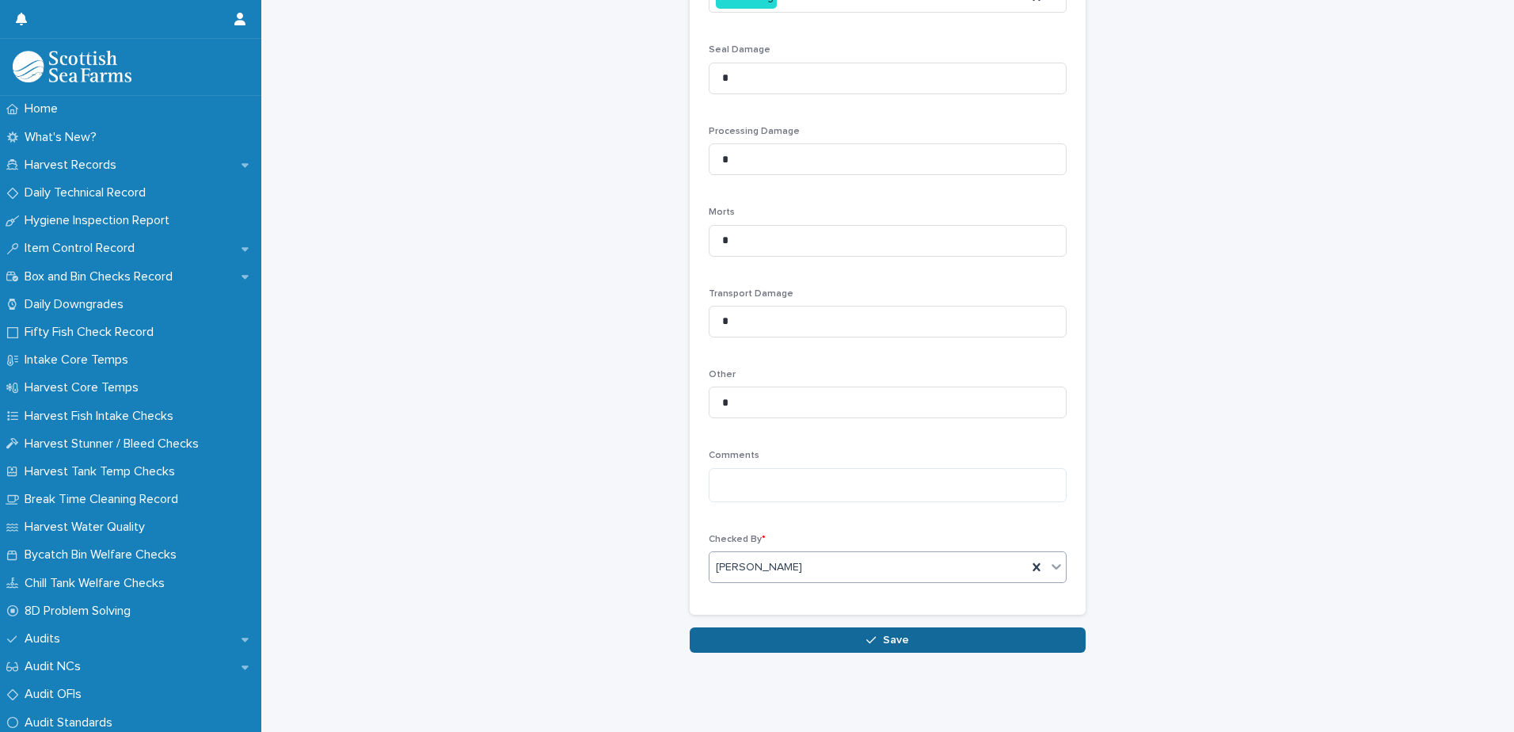
click at [838, 627] on button "Save" at bounding box center [888, 639] width 396 height 25
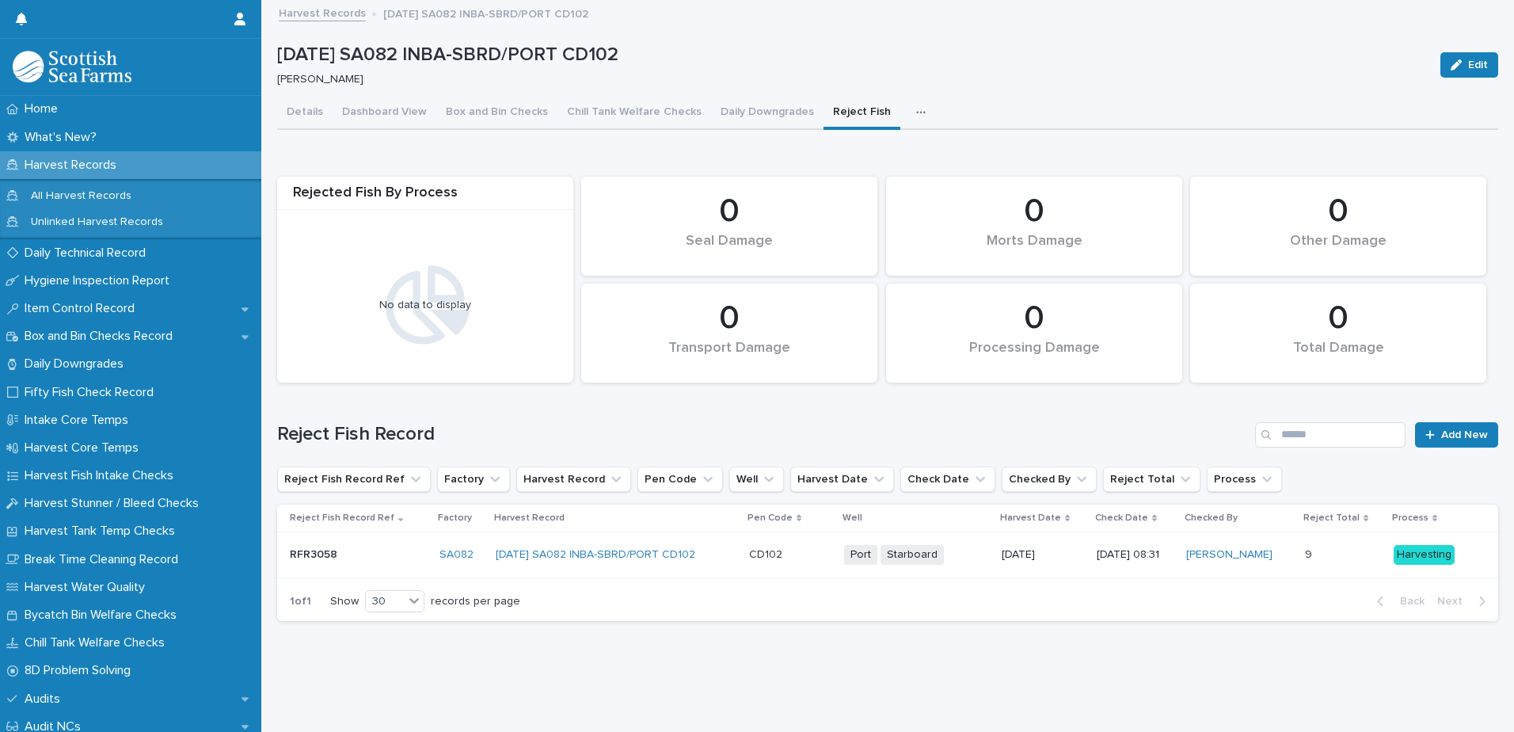
click at [916, 109] on icon "button" at bounding box center [921, 112] width 10 height 11
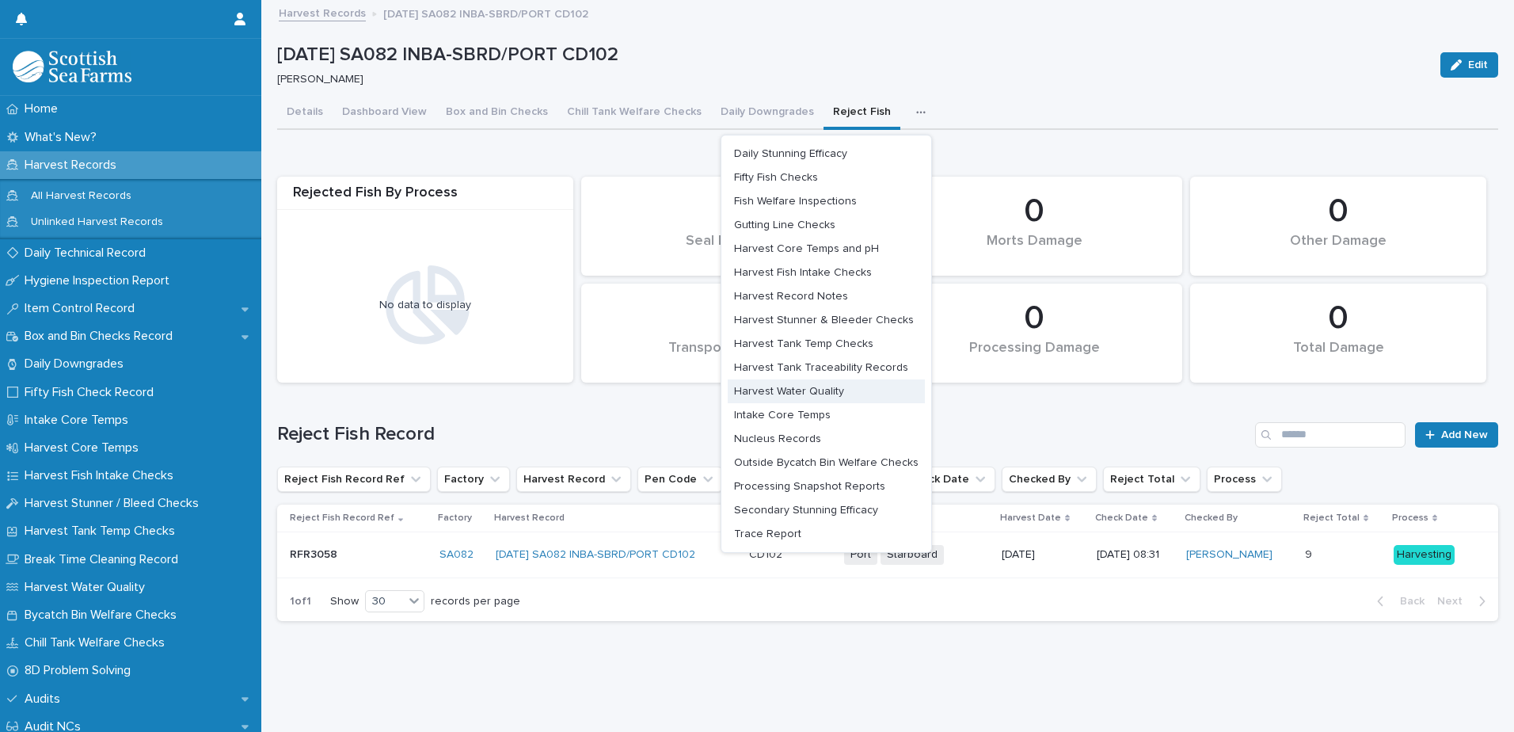
click at [828, 389] on span "Harvest Water Quality" at bounding box center [789, 391] width 110 height 11
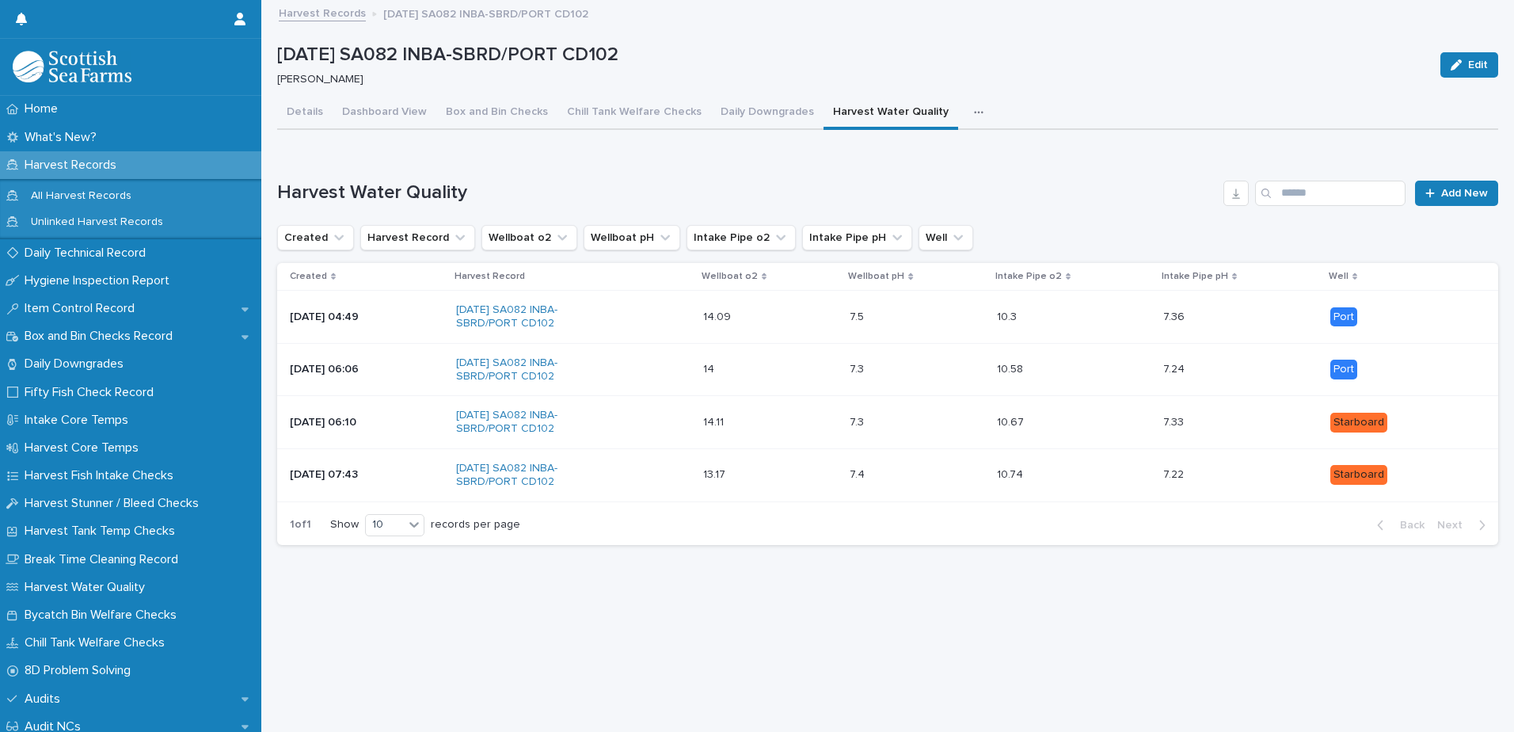
click at [974, 114] on icon "button" at bounding box center [979, 112] width 10 height 11
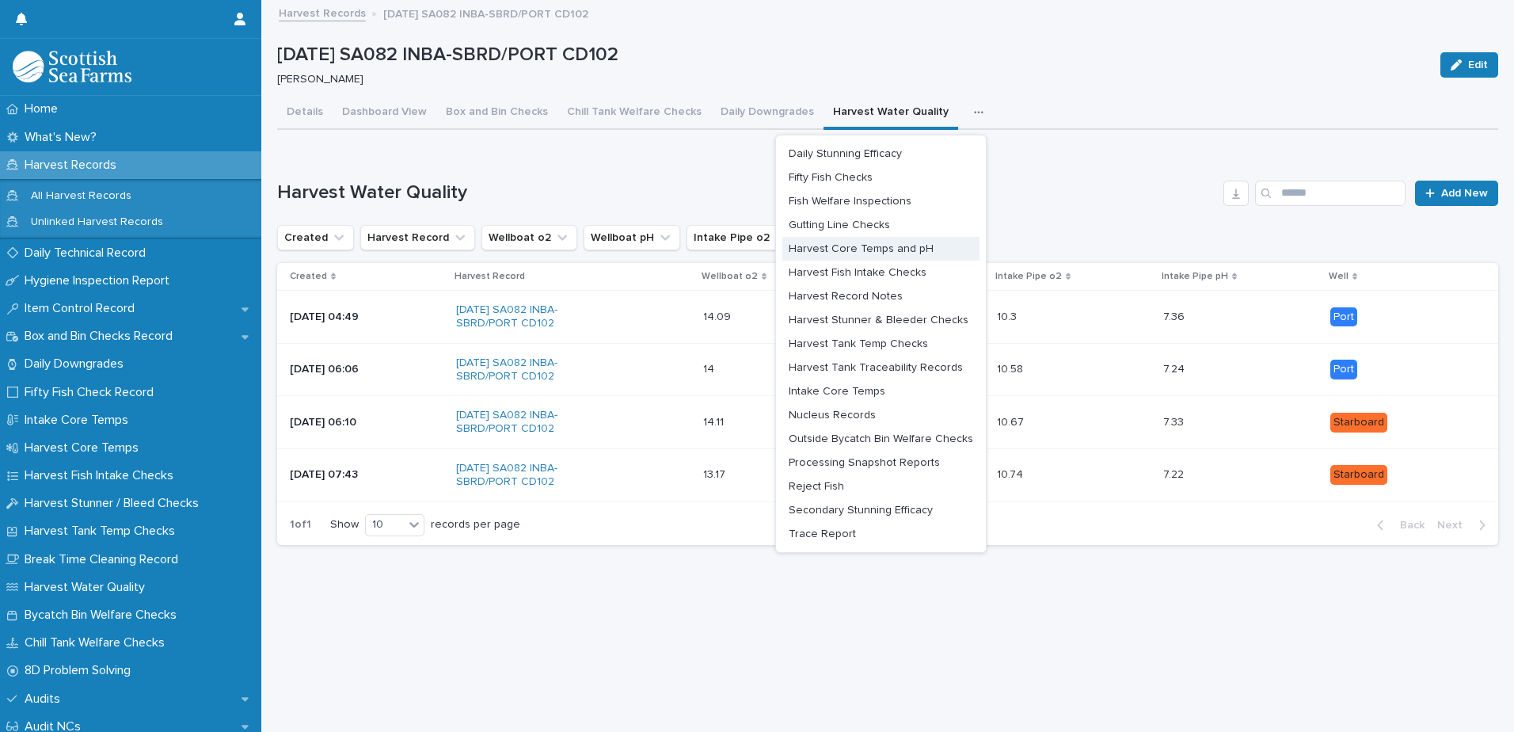
click at [884, 246] on span "Harvest Core Temps and pH" at bounding box center [861, 248] width 145 height 11
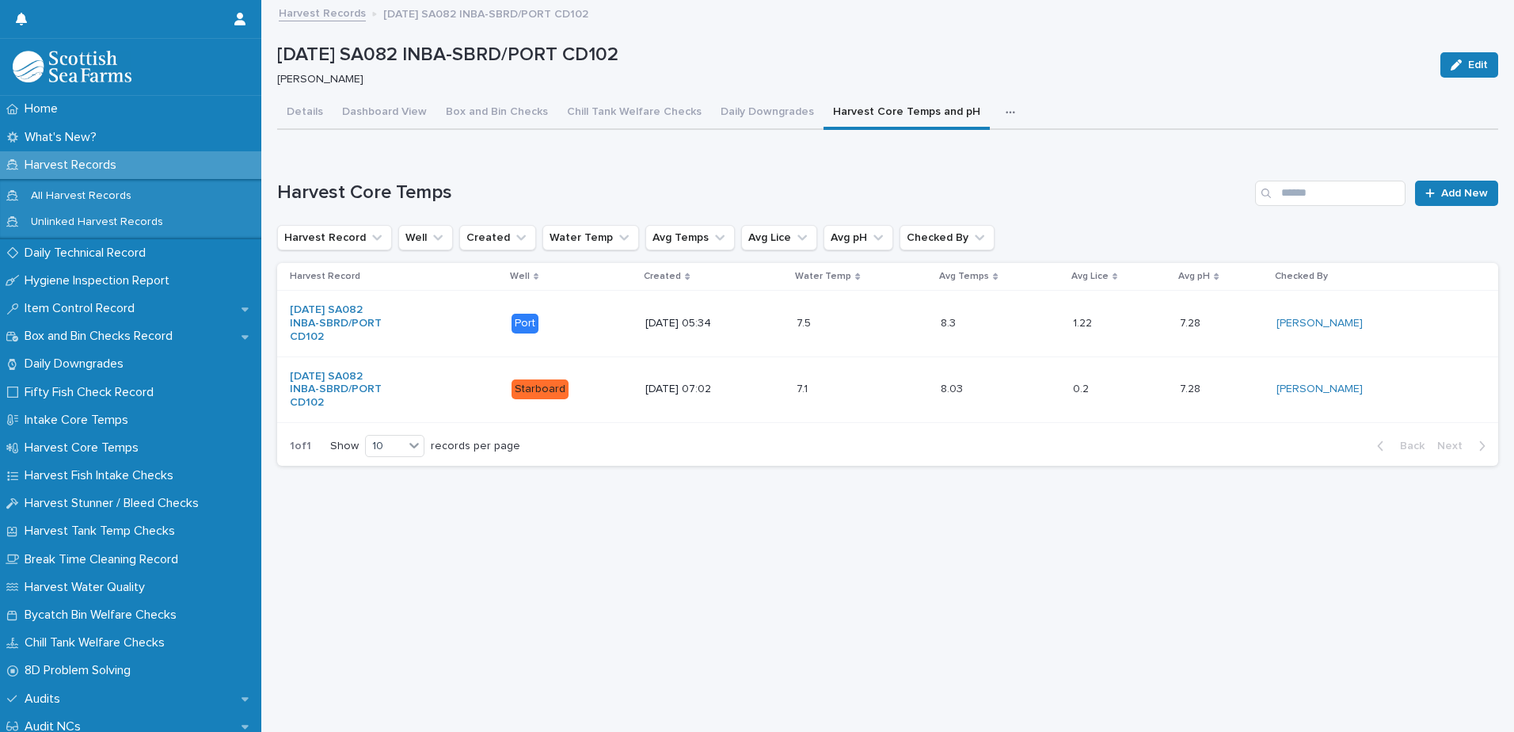
click at [1005, 109] on icon "button" at bounding box center [1010, 112] width 10 height 11
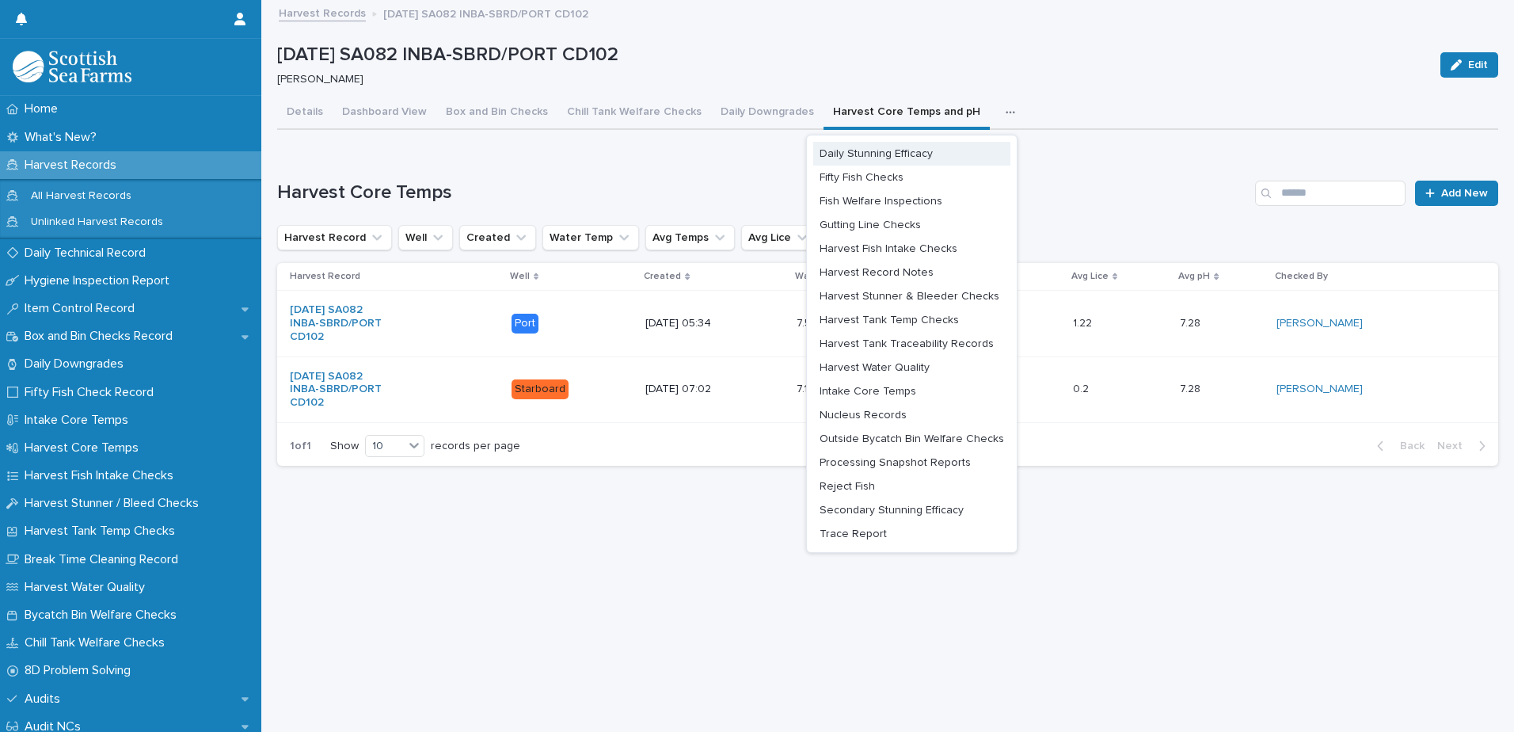
click at [903, 150] on span "Daily Stunning Efficacy" at bounding box center [875, 153] width 113 height 11
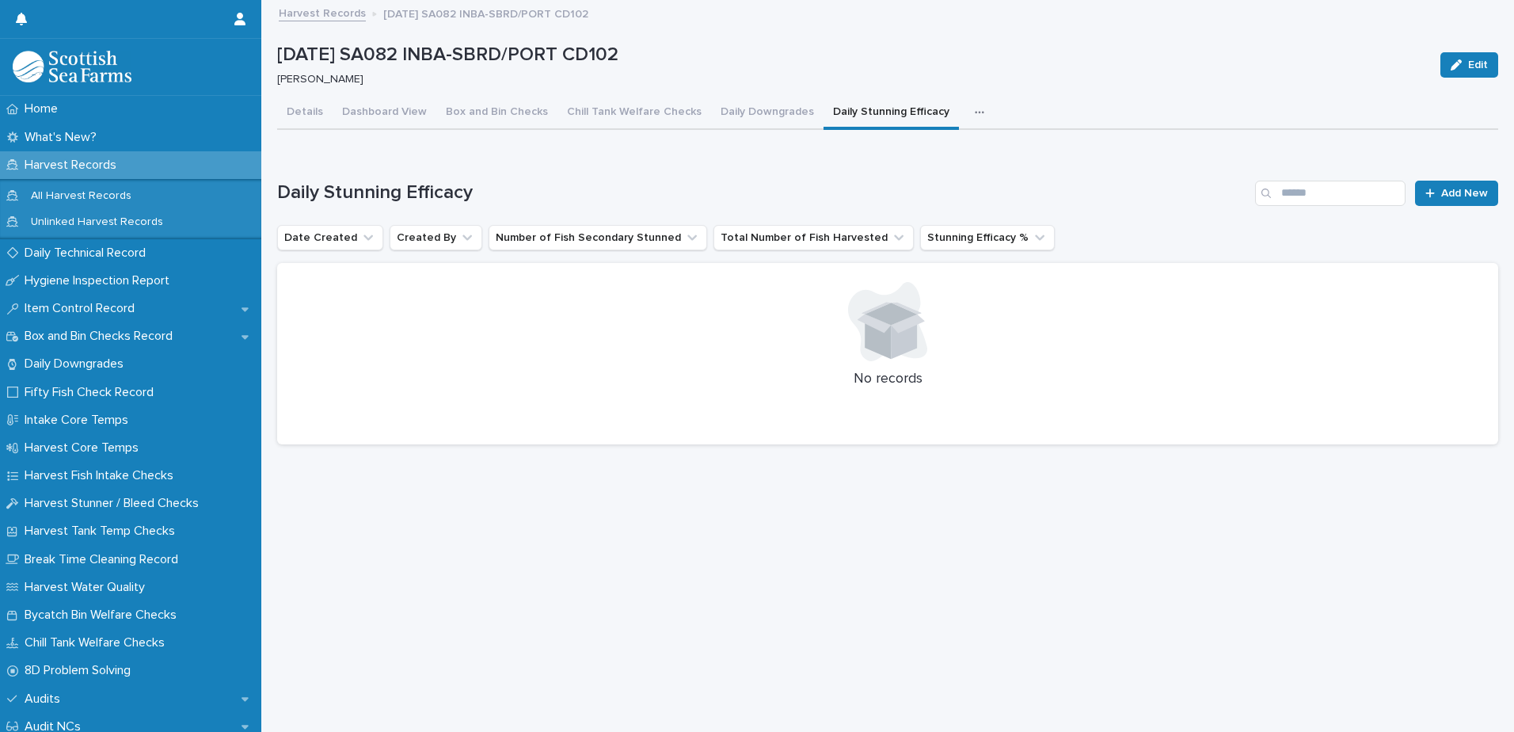
click at [975, 110] on icon "button" at bounding box center [980, 112] width 10 height 11
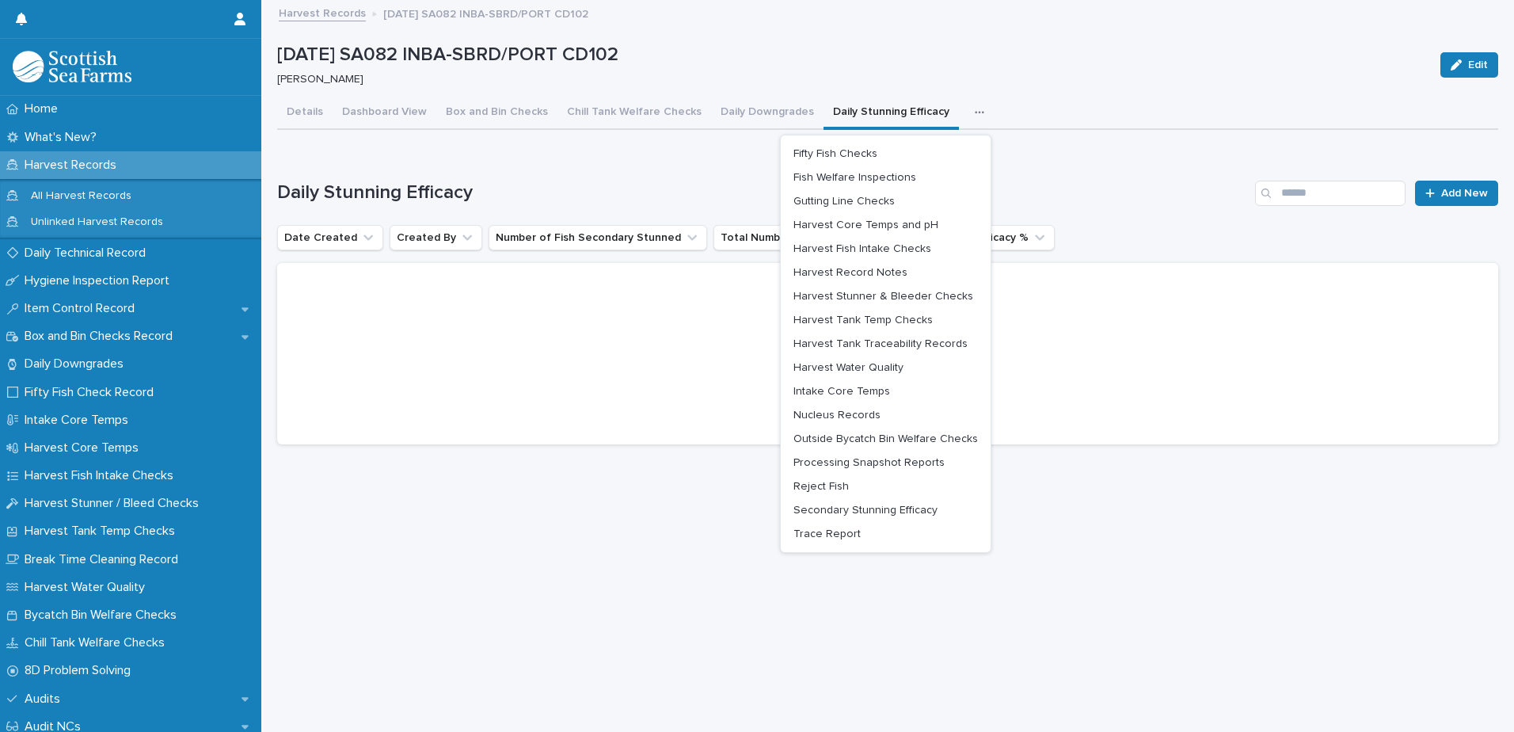
click at [985, 95] on div "[DATE] SA082 INBA-SBRD/PORT CD102 [PERSON_NAME] Edit" at bounding box center [887, 64] width 1221 height 63
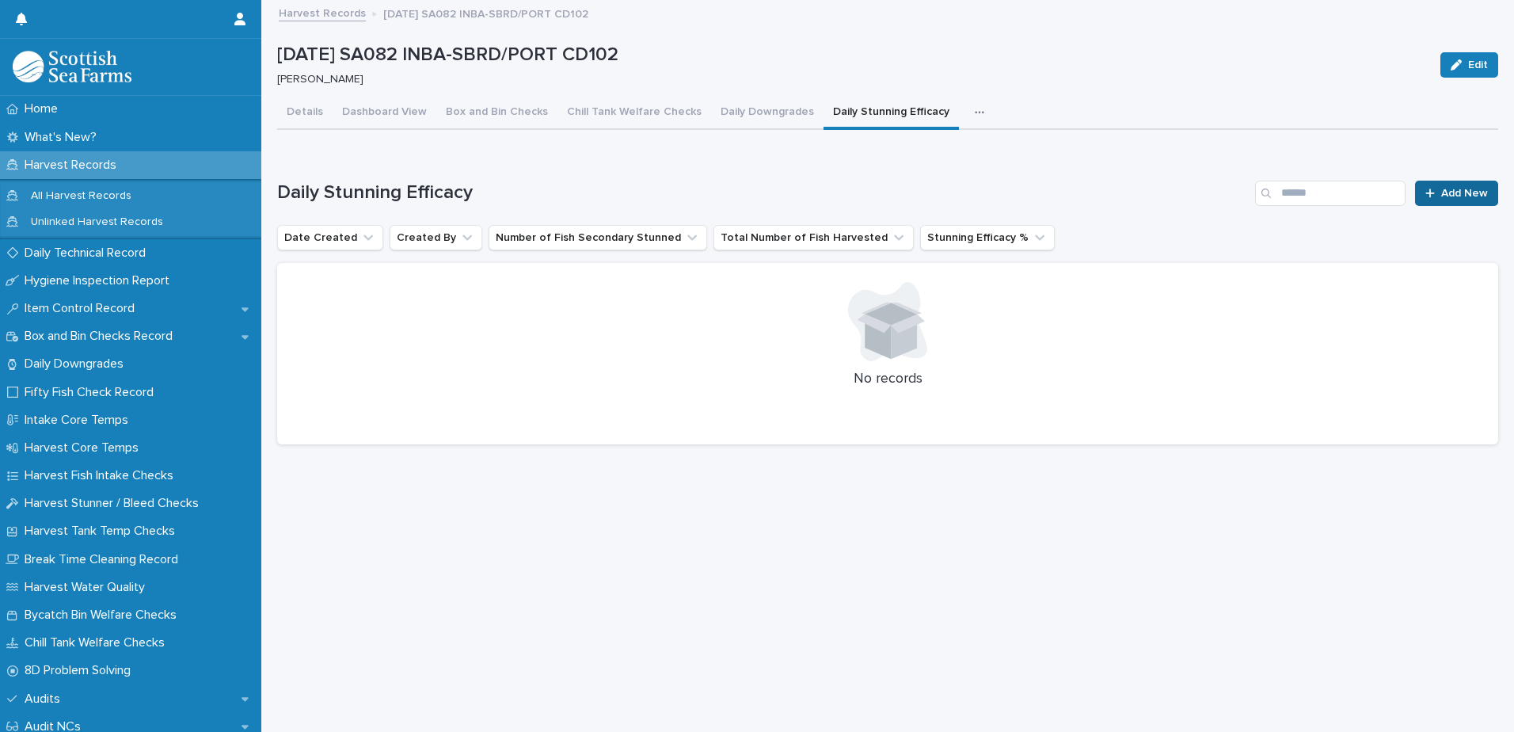
click at [1441, 189] on span "Add New" at bounding box center [1464, 193] width 47 height 11
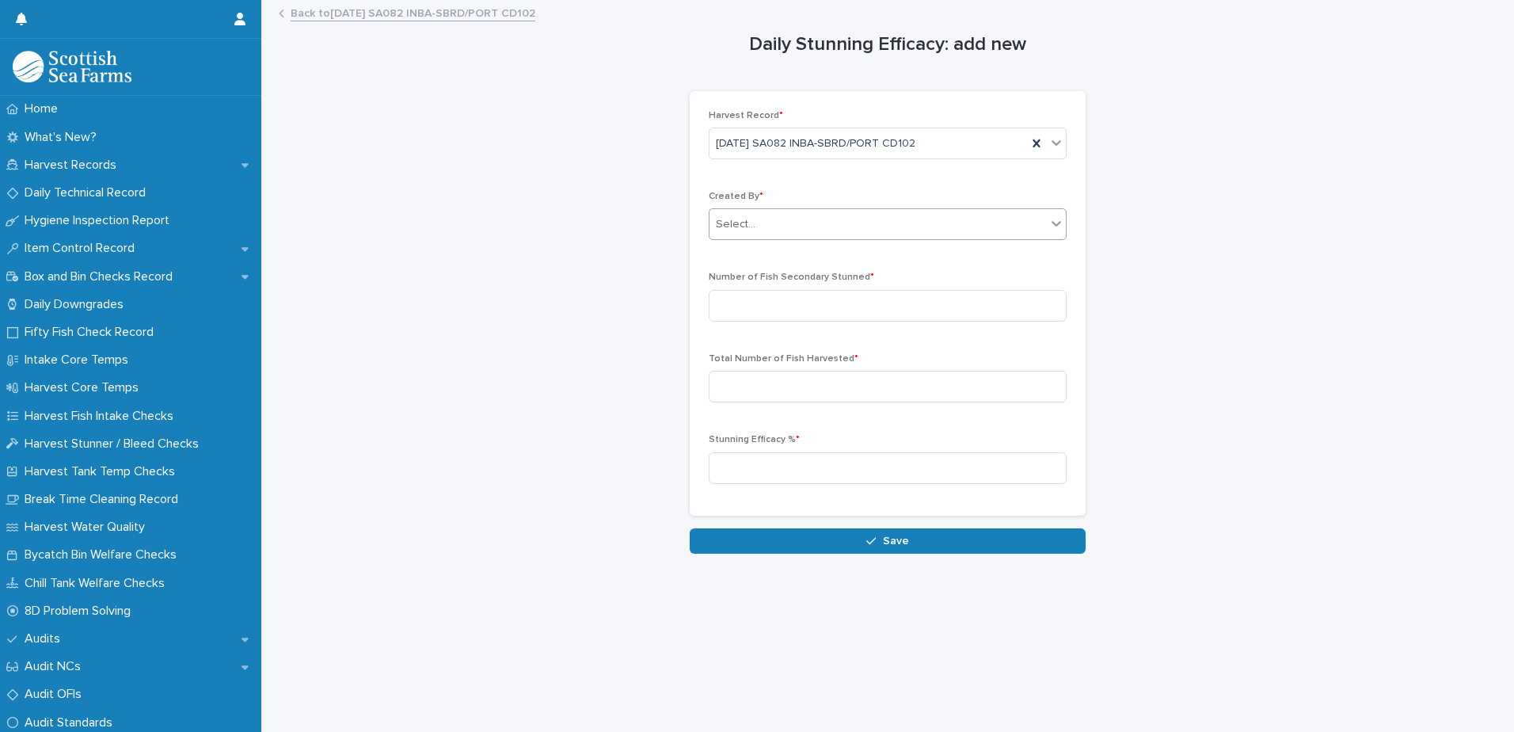
click at [828, 214] on div "Select..." at bounding box center [877, 224] width 336 height 26
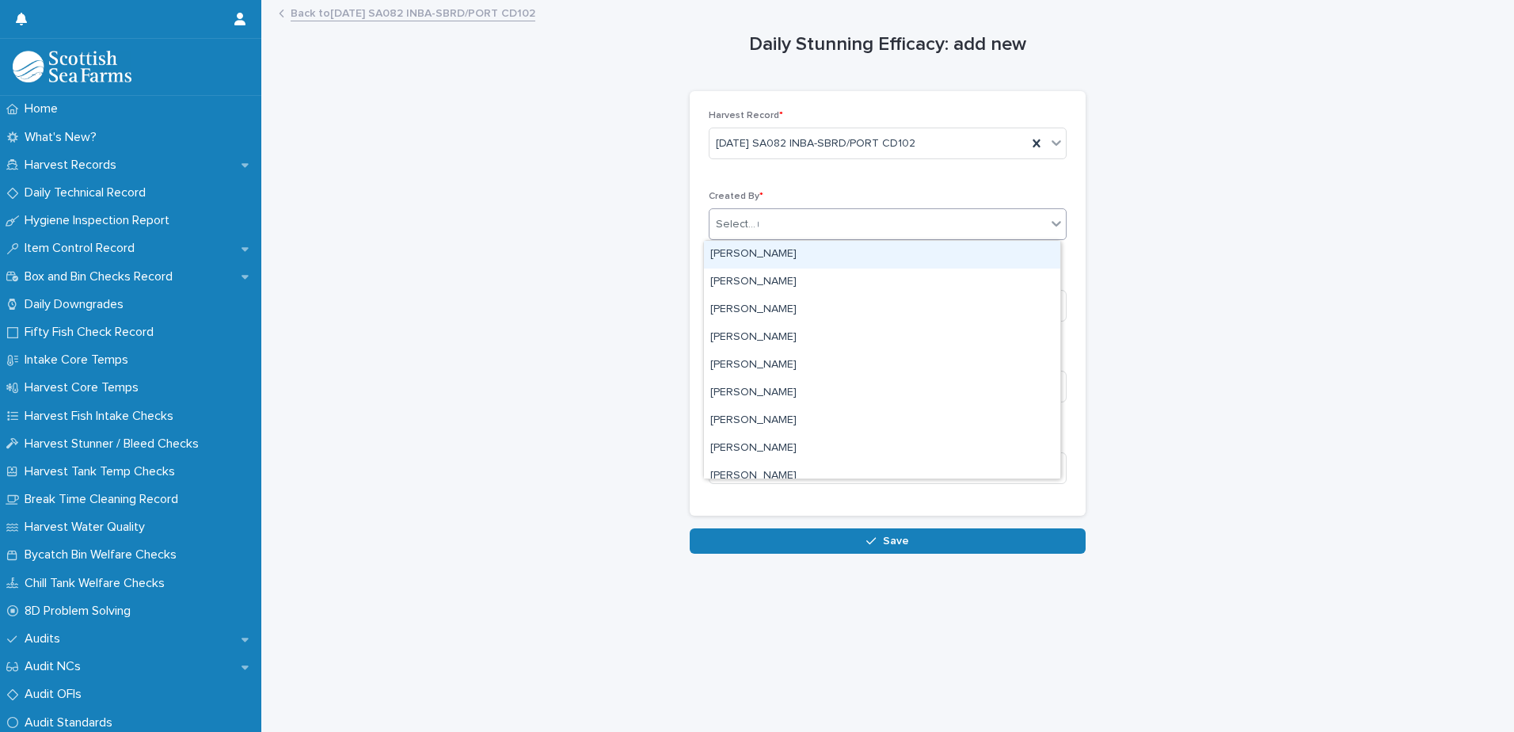
type input "**"
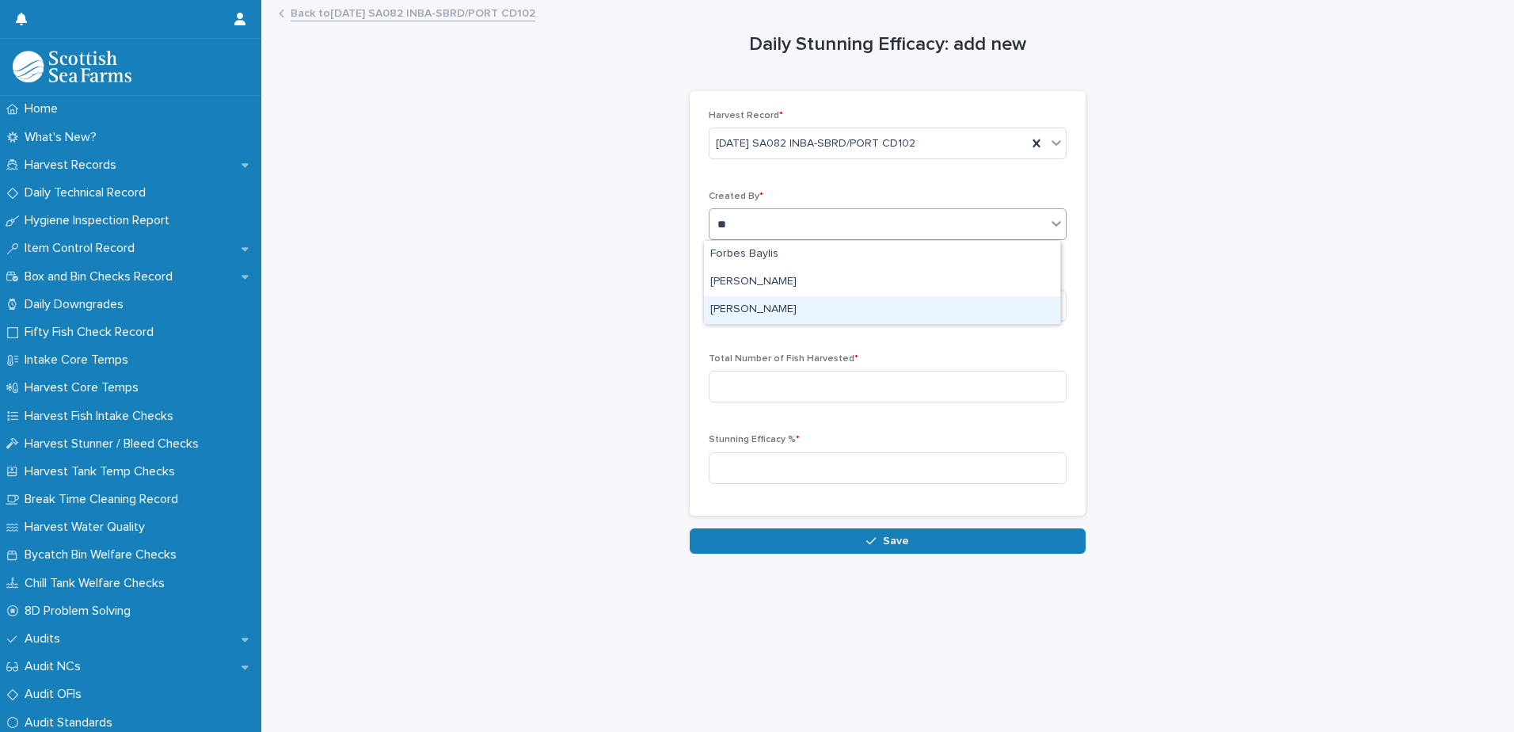
click at [779, 310] on div "[PERSON_NAME]" at bounding box center [882, 310] width 356 height 28
click at [751, 309] on input at bounding box center [888, 306] width 358 height 32
type input "***"
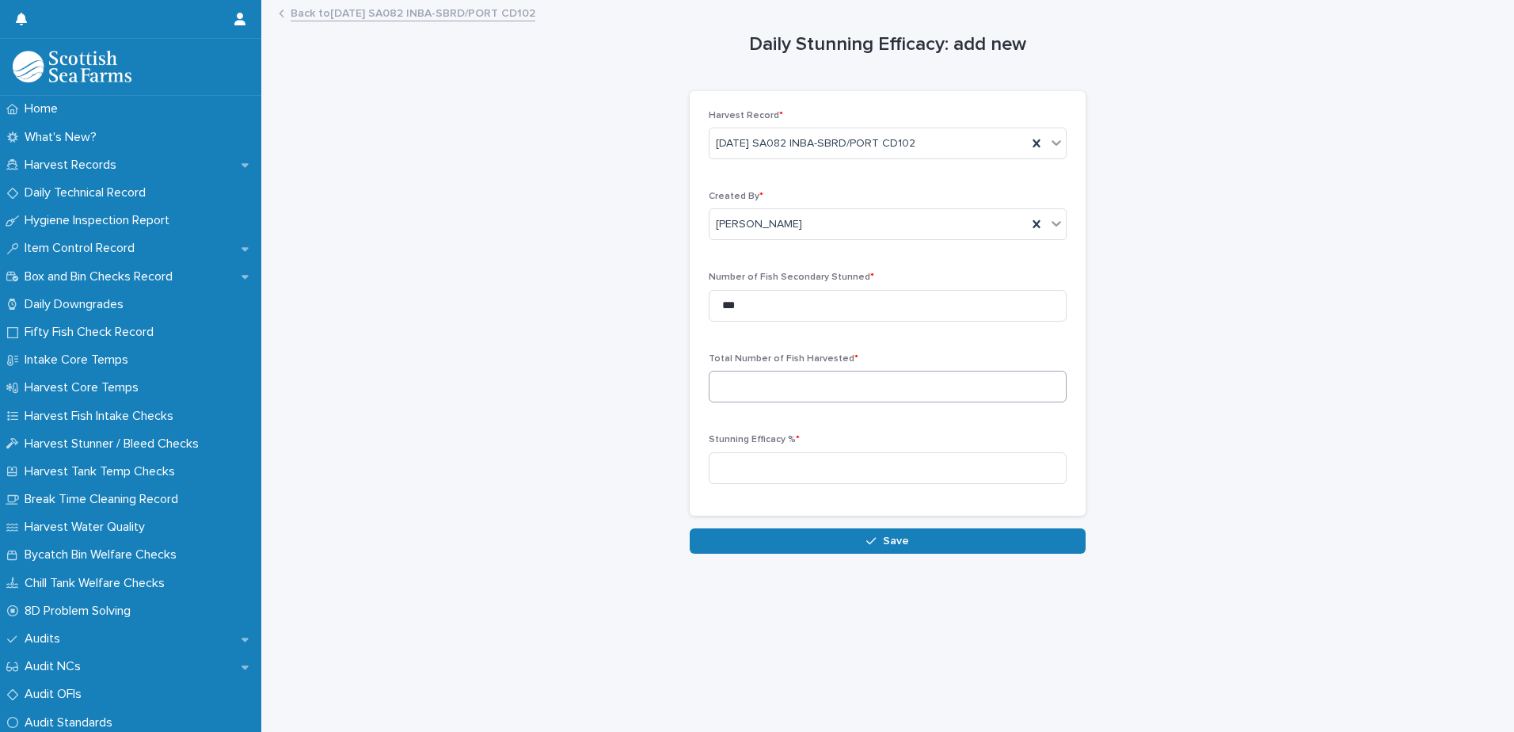
click at [777, 371] on div "Total Number of Fish Harvested *" at bounding box center [888, 384] width 358 height 62
click at [777, 393] on input at bounding box center [888, 387] width 358 height 32
type input "*"
type input "*****"
click at [804, 474] on input at bounding box center [888, 468] width 358 height 32
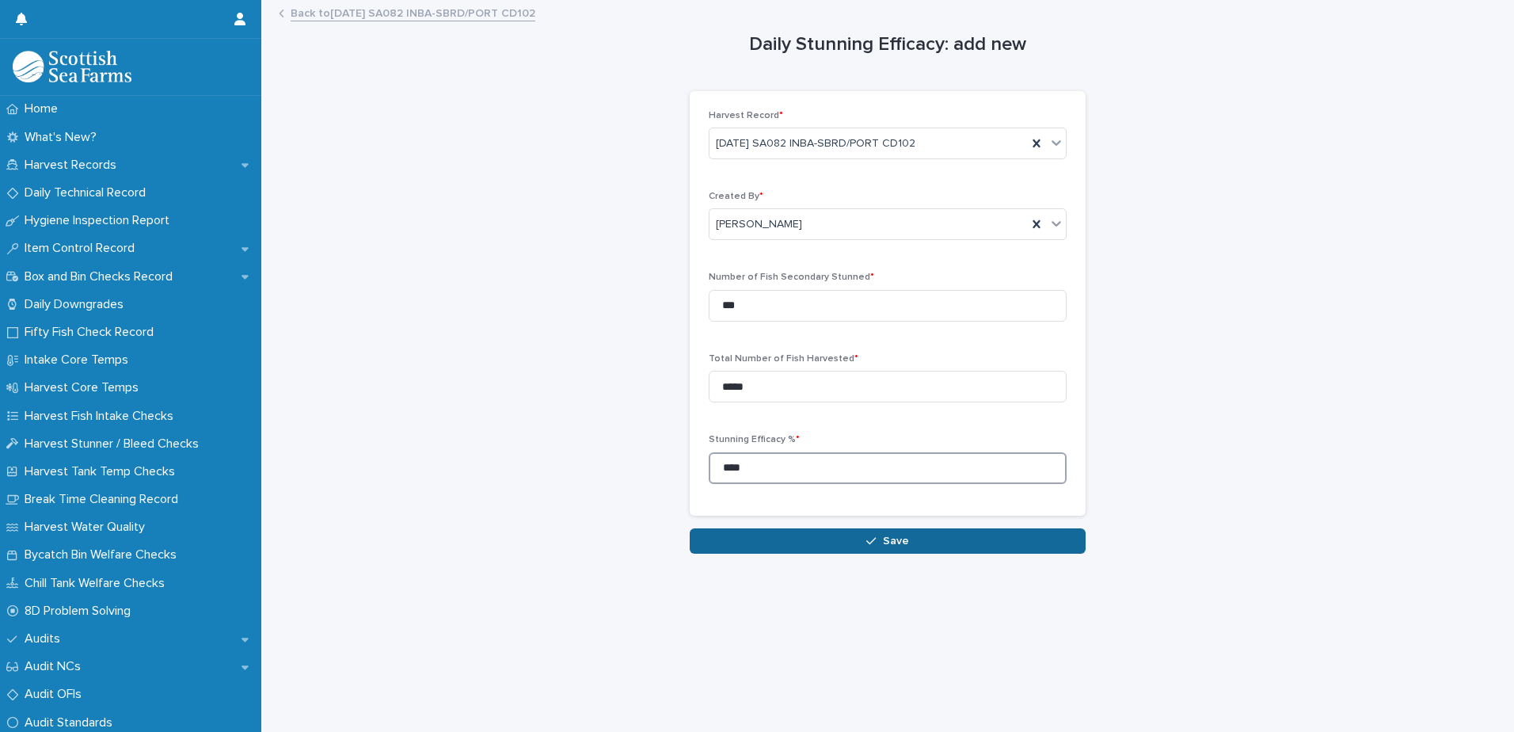
type input "****"
click at [883, 535] on span "Save" at bounding box center [896, 540] width 26 height 11
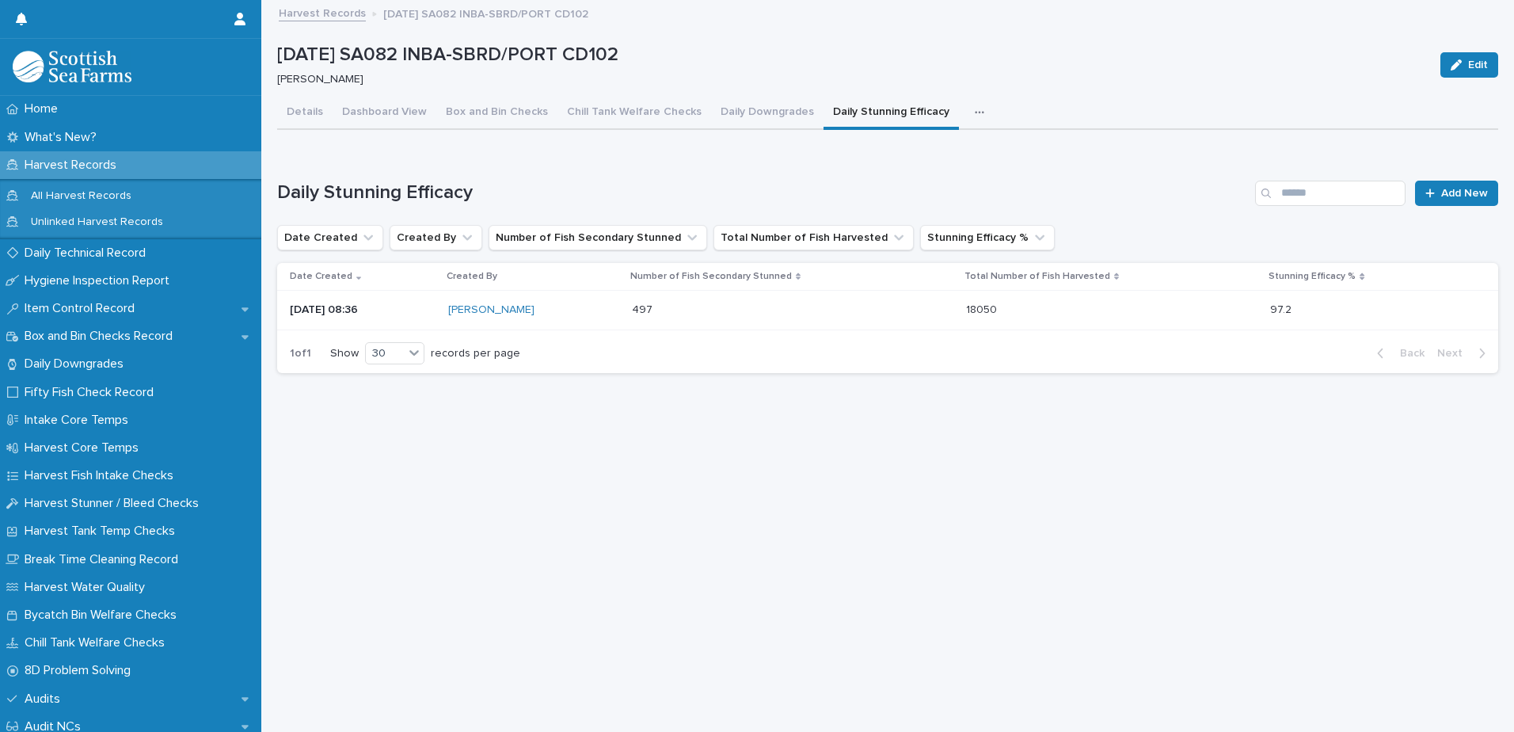
click at [975, 116] on div "button" at bounding box center [983, 112] width 16 height 11
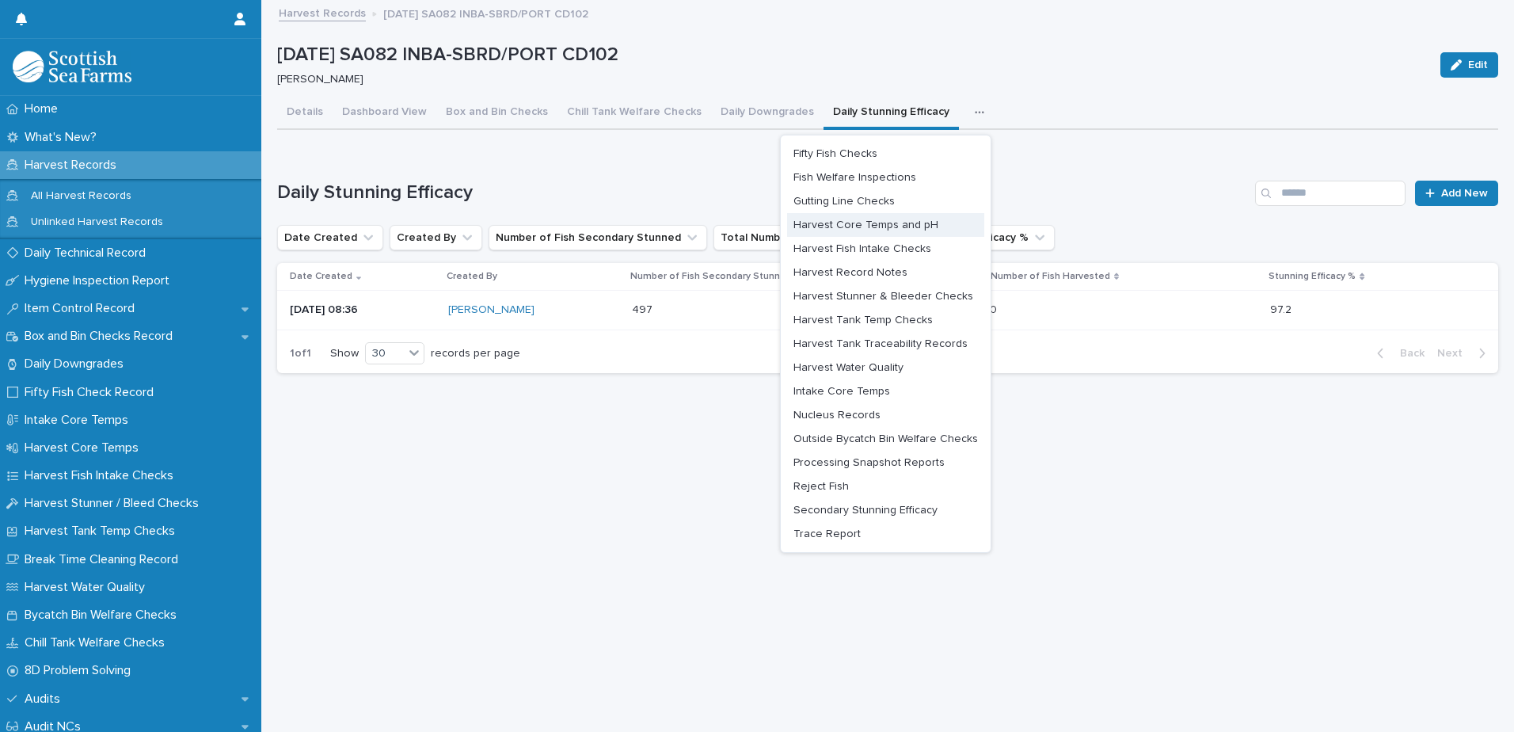
click at [909, 220] on span "Harvest Core Temps and pH" at bounding box center [865, 224] width 145 height 11
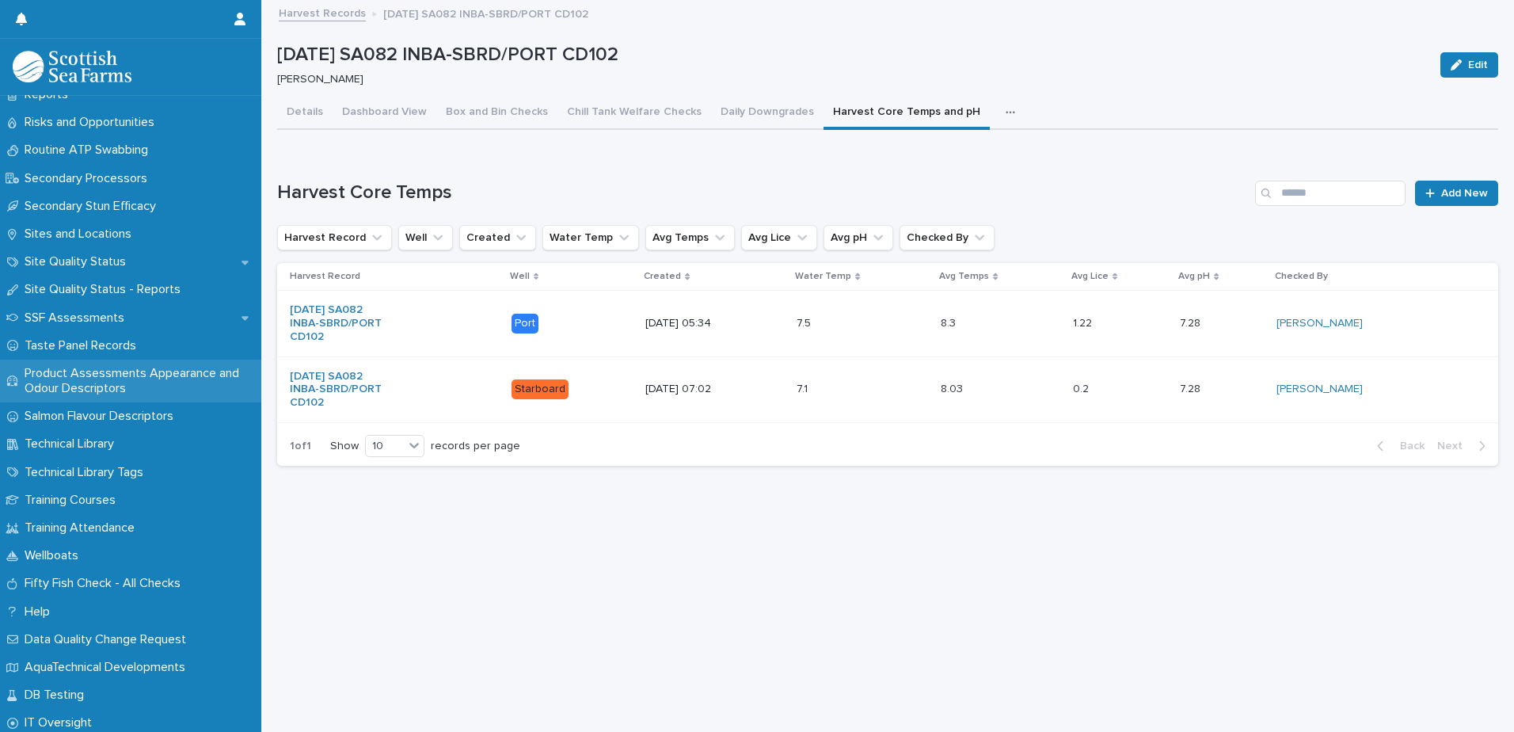
scroll to position [2308, 0]
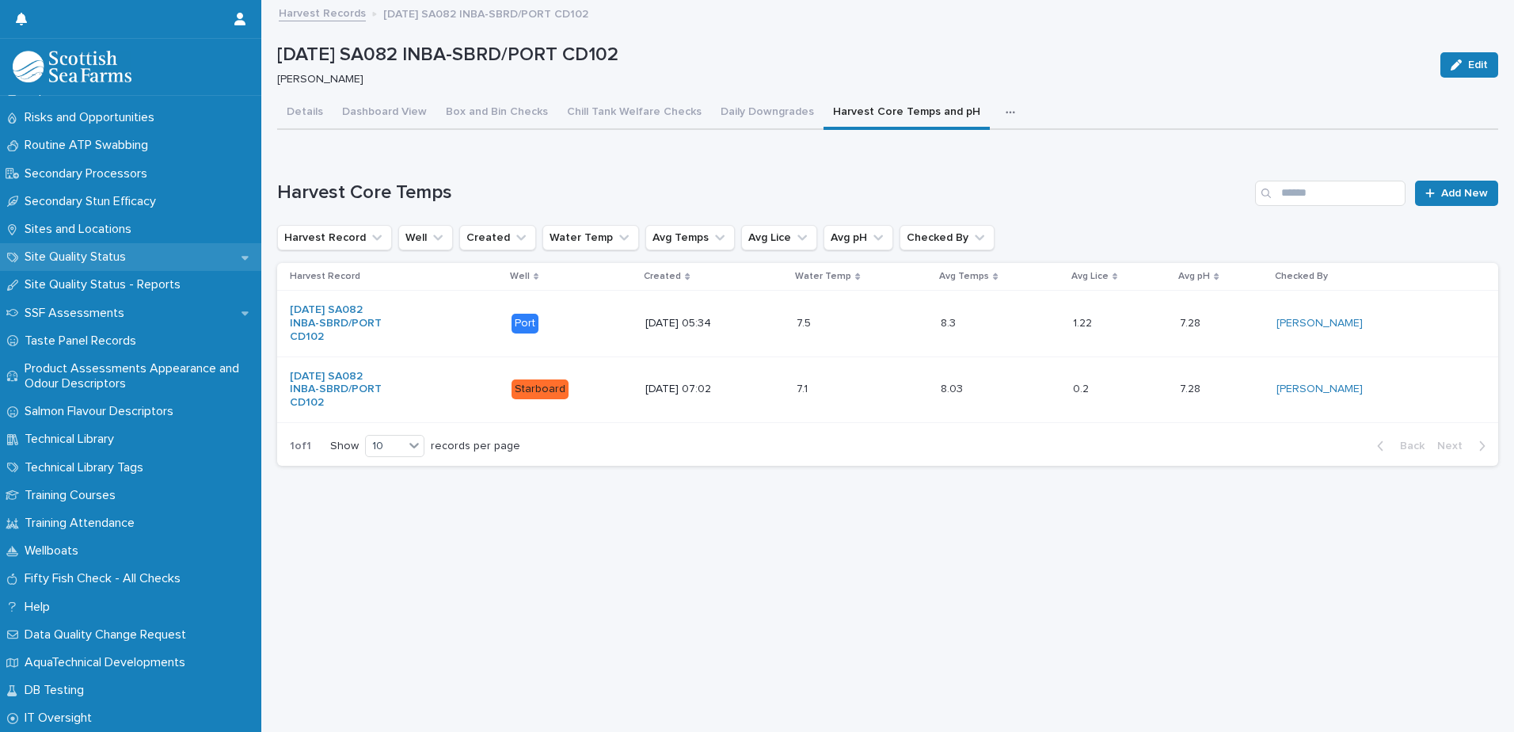
click at [106, 259] on p "Site Quality Status" at bounding box center [78, 256] width 120 height 15
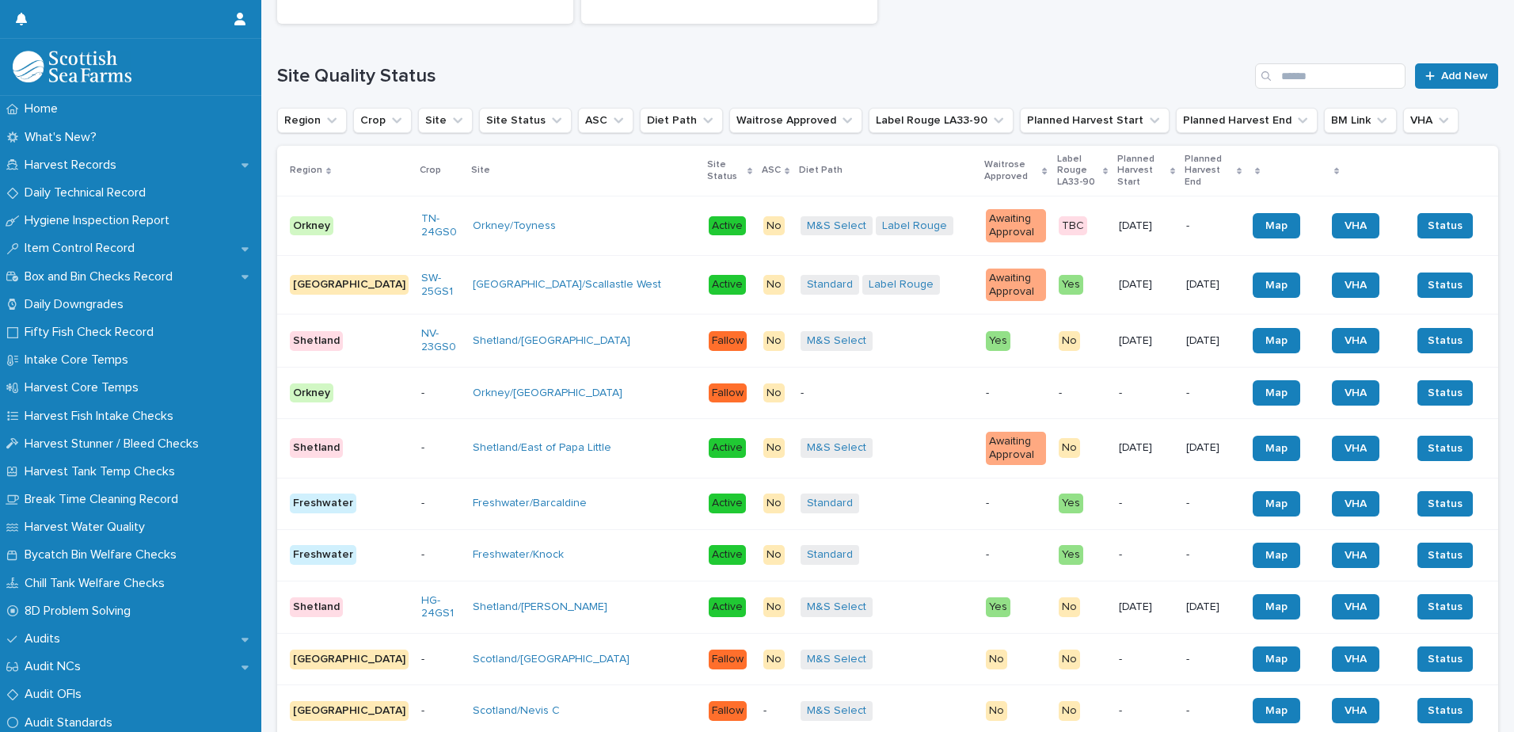
scroll to position [79, 0]
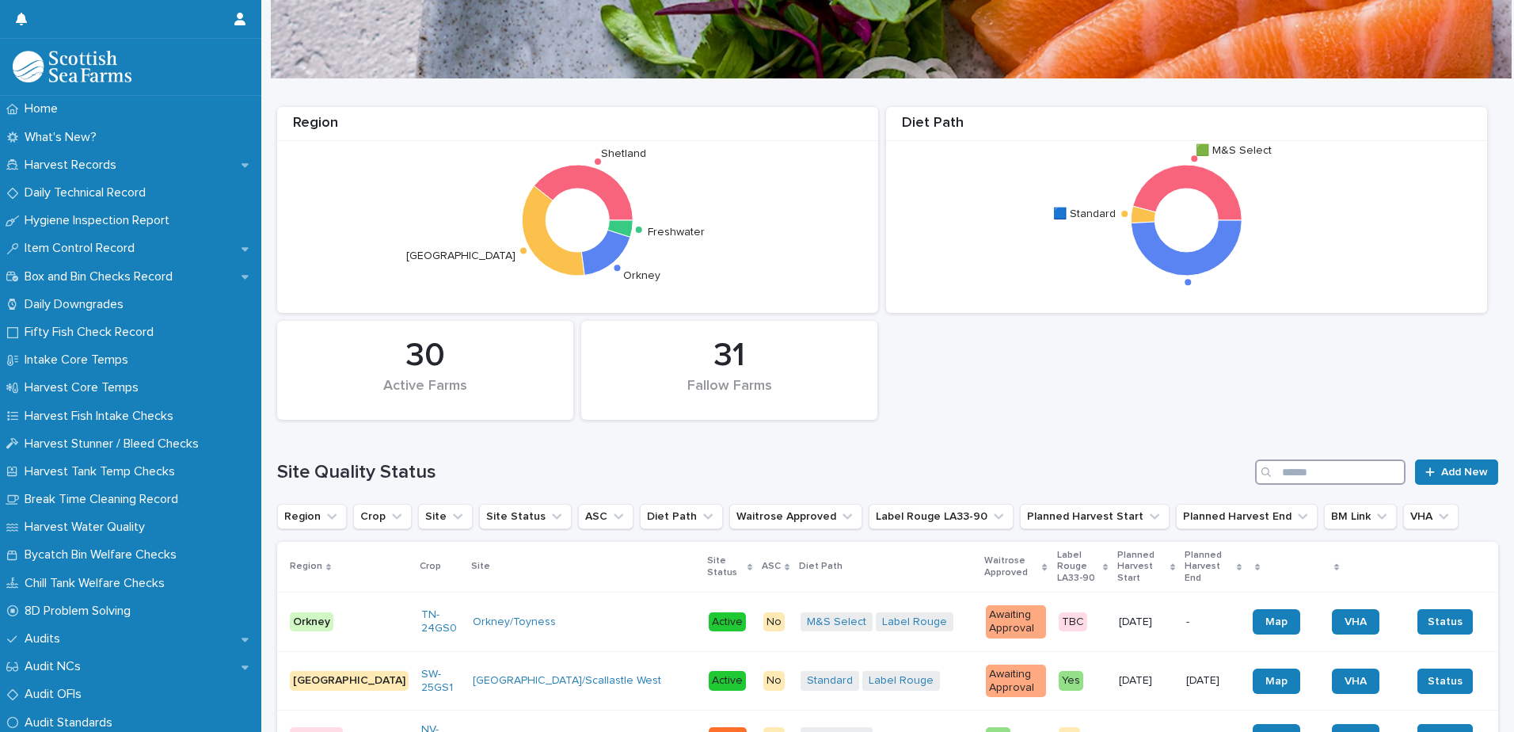
click at [1298, 466] on input "Search" at bounding box center [1330, 471] width 150 height 25
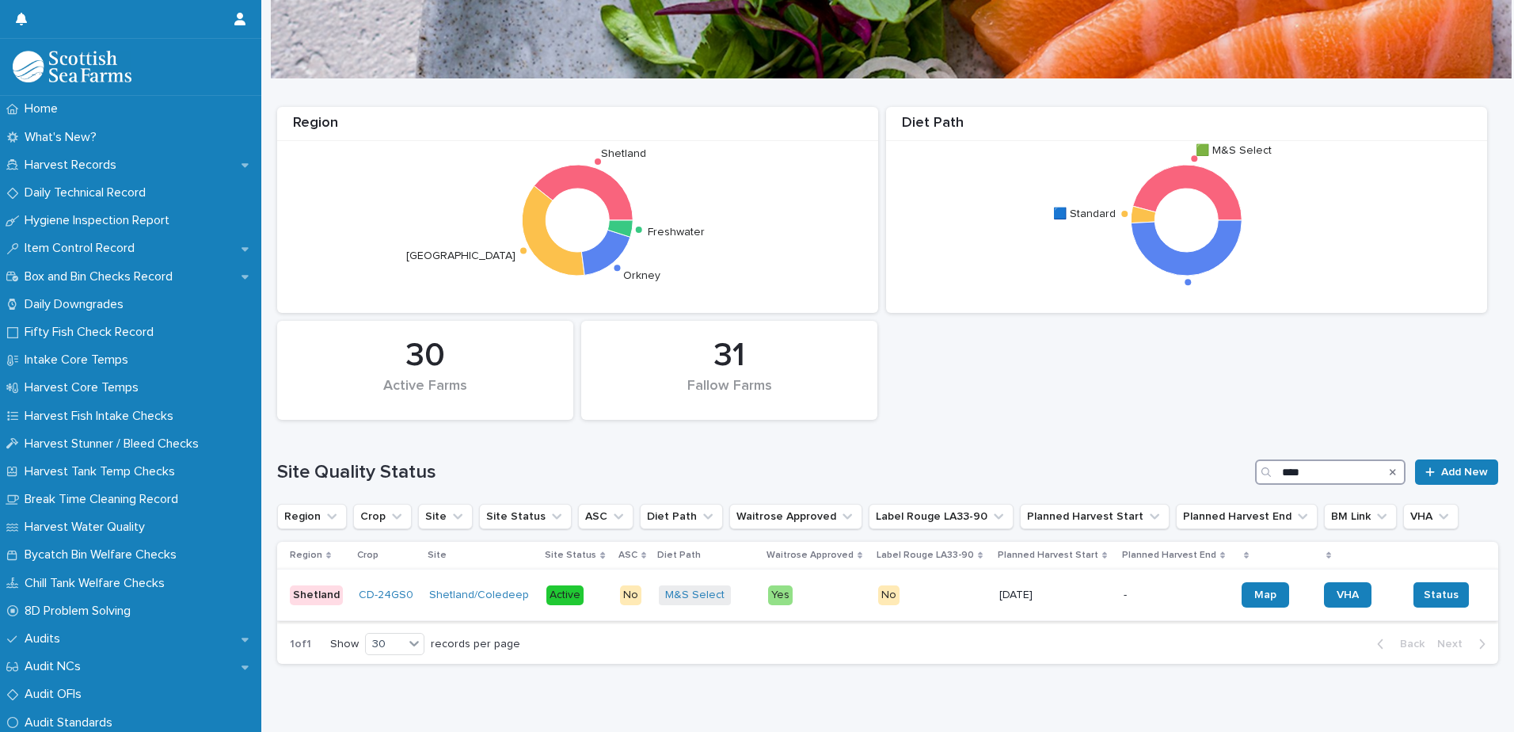
type input "****"
click at [500, 610] on td "Shetland/Coledeep" at bounding box center [481, 594] width 117 height 51
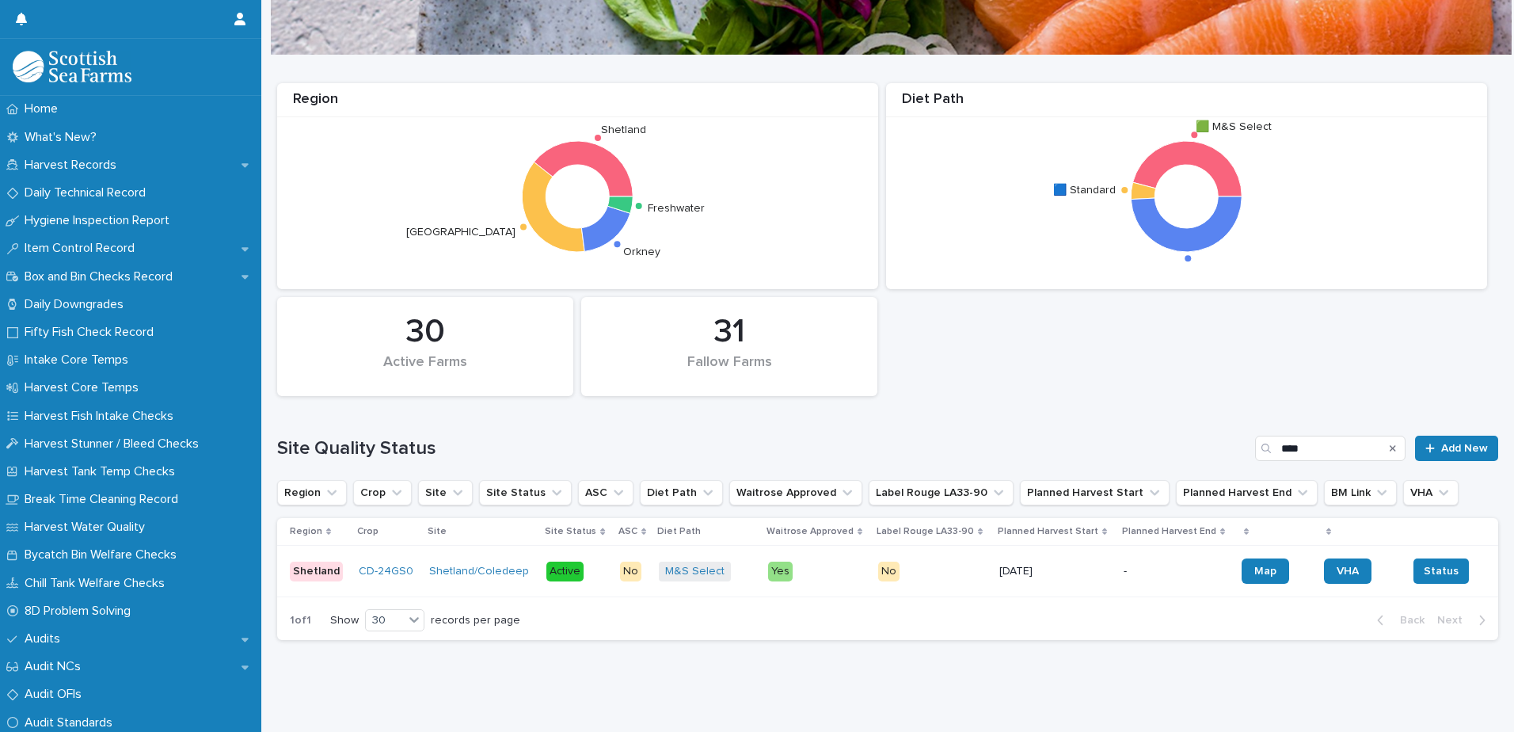
scroll to position [115, 0]
click at [473, 571] on div "Shetland/Coledeep" at bounding box center [481, 571] width 105 height 26
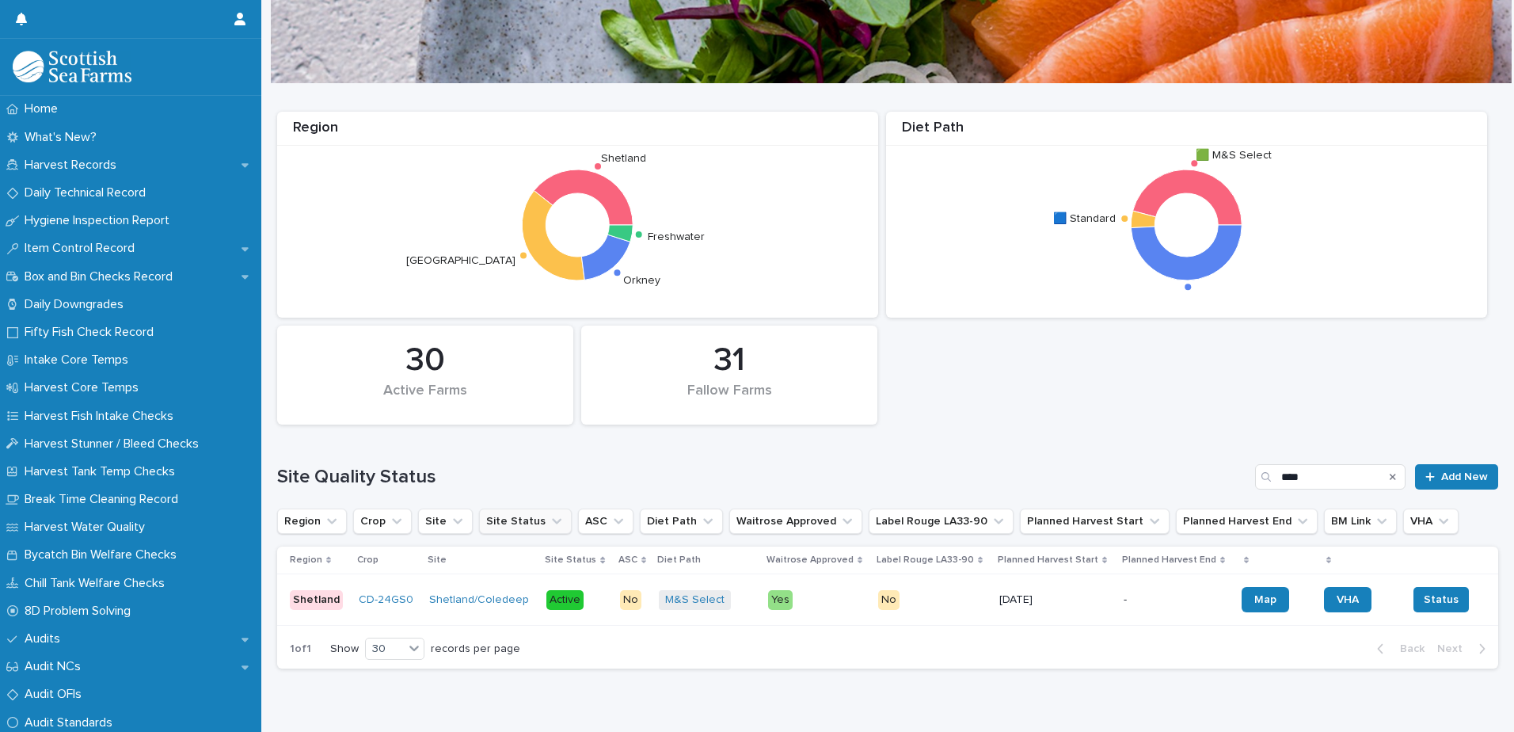
scroll to position [115, 0]
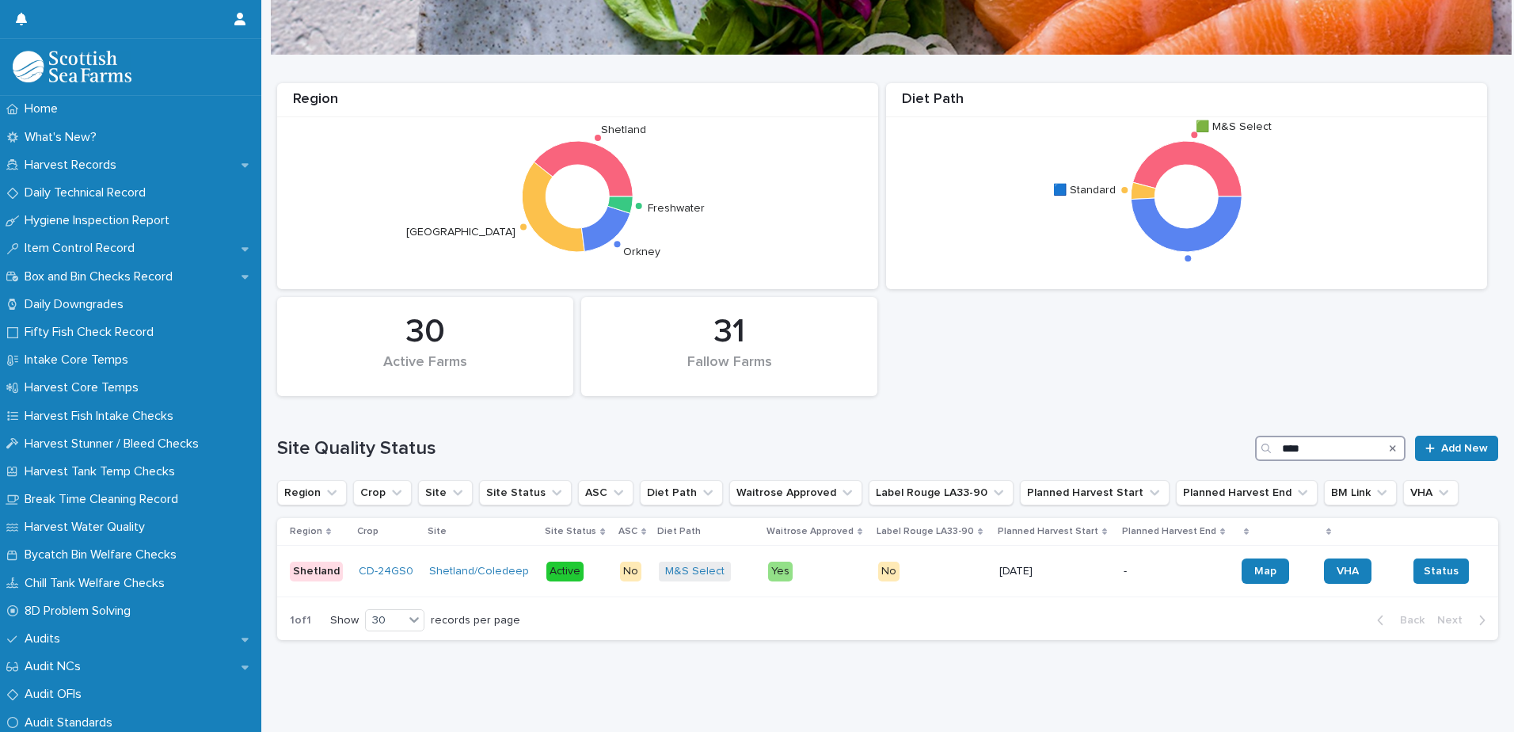
drag, startPoint x: 1271, startPoint y: 435, endPoint x: 1249, endPoint y: 432, distance: 21.6
click at [1255, 435] on div "****" at bounding box center [1330, 447] width 150 height 25
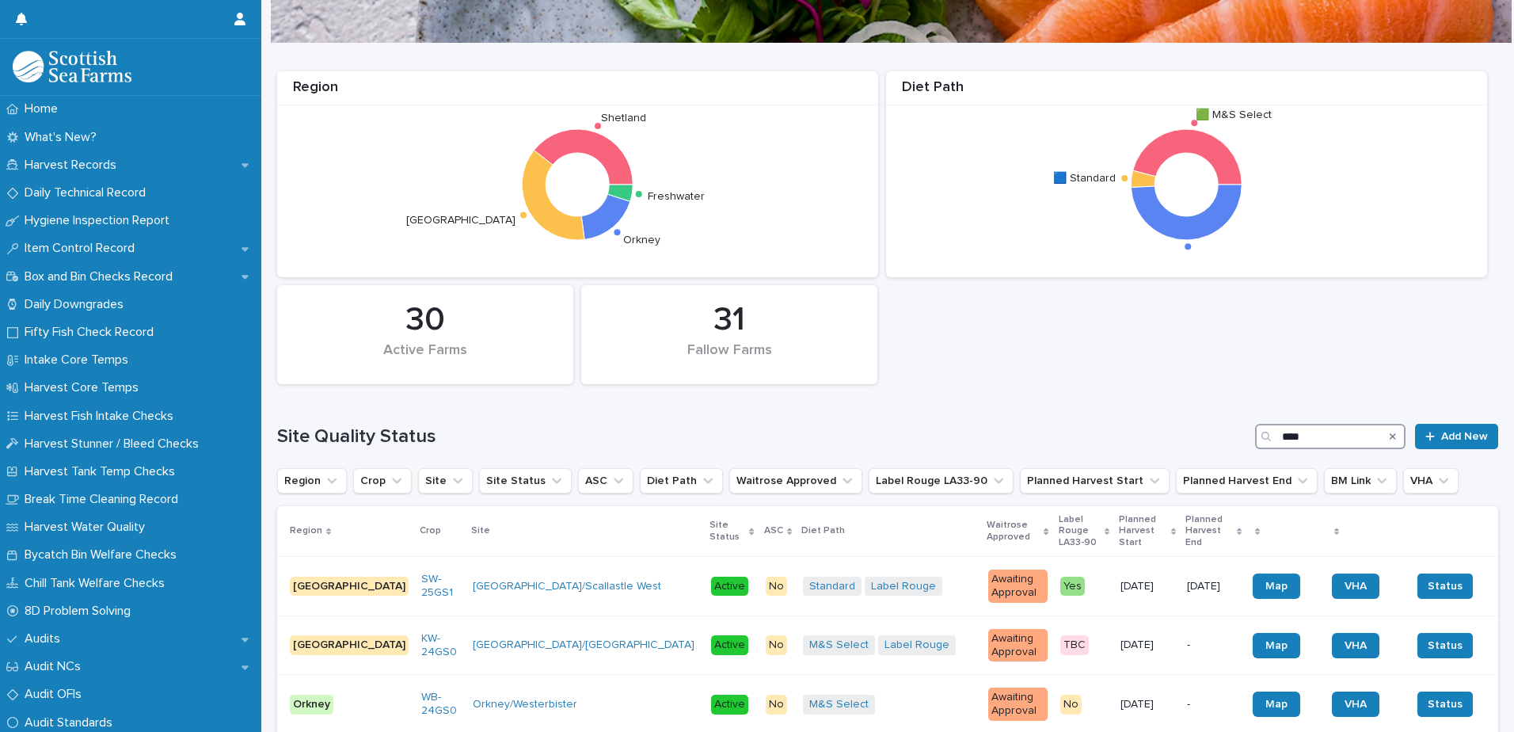
scroll to position [356, 0]
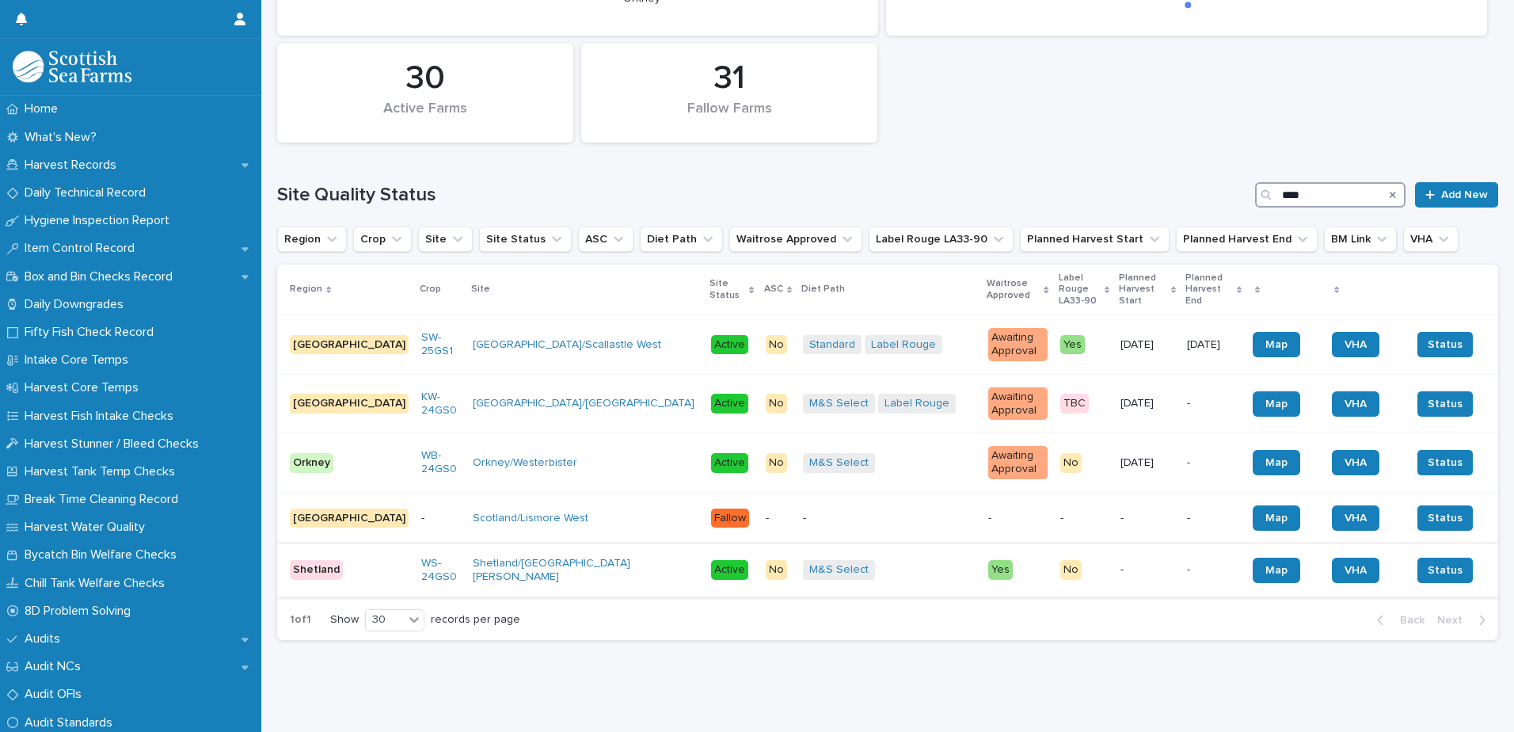
type input "****"
click at [507, 568] on div "Shetland/[GEOGRAPHIC_DATA][PERSON_NAME]" at bounding box center [586, 570] width 226 height 40
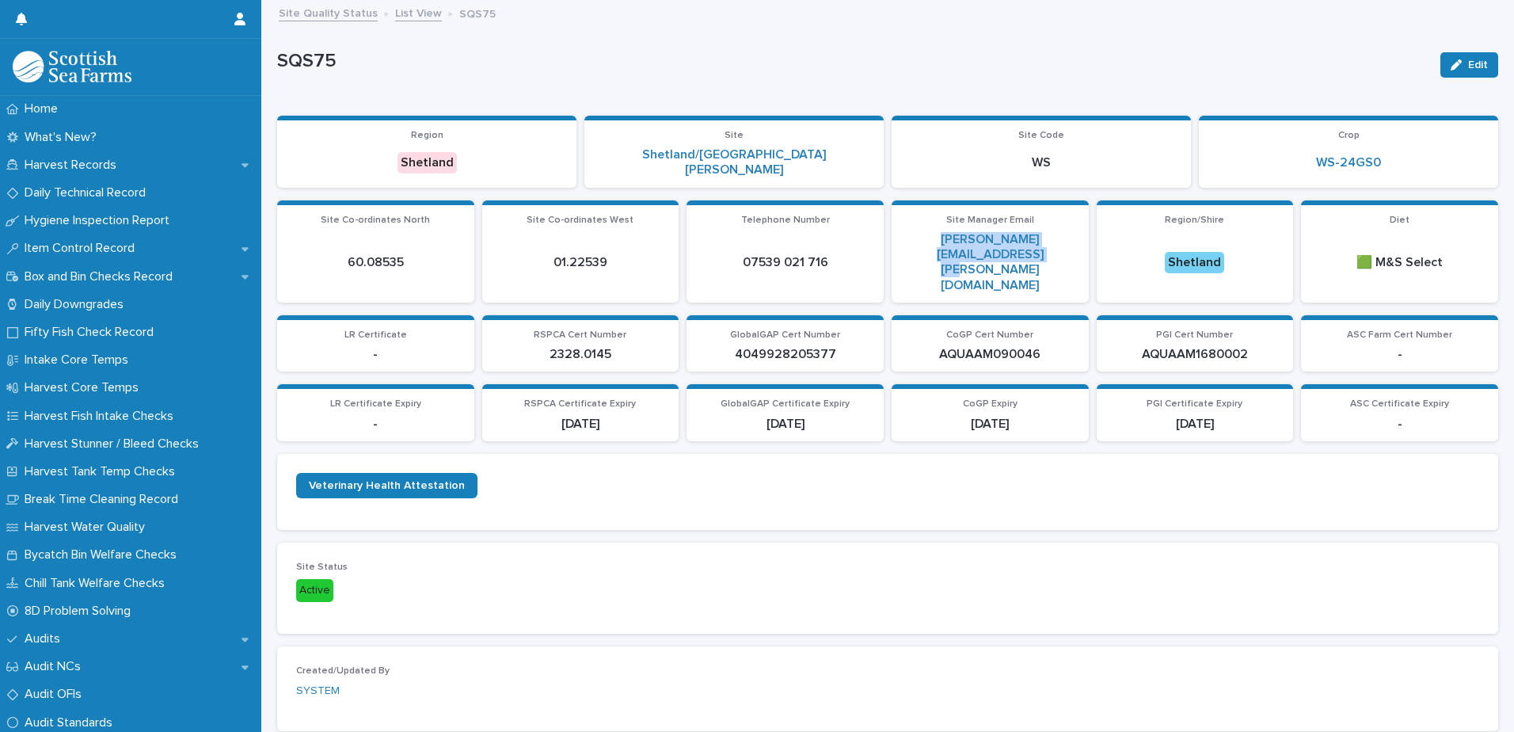
drag, startPoint x: 994, startPoint y: 246, endPoint x: 896, endPoint y: 231, distance: 98.5
click at [901, 232] on p "[PERSON_NAME][EMAIL_ADDRESS][PERSON_NAME][DOMAIN_NAME]" at bounding box center [990, 262] width 178 height 61
copy link "[PERSON_NAME][EMAIL_ADDRESS][PERSON_NAME][DOMAIN_NAME]"
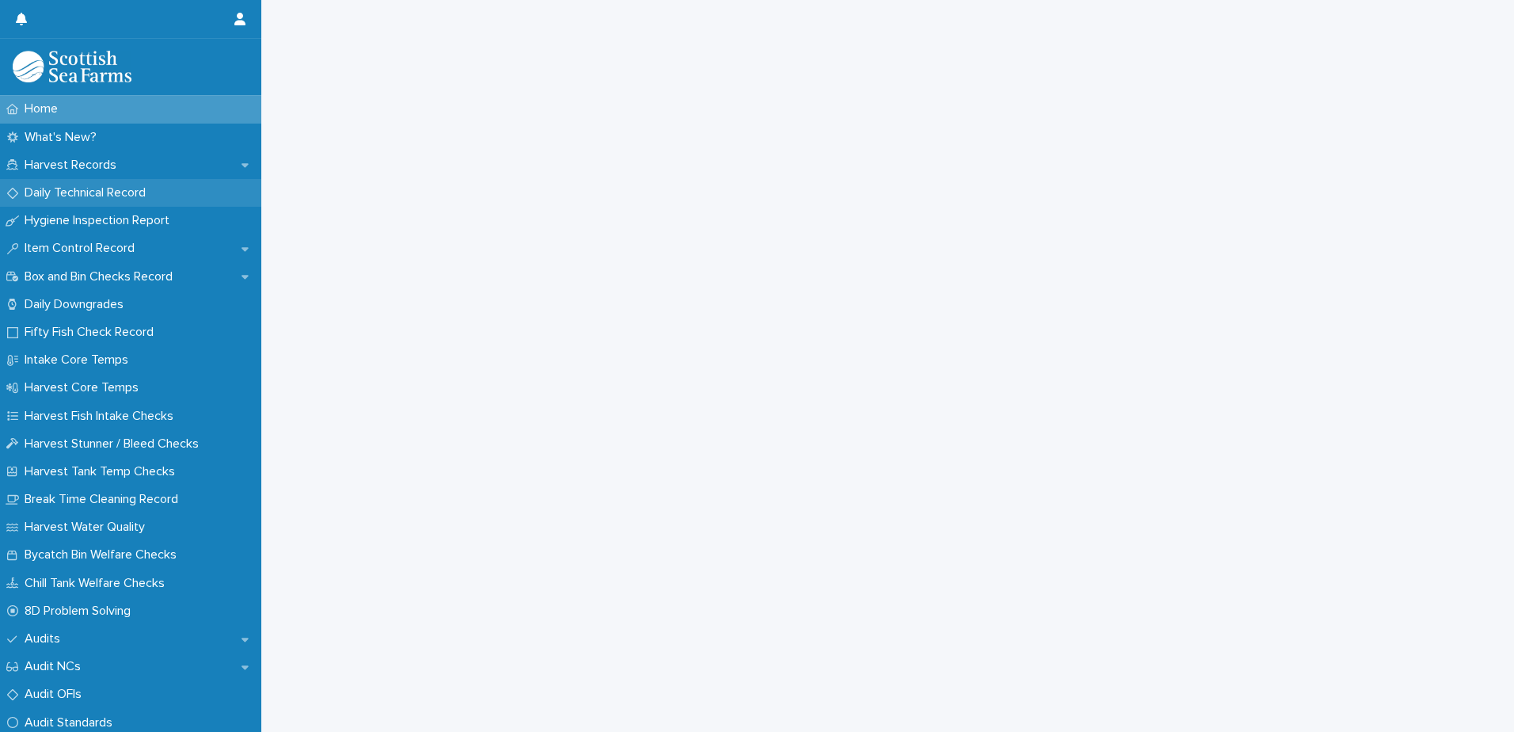
click at [78, 194] on p "Daily Technical Record" at bounding box center [88, 192] width 140 height 15
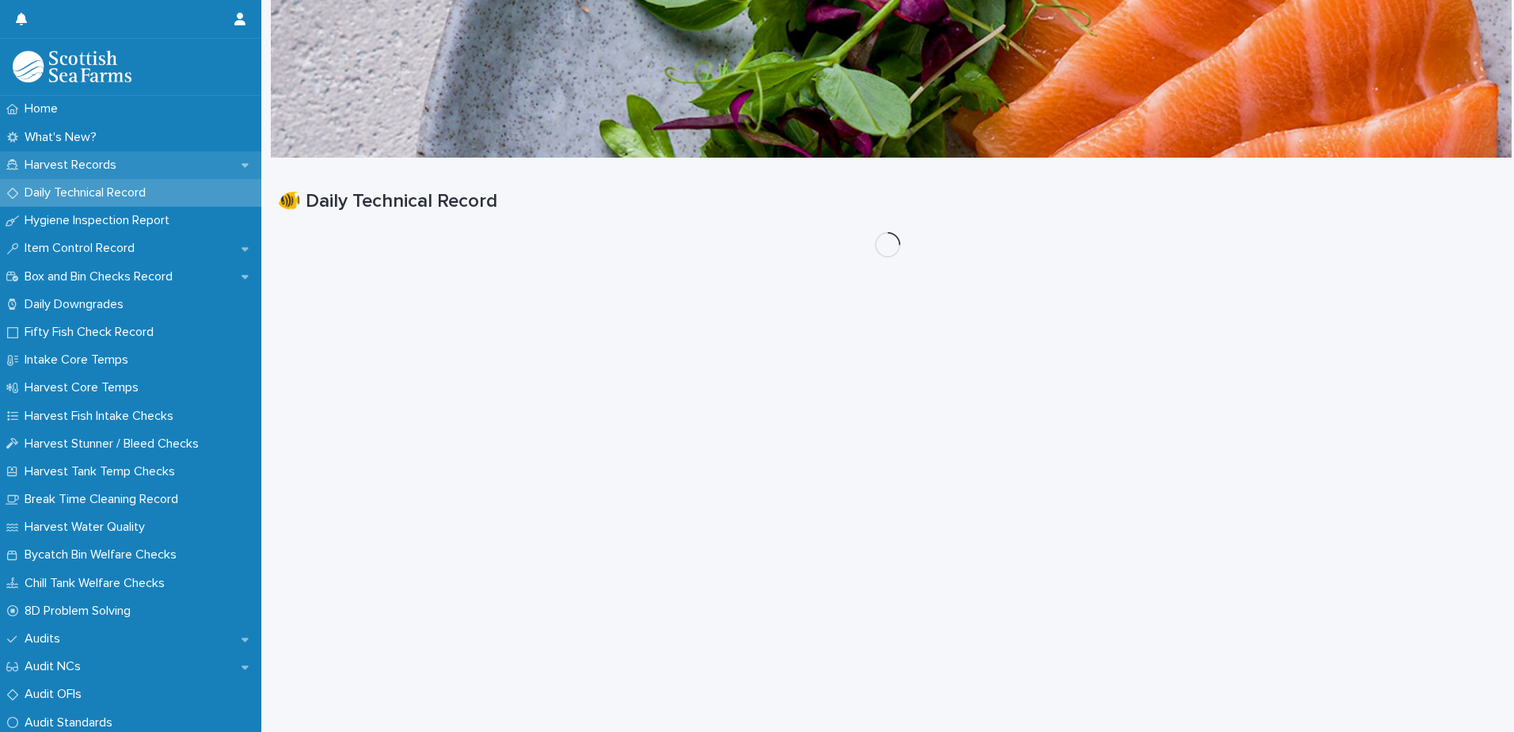
click at [108, 164] on p "Harvest Records" at bounding box center [73, 165] width 111 height 15
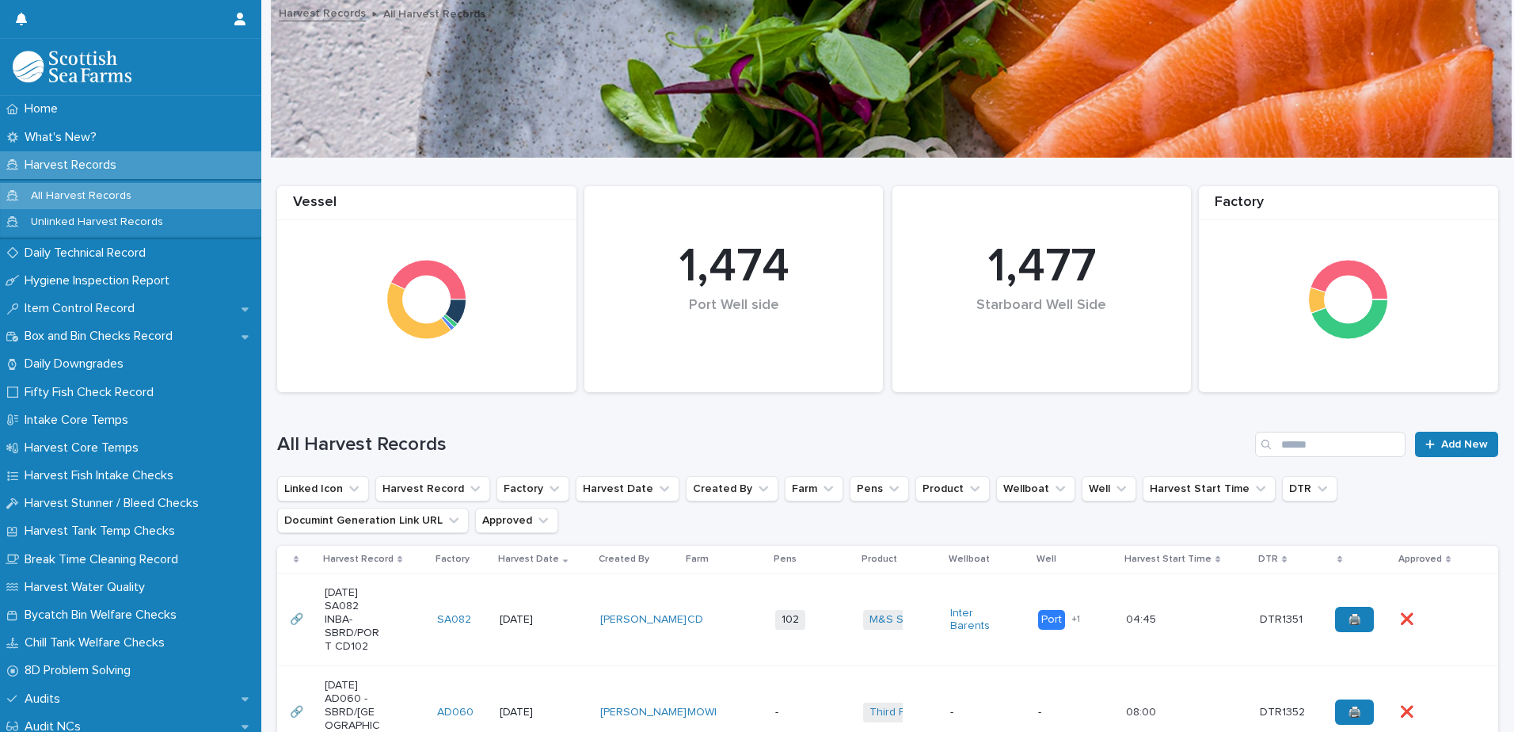
scroll to position [317, 0]
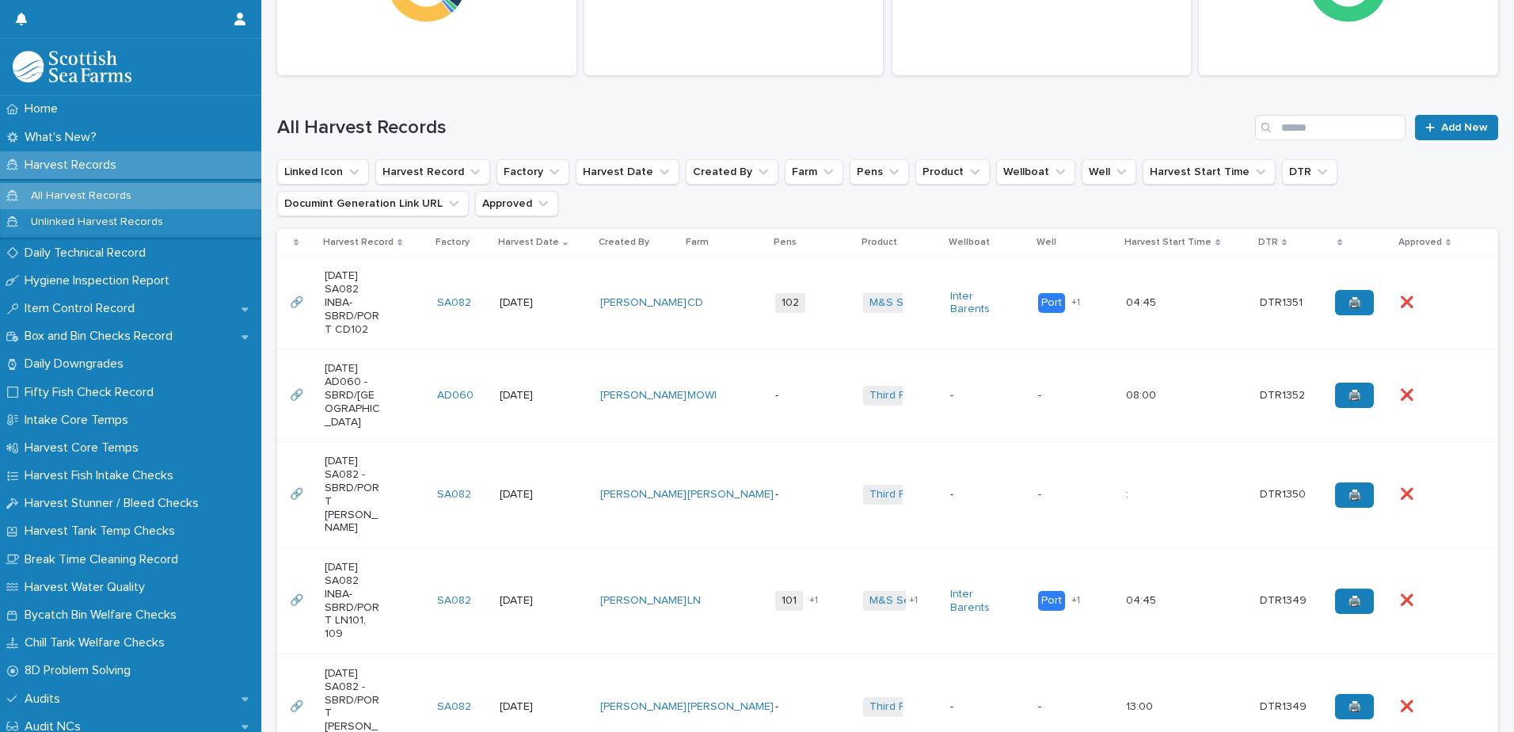
click at [730, 317] on td "CD" at bounding box center [725, 303] width 88 height 93
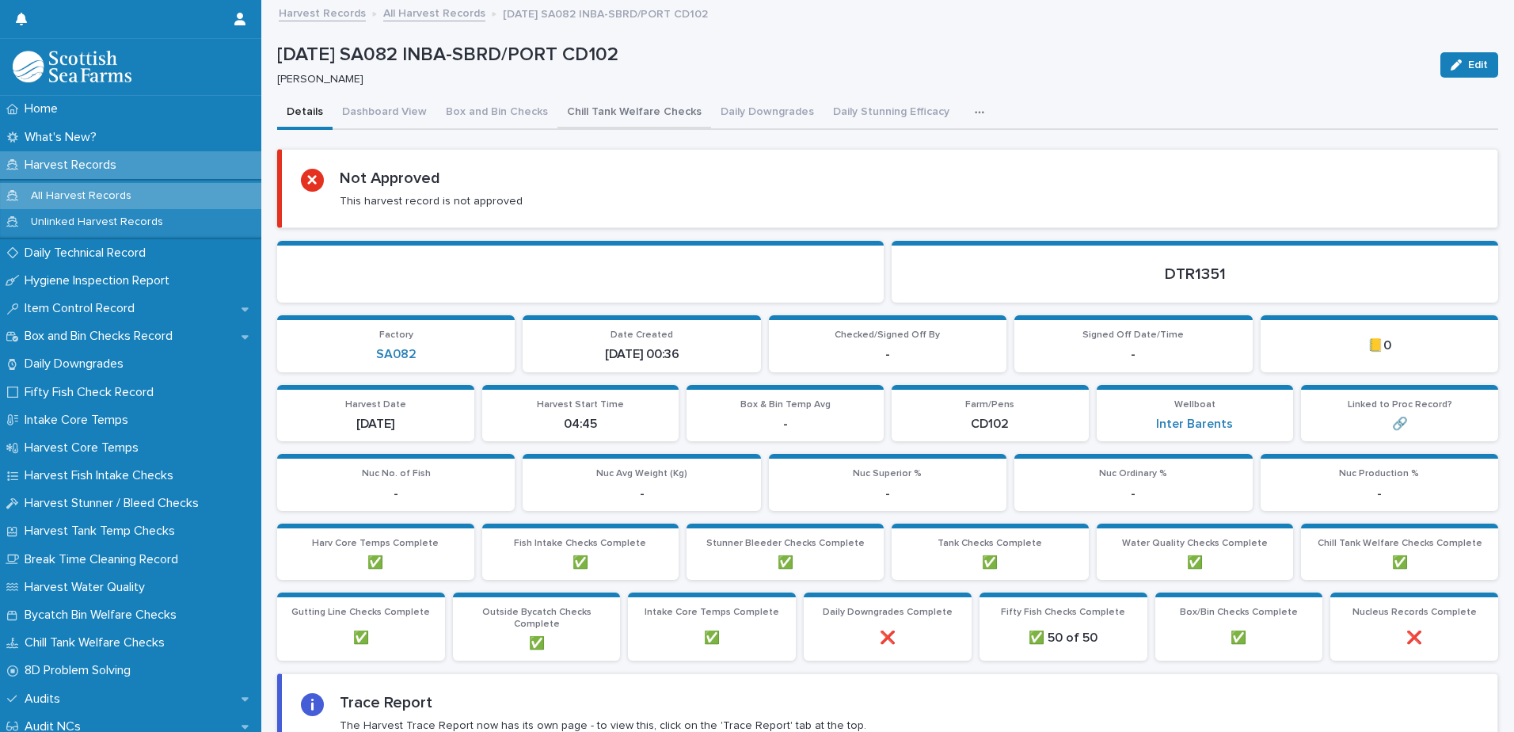
click at [644, 105] on button "Chill Tank Welfare Checks" at bounding box center [634, 113] width 154 height 33
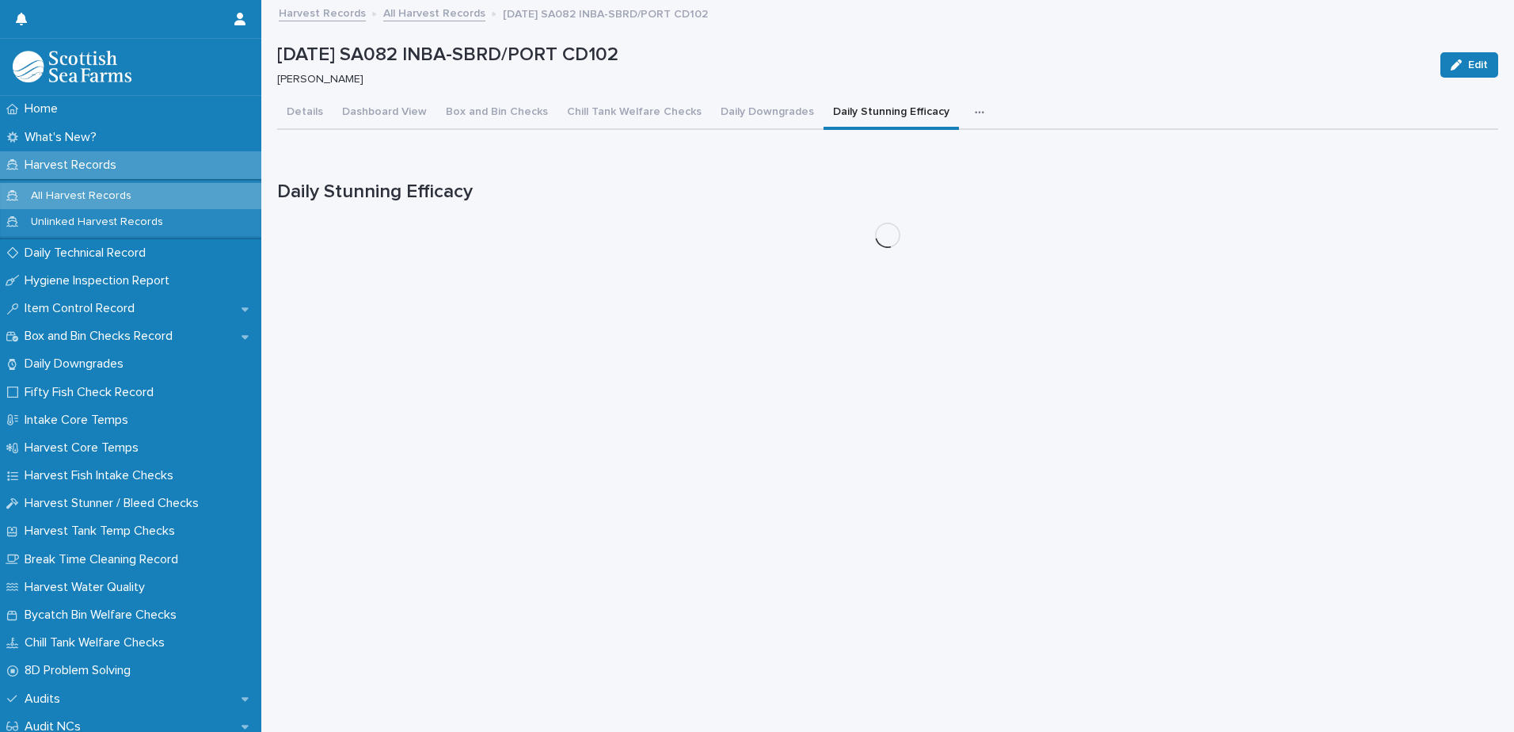
click at [892, 108] on button "Daily Stunning Efficacy" at bounding box center [890, 113] width 135 height 33
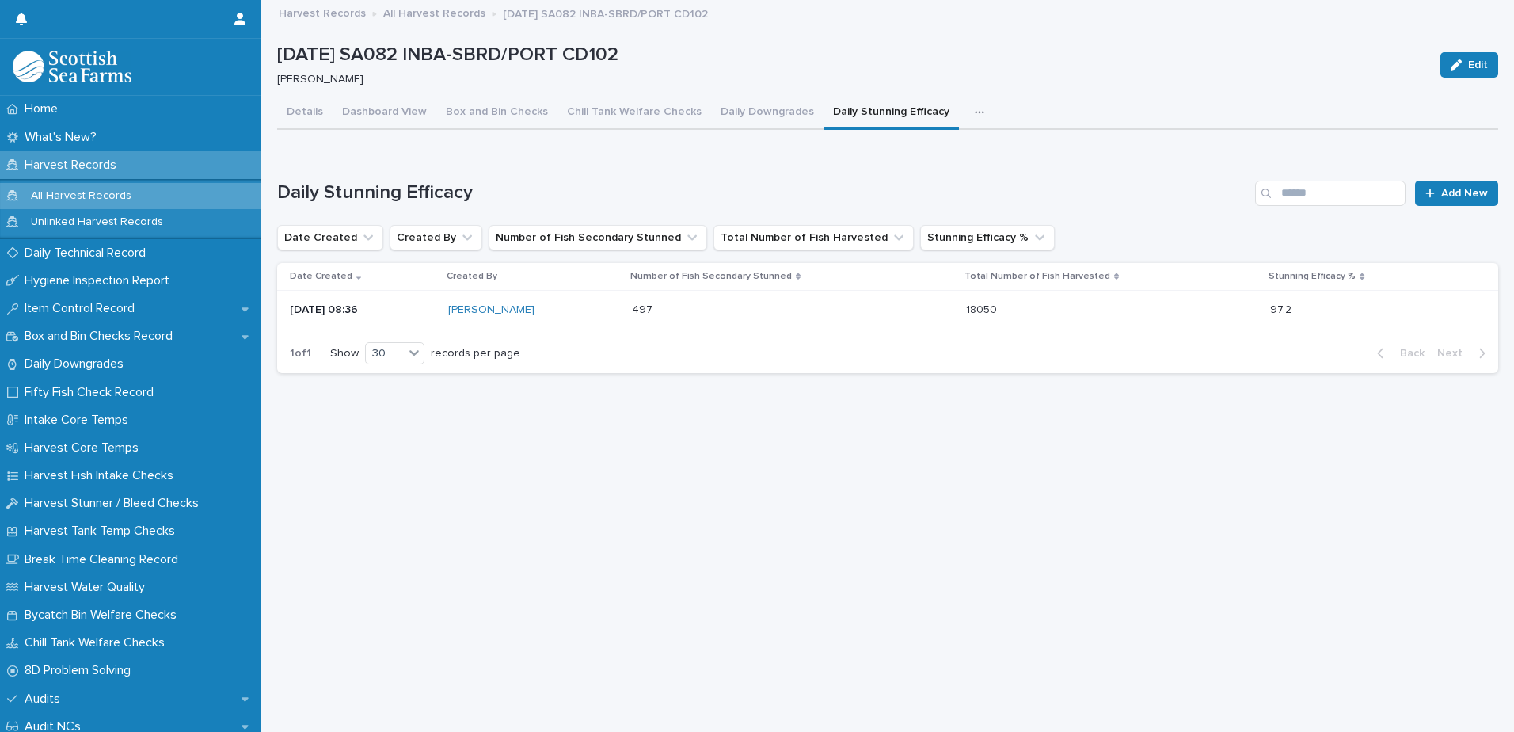
click at [975, 110] on icon "button" at bounding box center [980, 112] width 10 height 11
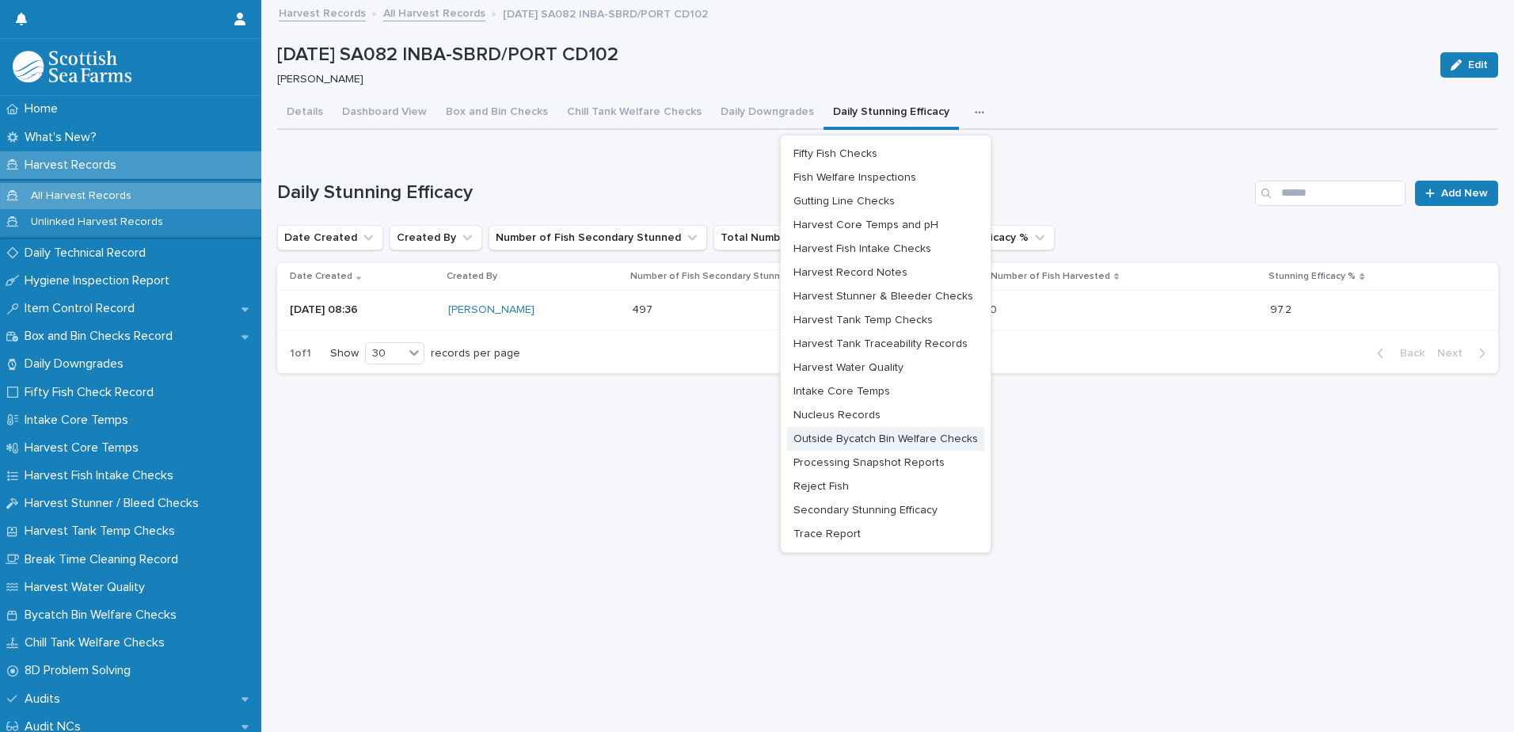
click at [887, 435] on span "Outside Bycatch Bin Welfare Checks" at bounding box center [885, 438] width 184 height 11
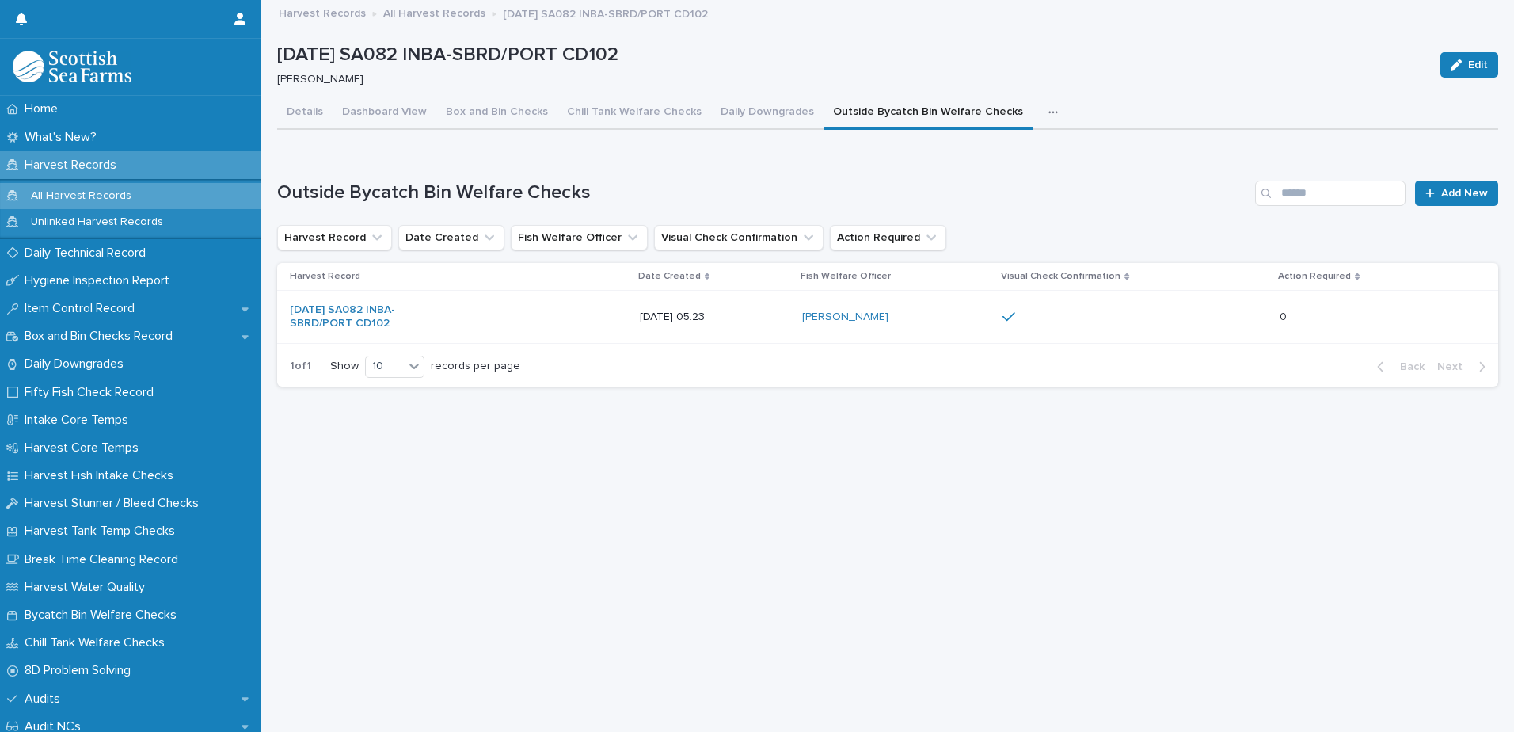
click at [960, 313] on div "[PERSON_NAME]" at bounding box center [881, 316] width 158 height 13
